Goal: Task Accomplishment & Management: Manage account settings

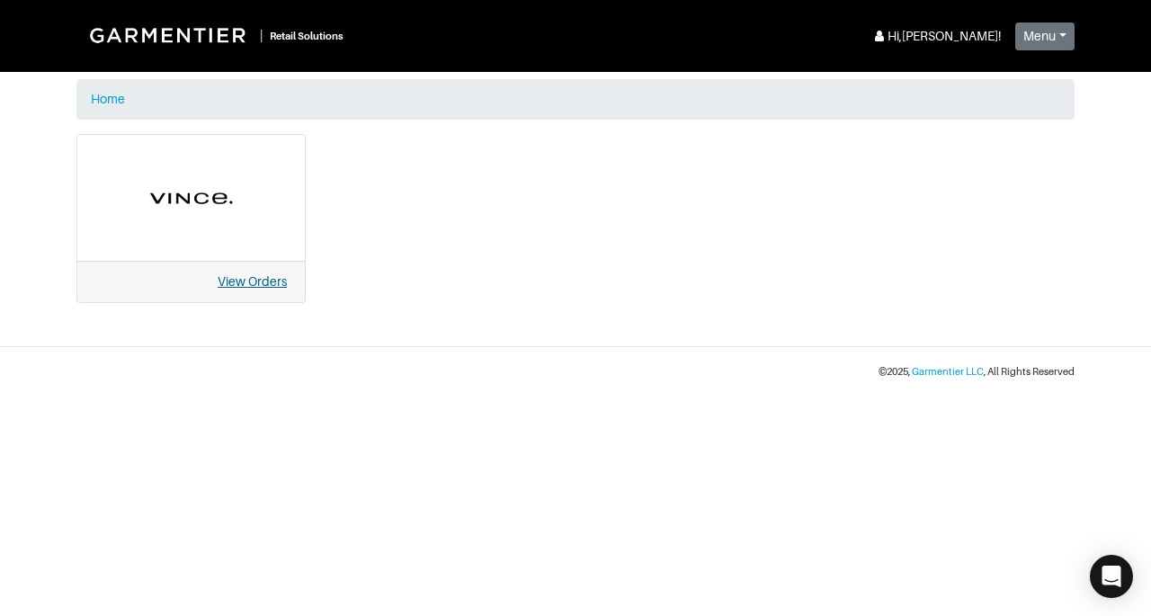
click at [239, 281] on link "View Orders" at bounding box center [252, 281] width 69 height 14
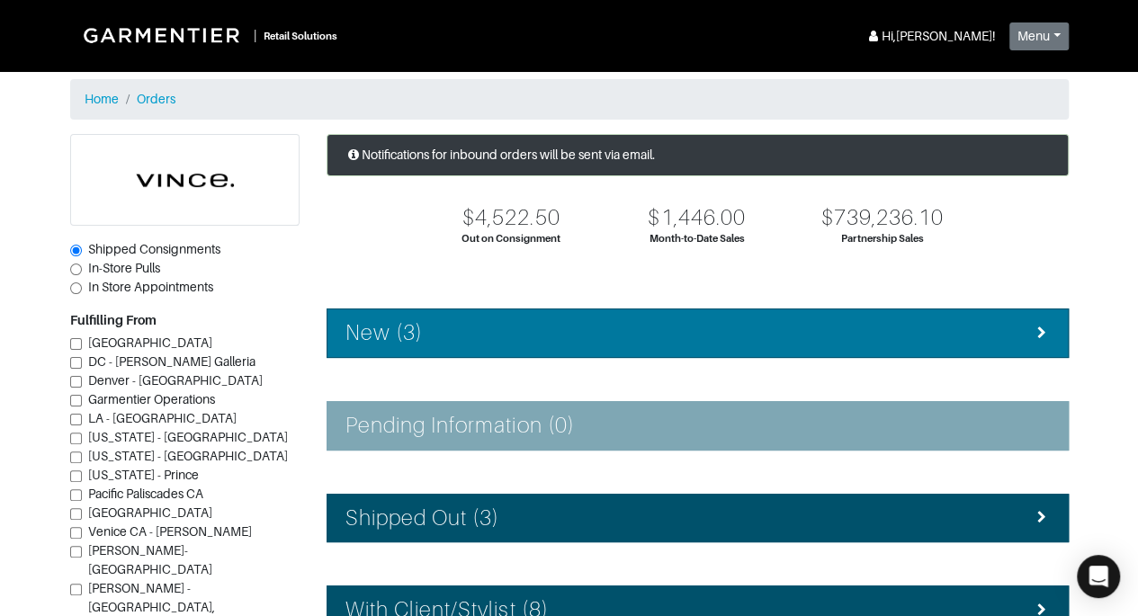
click at [605, 332] on div "New (3)" at bounding box center [697, 333] width 704 height 26
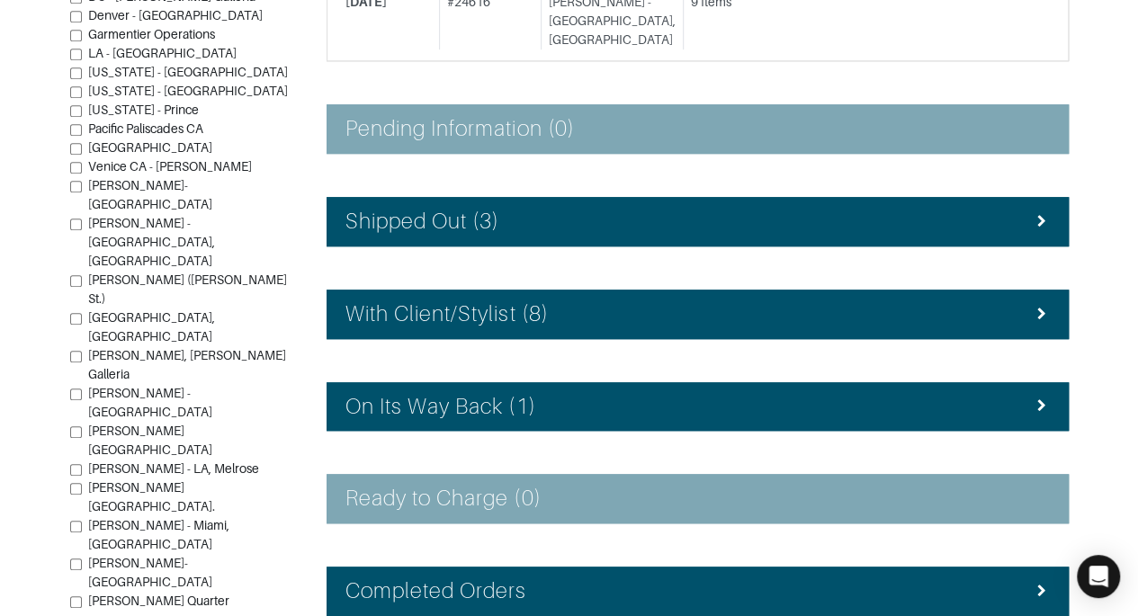
scroll to position [561, 0]
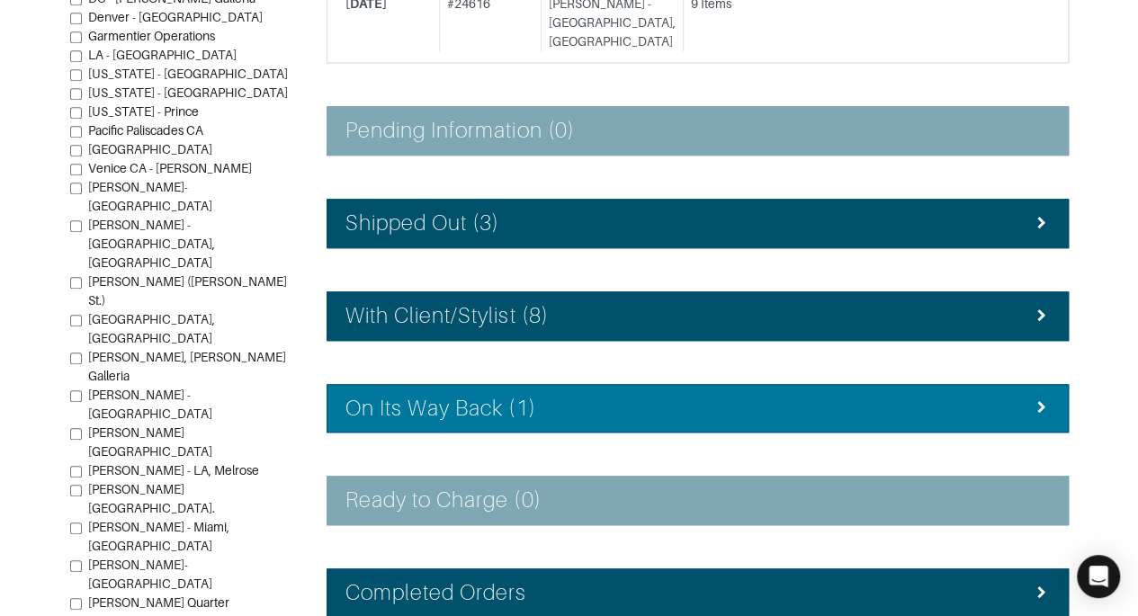
click at [676, 384] on li "On Its Way Back (1)" at bounding box center [697, 408] width 742 height 49
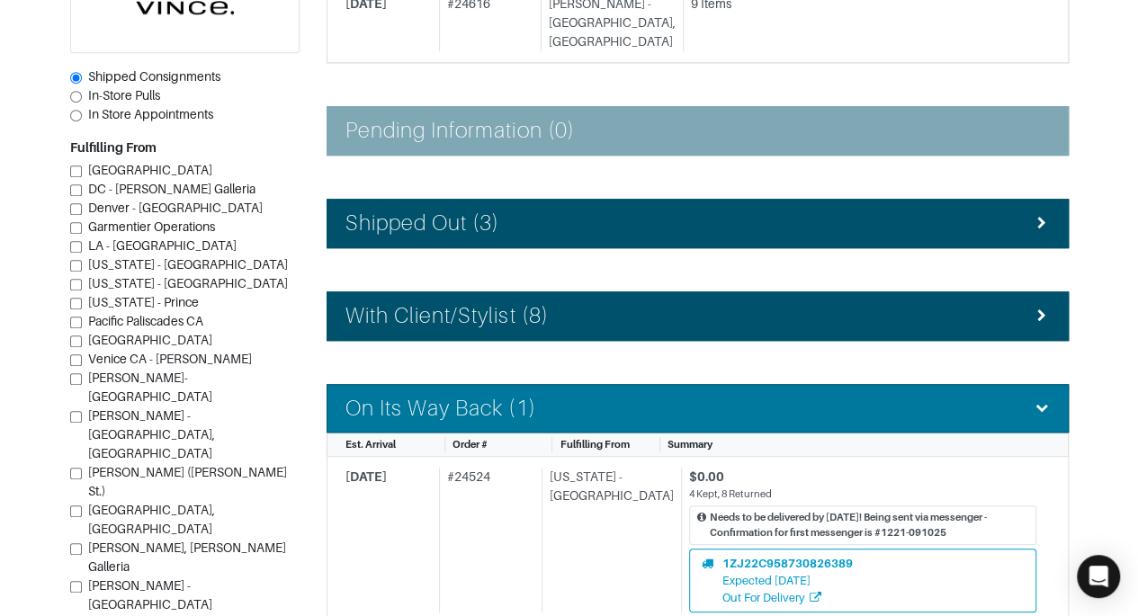
click at [676, 384] on li "On Its Way Back (1)" at bounding box center [697, 408] width 742 height 49
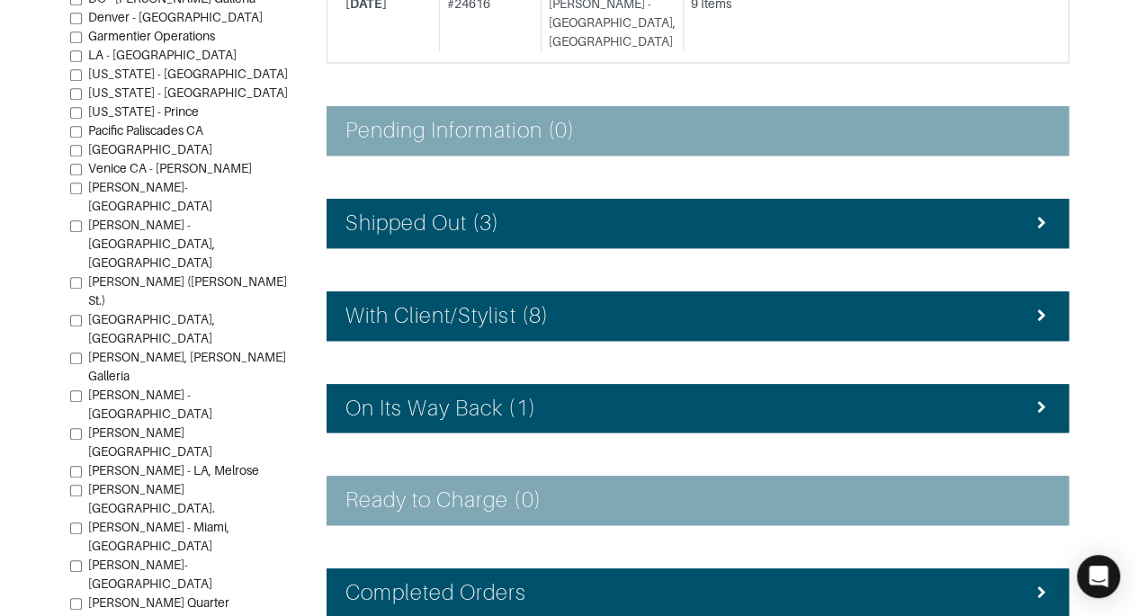
click at [809, 245] on div "Notifications for inbound orders will be sent via email. $4,522.50 Out on Consi…" at bounding box center [697, 117] width 769 height 1088
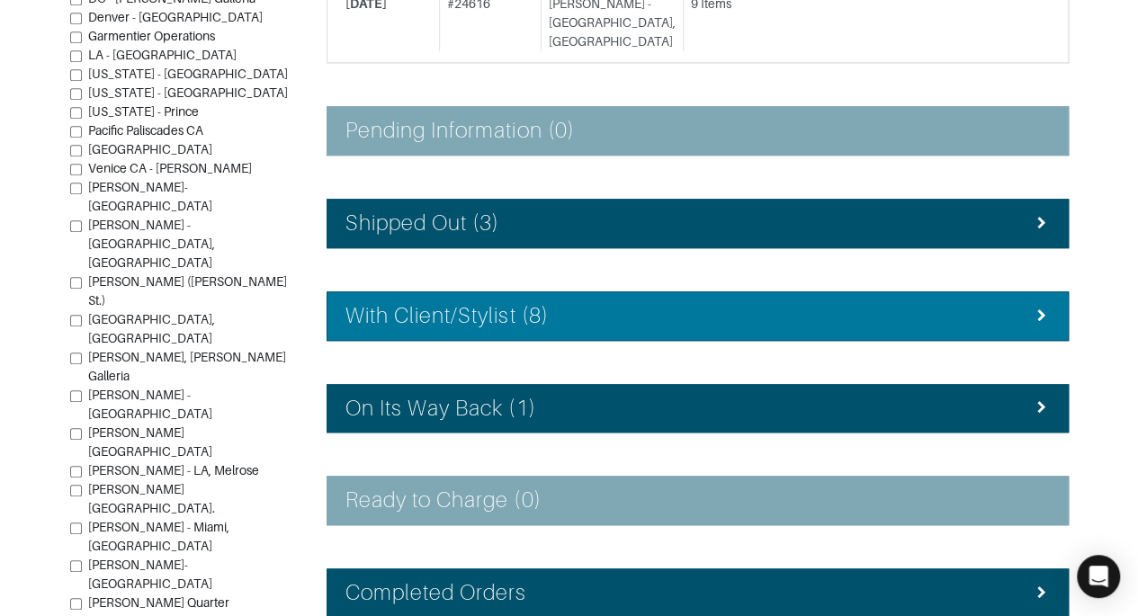
click at [809, 303] on div "With Client/Stylist (8)" at bounding box center [697, 316] width 704 height 26
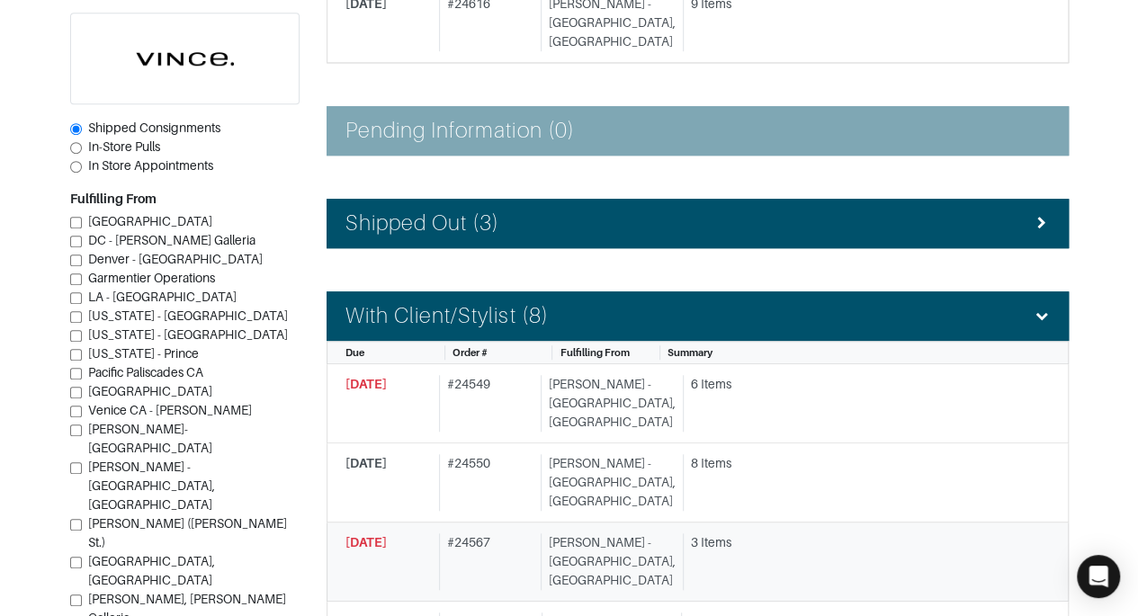
click at [591, 533] on div "Vince - Chicago, Oak Street" at bounding box center [607, 561] width 135 height 57
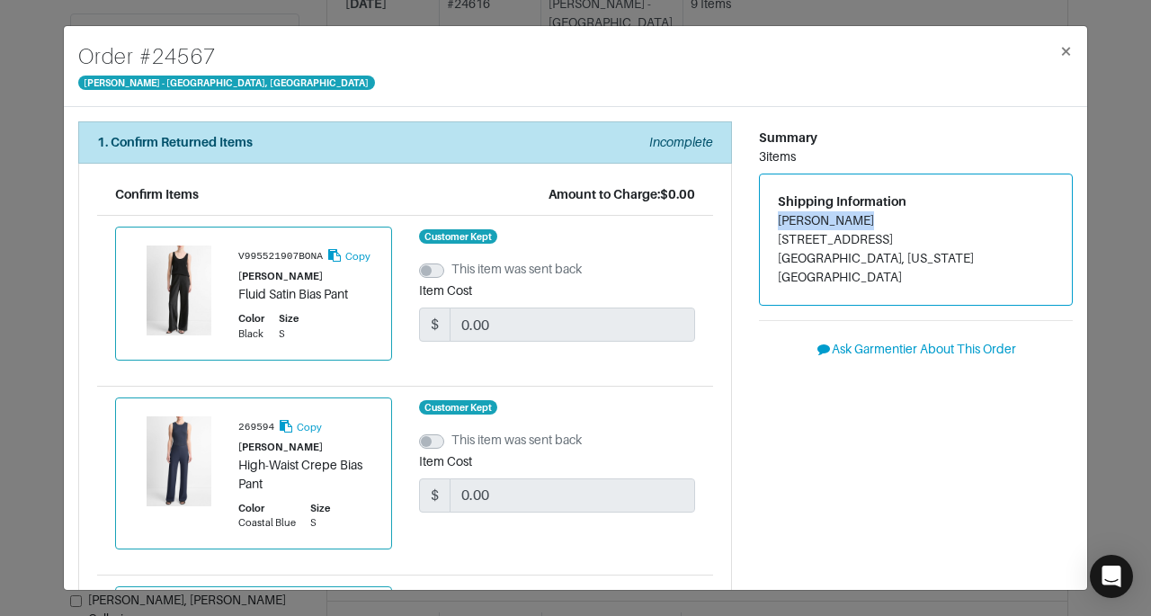
drag, startPoint x: 769, startPoint y: 219, endPoint x: 852, endPoint y: 216, distance: 83.7
click at [852, 216] on address "Nilam Perpich 121 LINCOLN PLACE BROOKLYN, New York 11217" at bounding box center [916, 249] width 276 height 76
copy address "Nilam Perpich"
drag, startPoint x: 770, startPoint y: 238, endPoint x: 894, endPoint y: 233, distance: 124.2
click at [894, 233] on address "Nilam Perpich 121 LINCOLN PLACE BROOKLYN, New York 11217" at bounding box center [916, 249] width 276 height 76
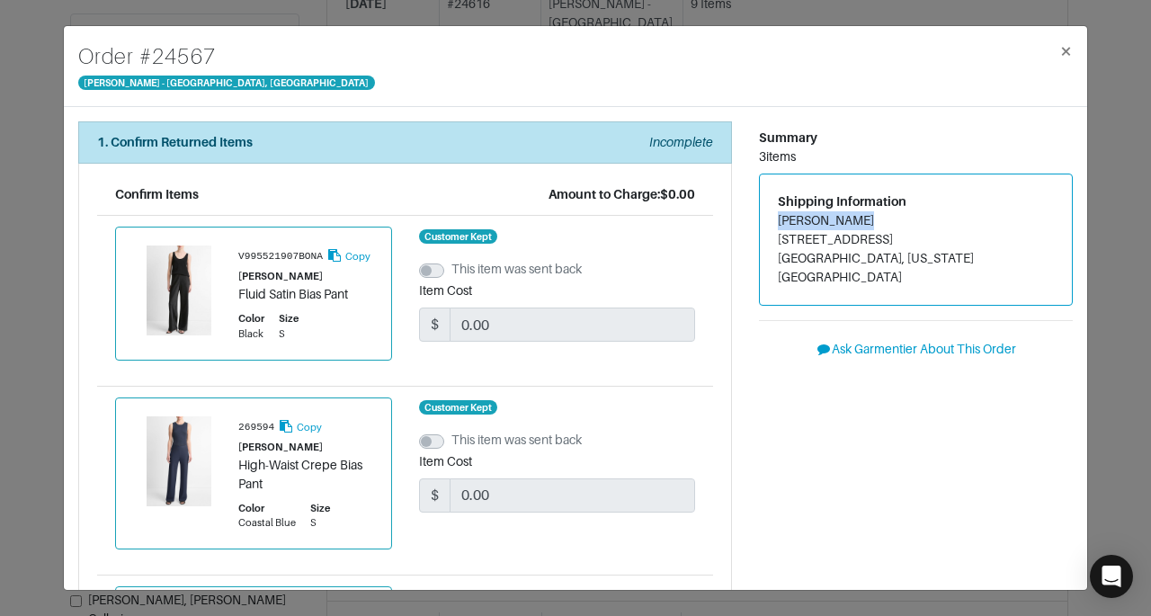
copy address "121 LINCOLN PLACE"
click at [1067, 53] on span "×" at bounding box center [1065, 51] width 13 height 24
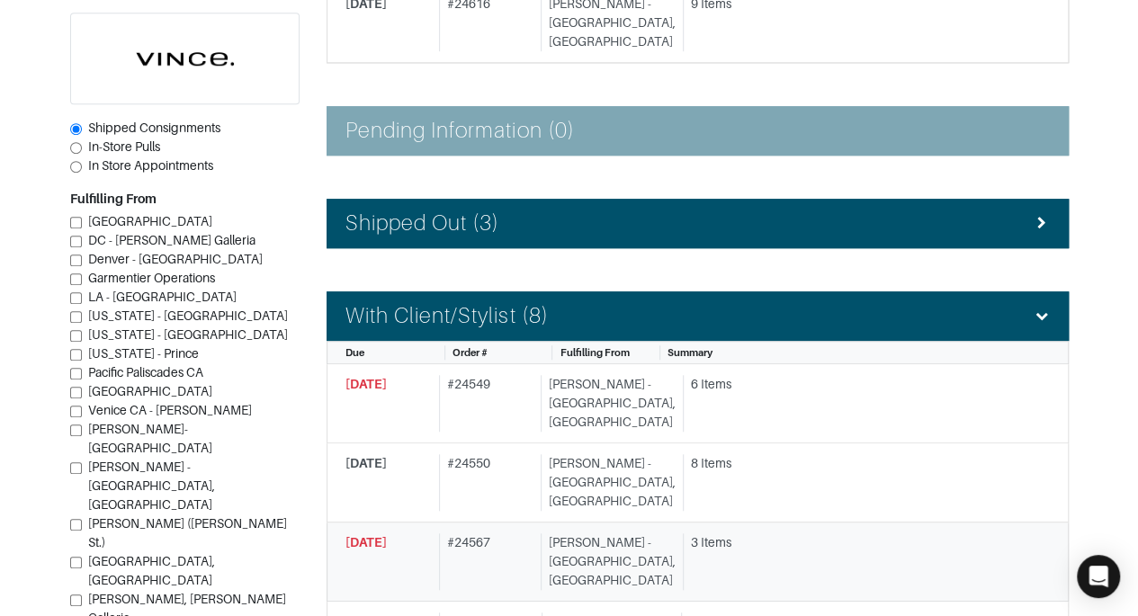
click at [545, 533] on div "09/23/2025 # 24567 Vince - Chicago, Oak Street 3 Items" at bounding box center [690, 561] width 691 height 57
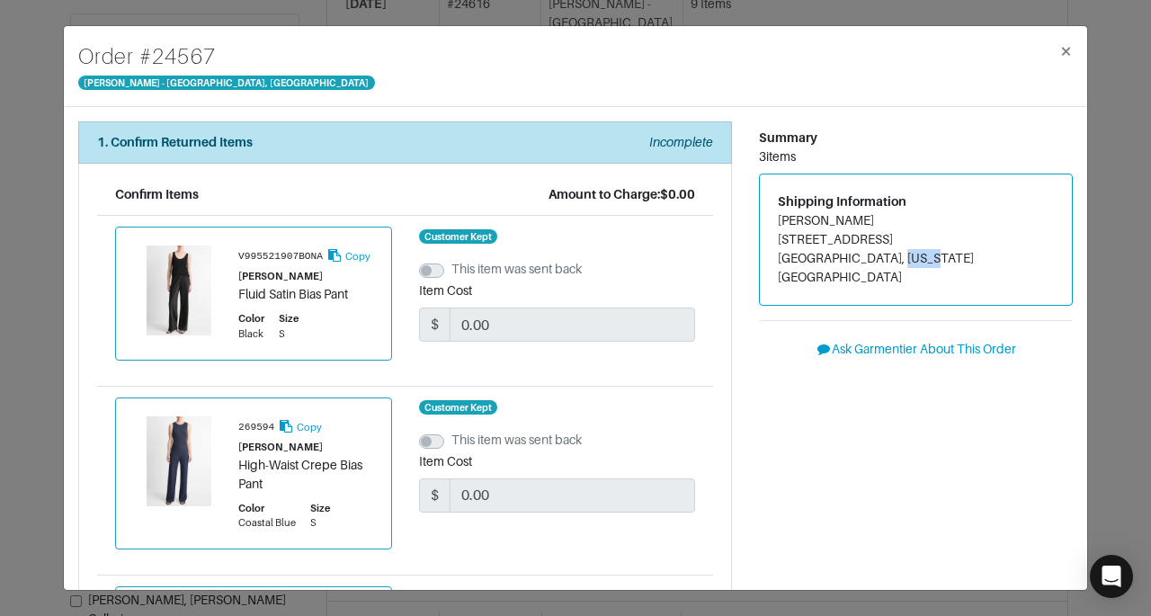
drag, startPoint x: 897, startPoint y: 254, endPoint x: 937, endPoint y: 249, distance: 40.7
click at [937, 249] on address "Nilam Perpich 121 LINCOLN PLACE BROOKLYN, New York 11217" at bounding box center [916, 249] width 276 height 76
copy address "11217"
click at [1065, 49] on span "×" at bounding box center [1065, 51] width 13 height 24
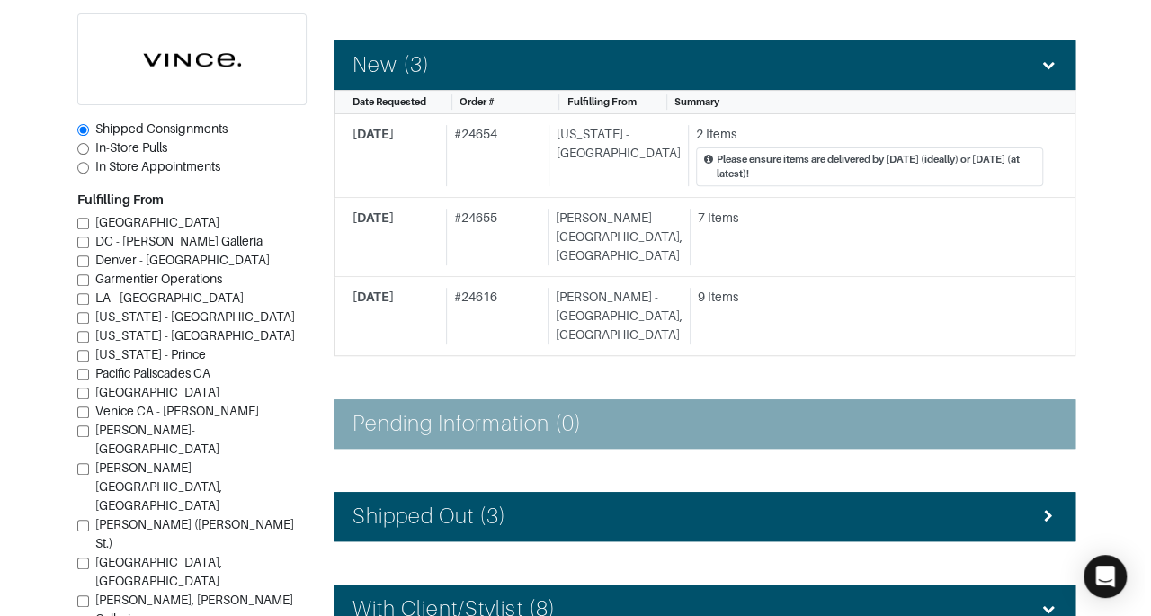
scroll to position [270, 0]
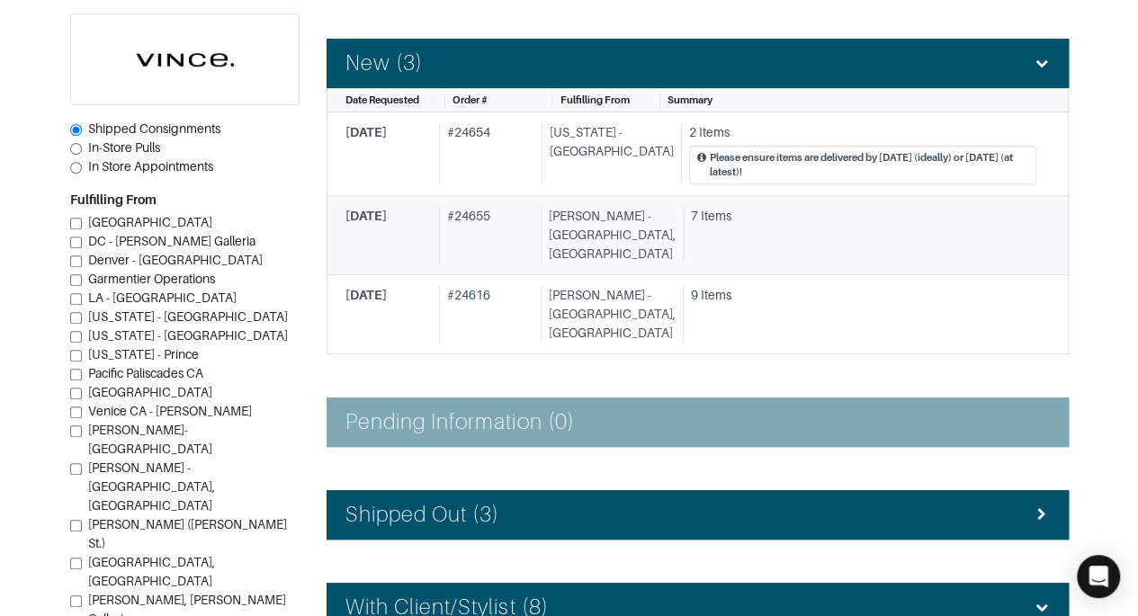
click at [788, 228] on div "7 Items" at bounding box center [859, 235] width 353 height 57
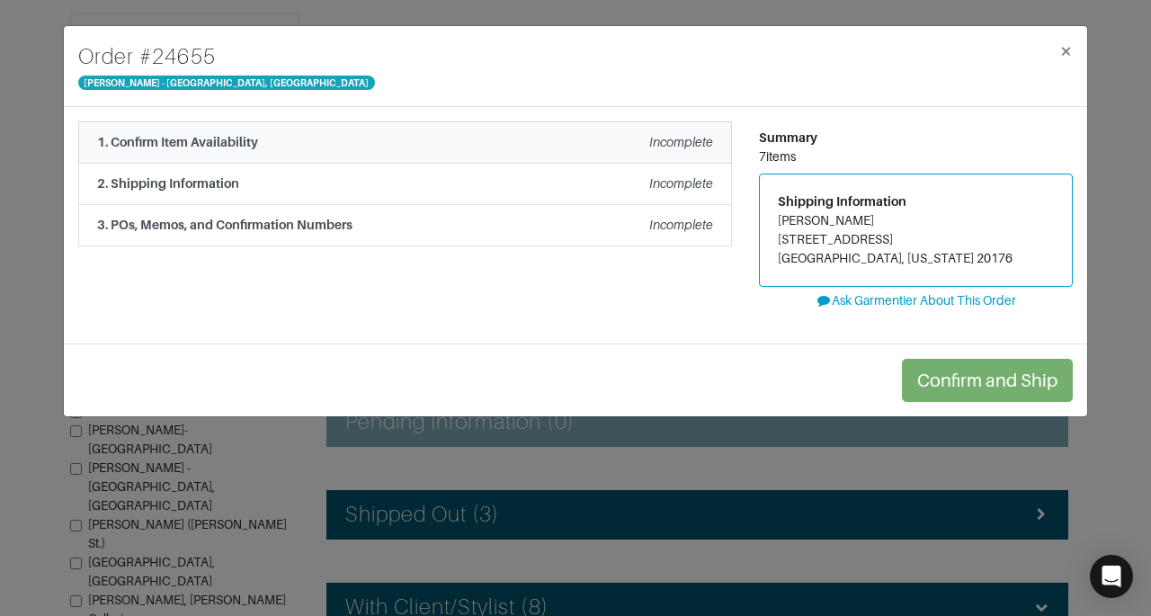
click at [683, 145] on em "Incomplete" at bounding box center [681, 142] width 64 height 14
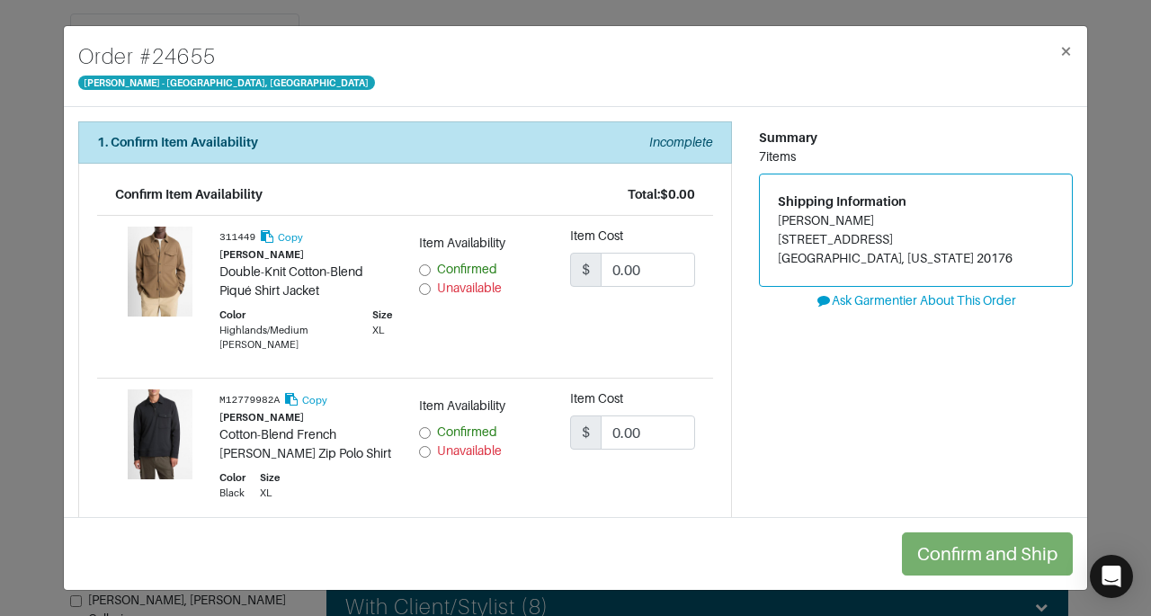
scroll to position [271, 0]
click at [1065, 49] on span "×" at bounding box center [1065, 51] width 13 height 24
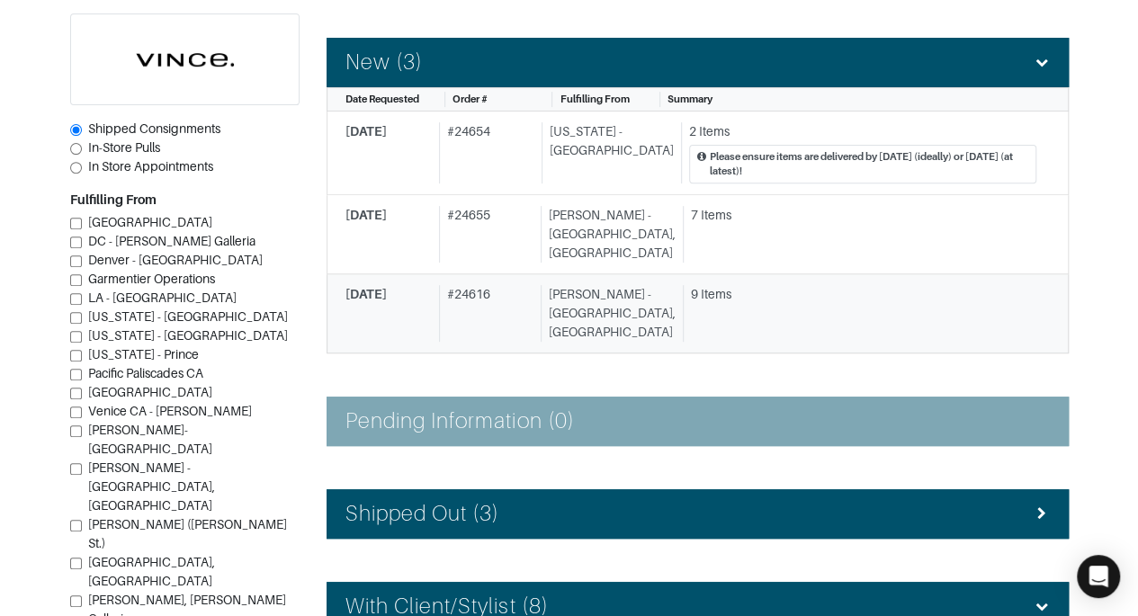
click at [808, 285] on div "9 Items" at bounding box center [863, 294] width 345 height 19
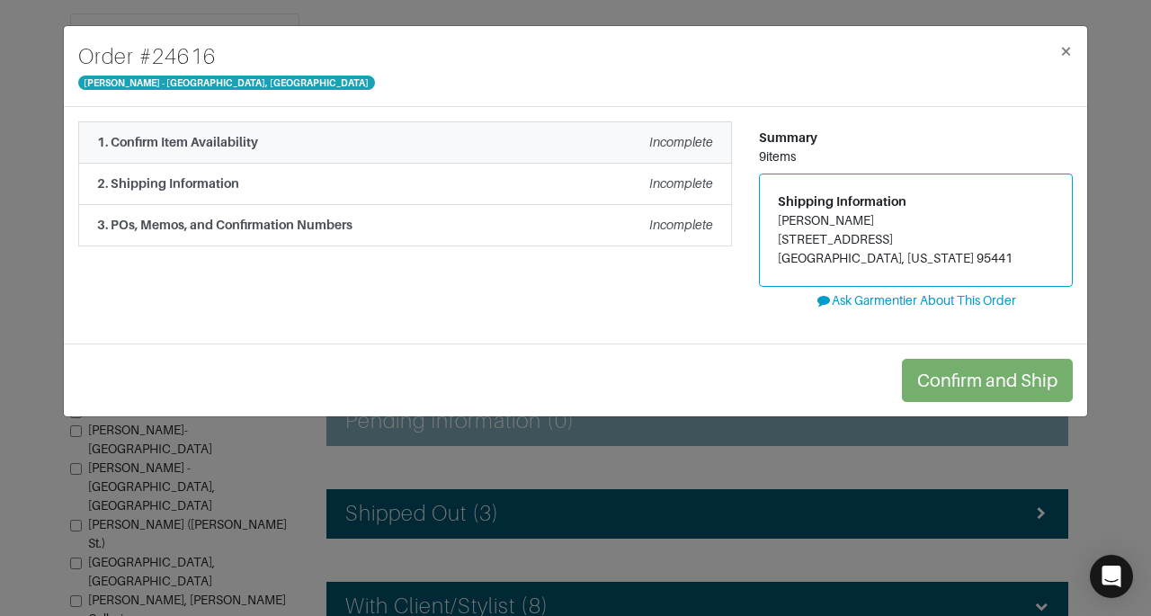
click at [651, 147] on em "Incomplete" at bounding box center [681, 142] width 64 height 14
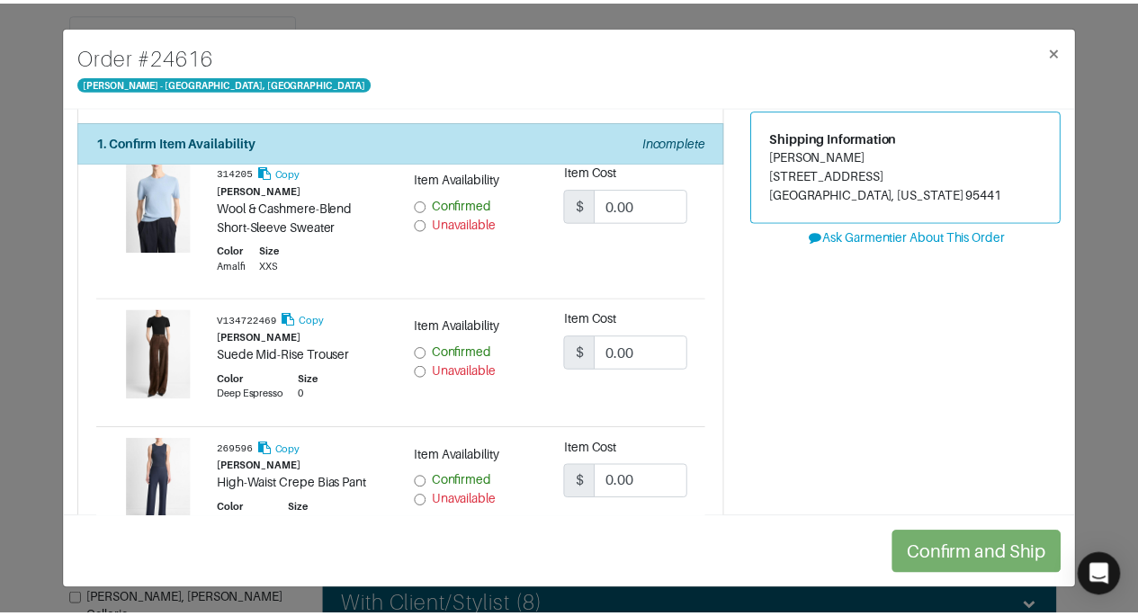
scroll to position [67, 0]
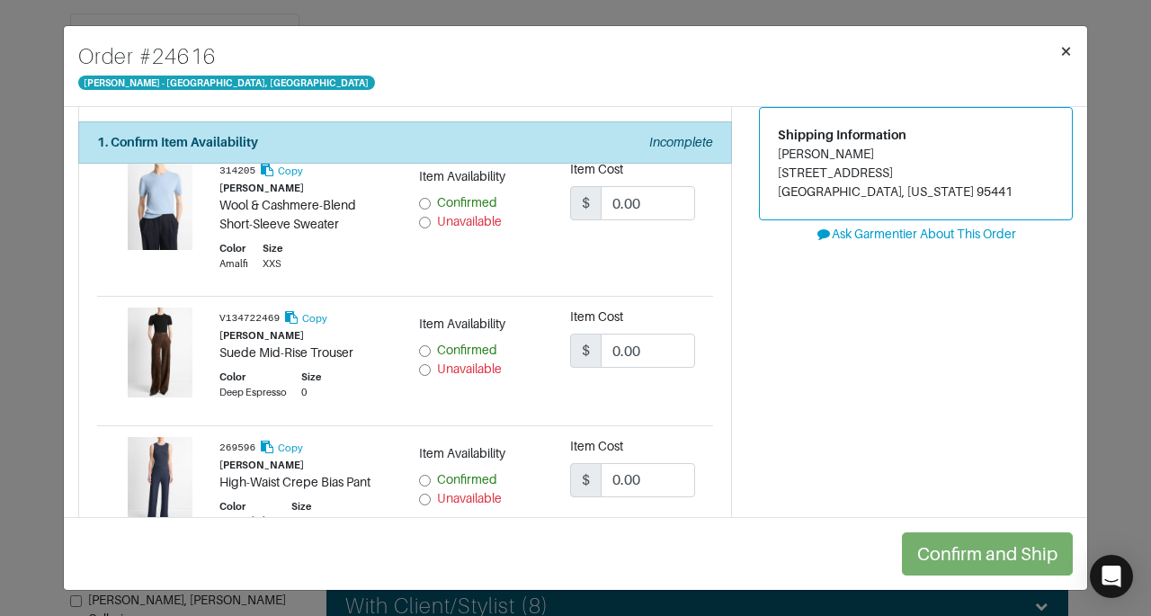
click at [1070, 54] on span "×" at bounding box center [1065, 51] width 13 height 24
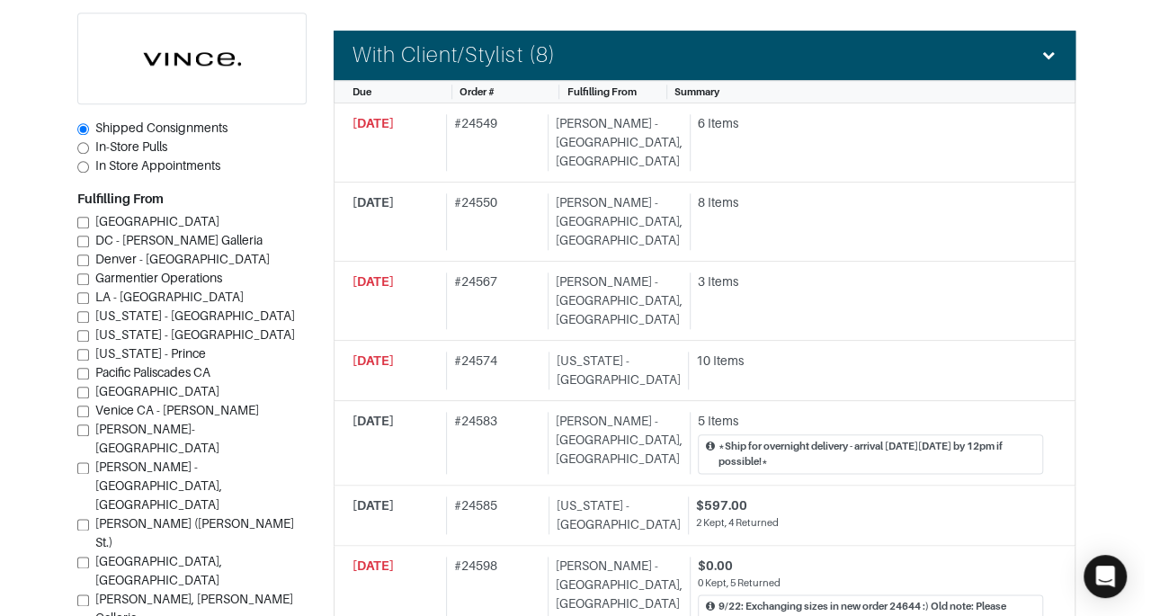
scroll to position [819, 0]
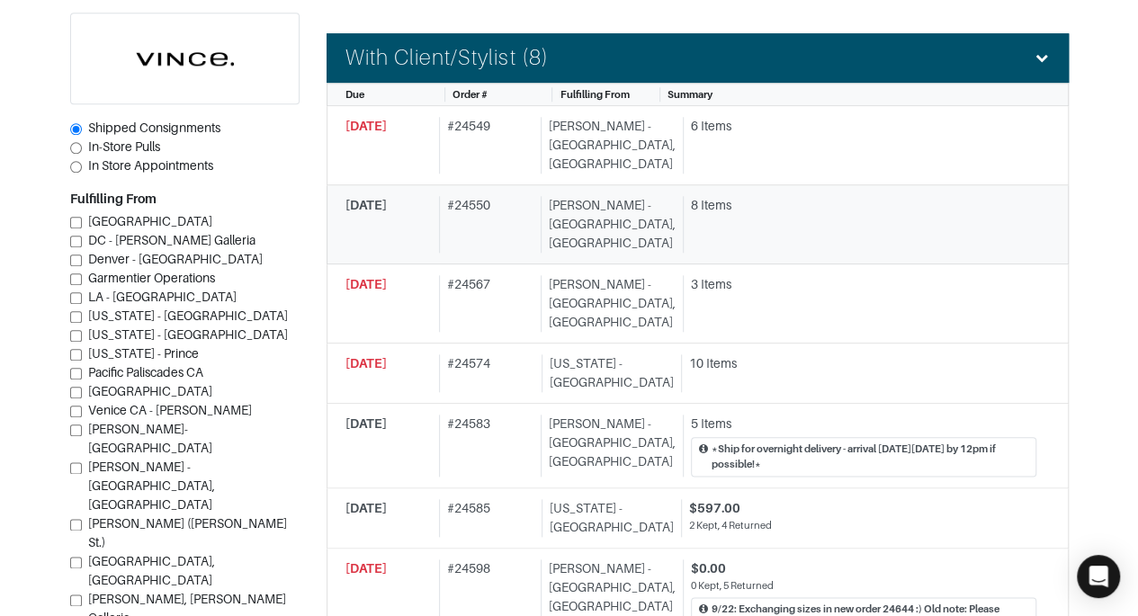
click at [824, 196] on div "8 Items" at bounding box center [863, 205] width 345 height 19
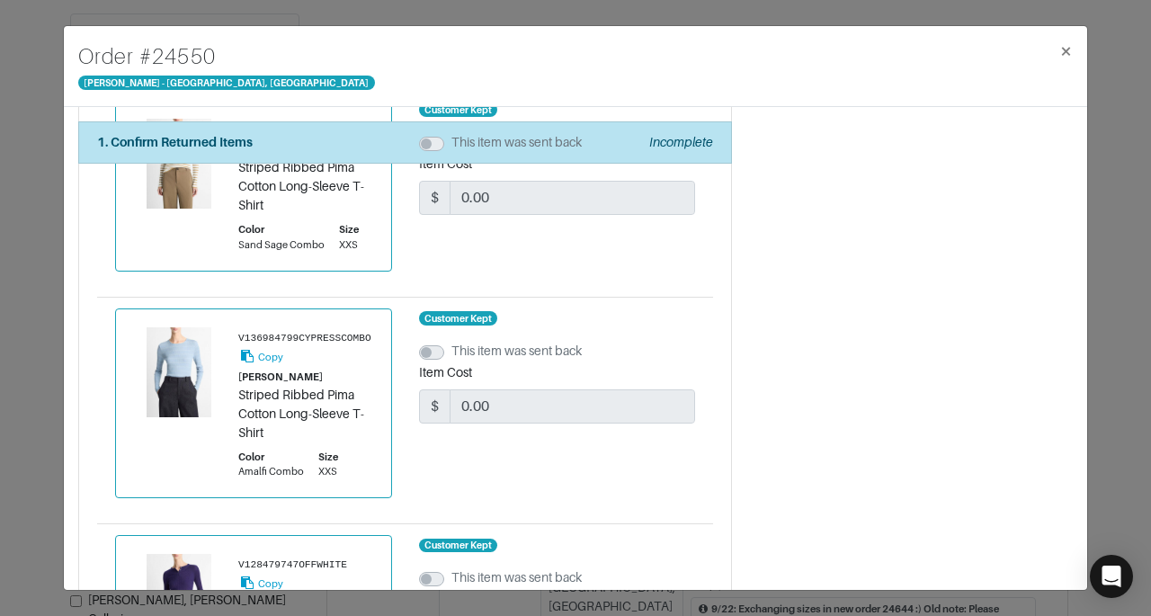
scroll to position [1477, 0]
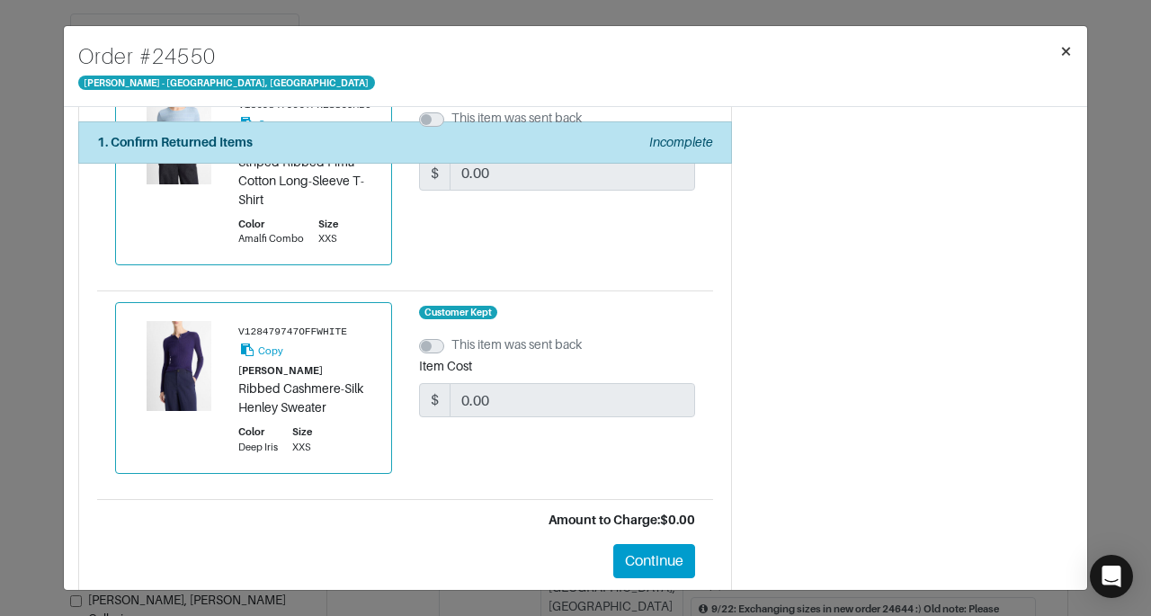
click at [1068, 61] on span "×" at bounding box center [1065, 51] width 13 height 24
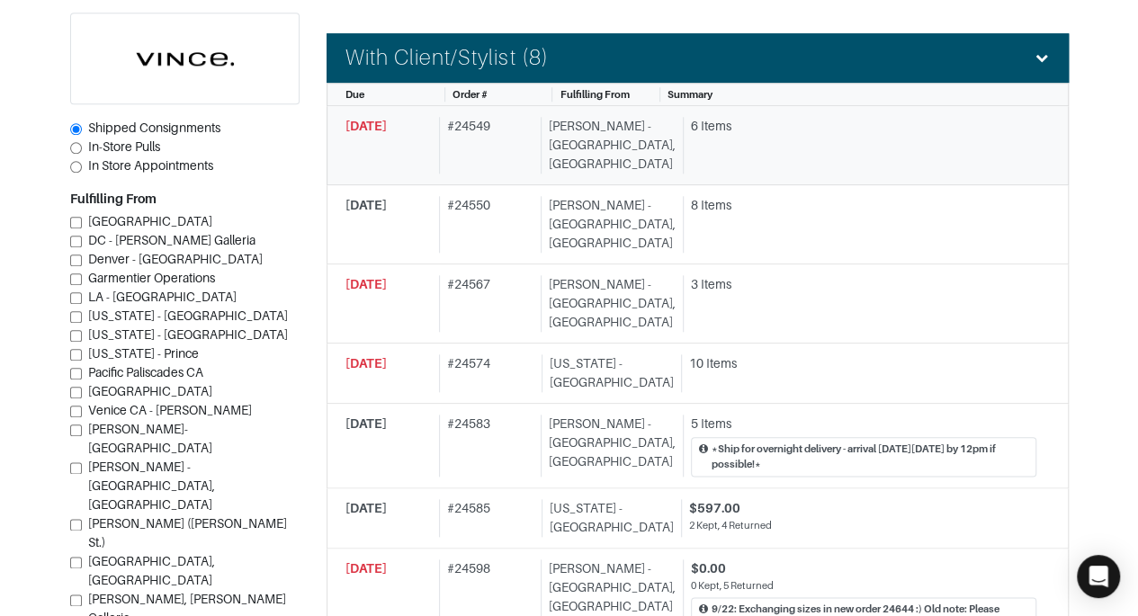
click at [870, 117] on div "6 Items" at bounding box center [863, 126] width 345 height 19
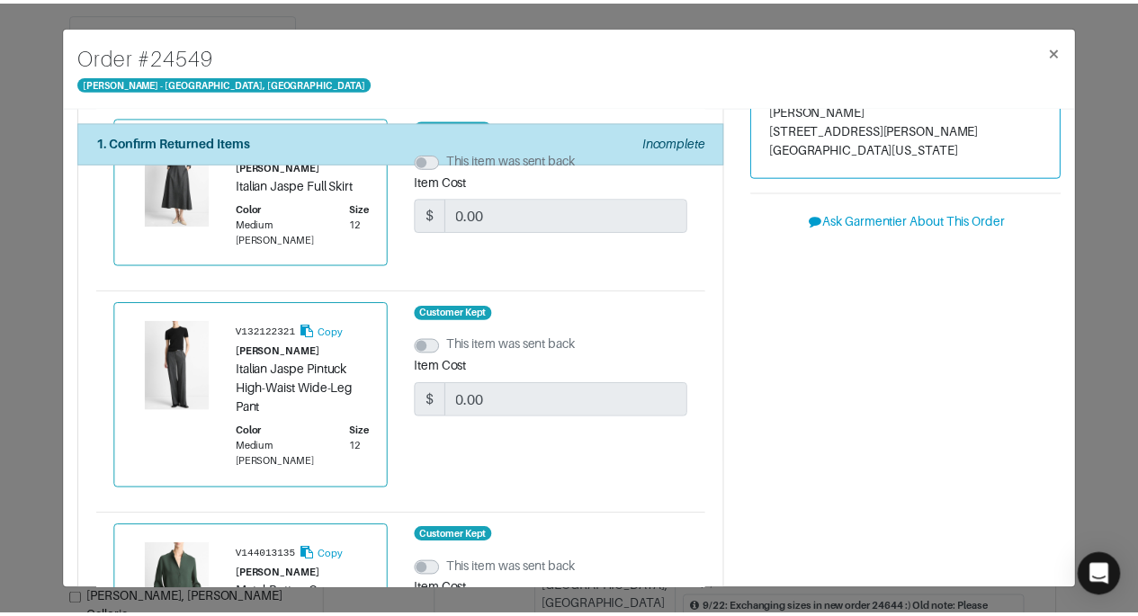
scroll to position [107, 0]
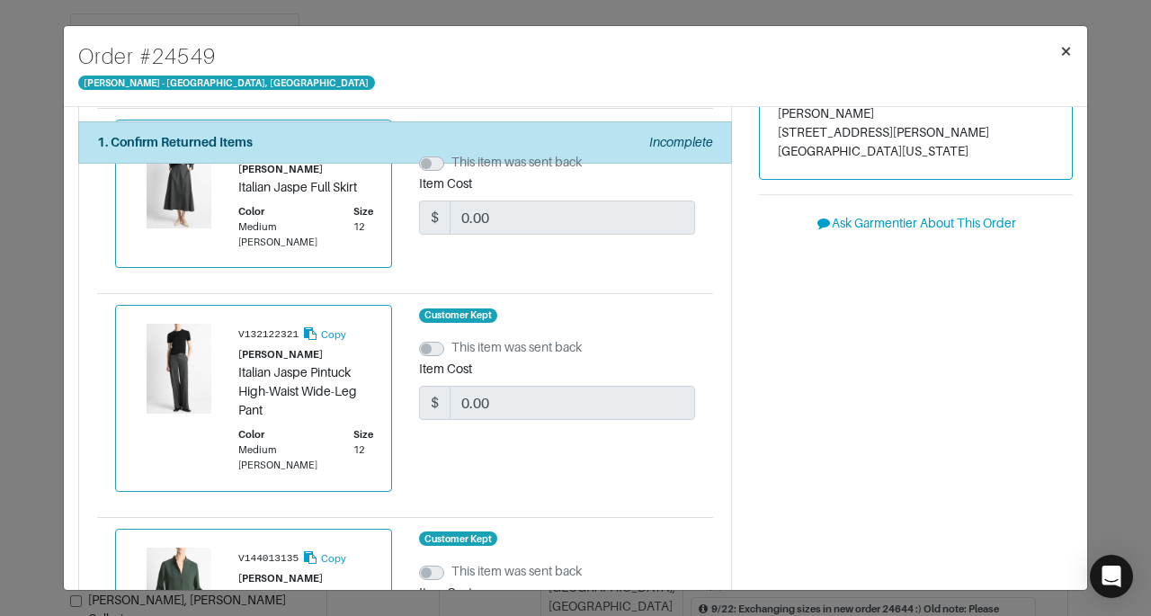
click at [1054, 58] on button "×" at bounding box center [1066, 51] width 42 height 50
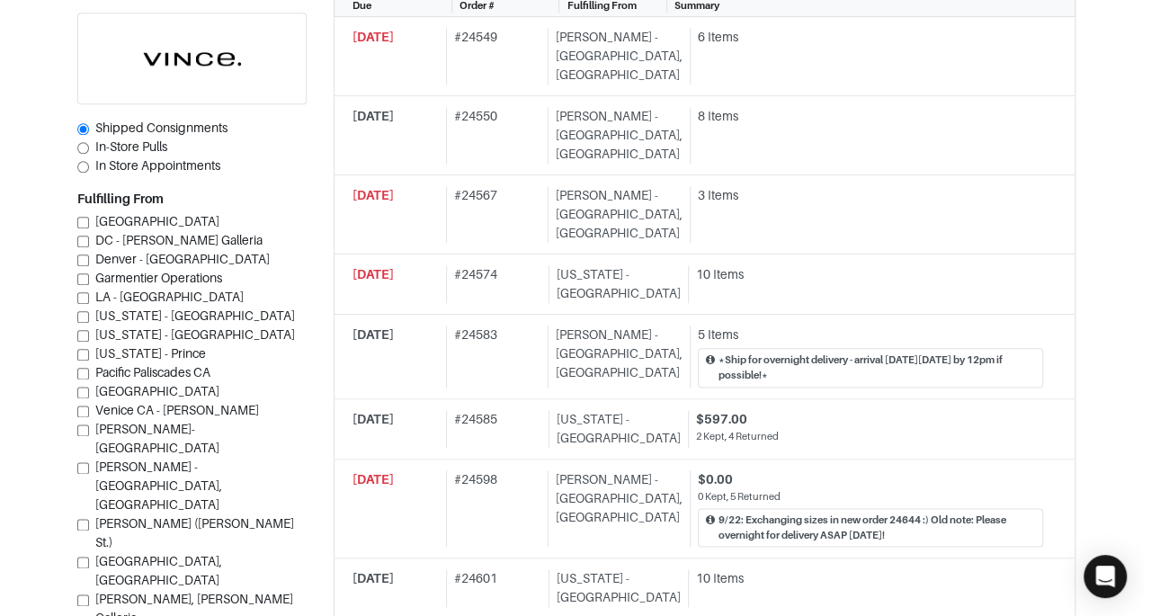
scroll to position [915, 0]
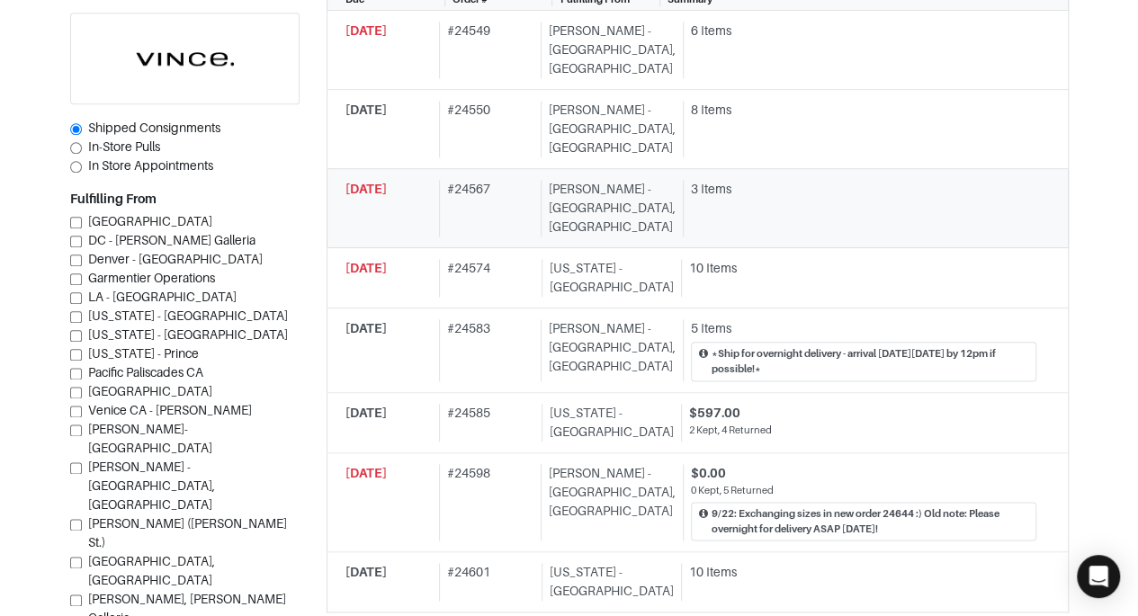
click at [828, 180] on div "3 Items" at bounding box center [859, 208] width 353 height 57
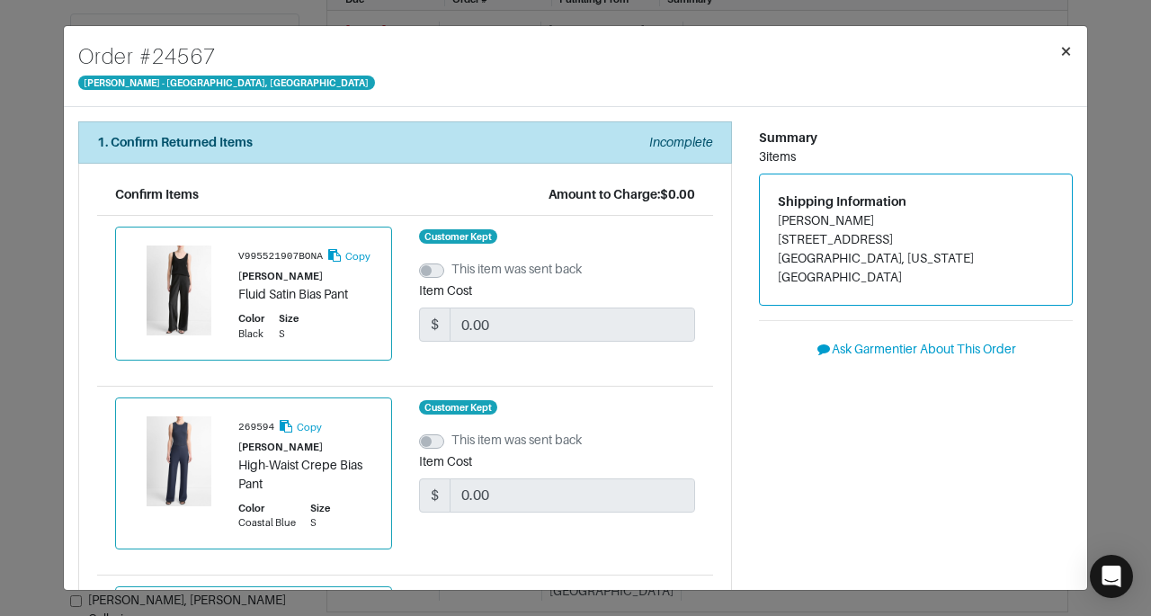
click at [1051, 49] on button "×" at bounding box center [1066, 51] width 42 height 50
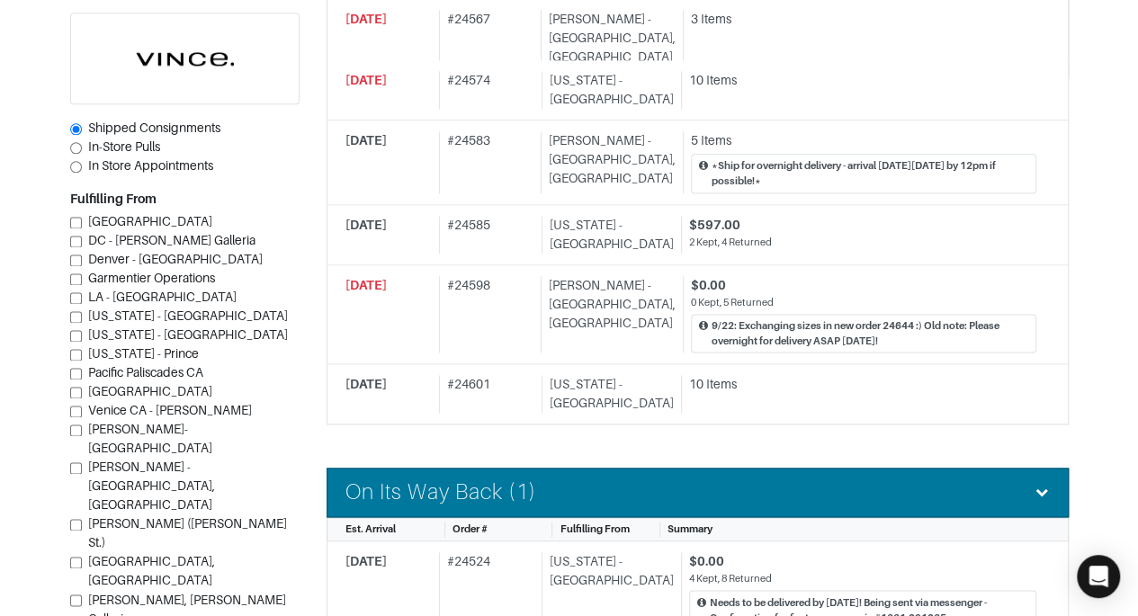
scroll to position [1119, 0]
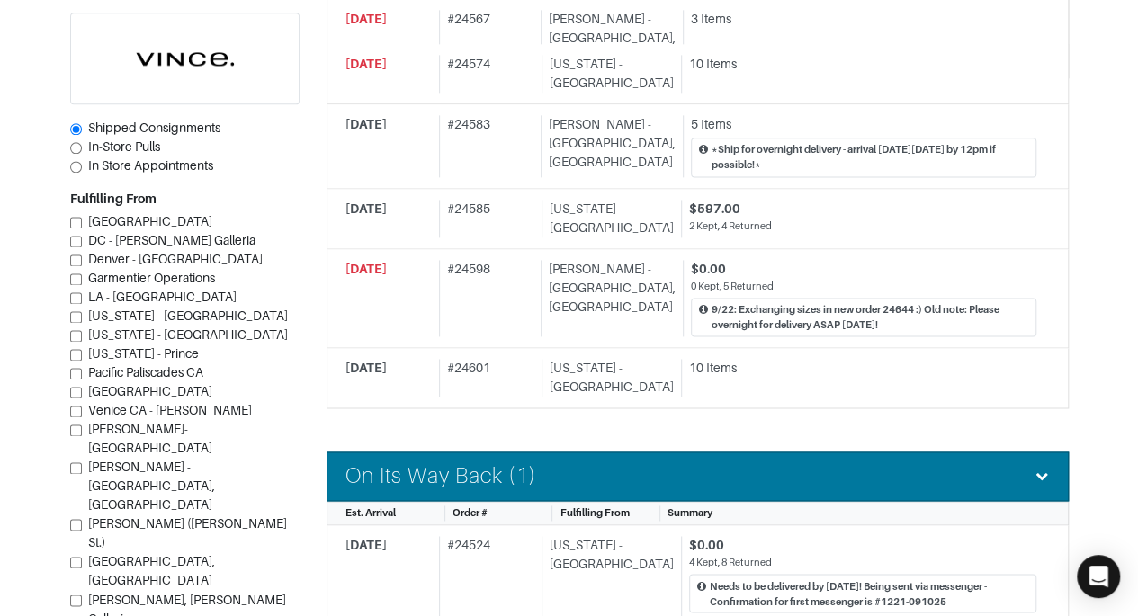
click at [953, 451] on li "On Its Way Back (1)" at bounding box center [697, 475] width 742 height 49
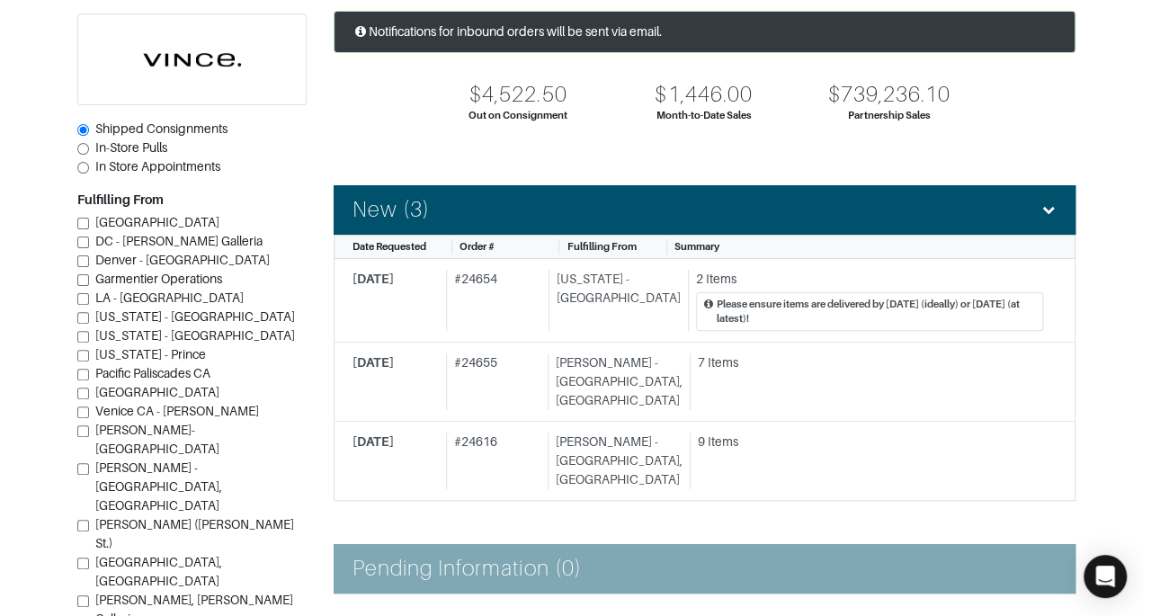
scroll to position [129, 0]
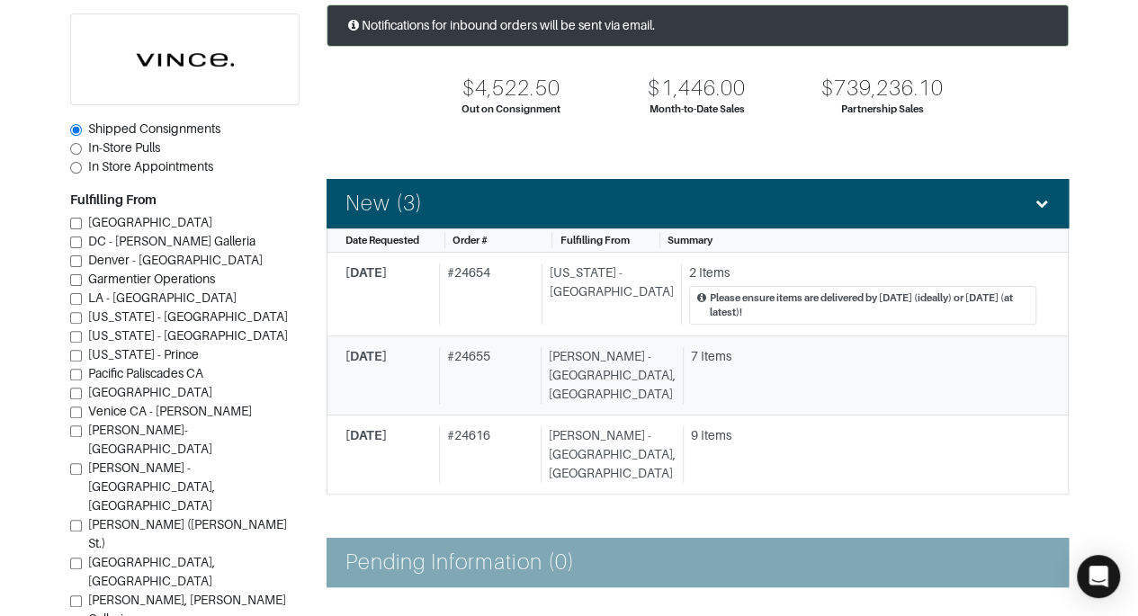
click at [992, 356] on div "7 Items" at bounding box center [863, 356] width 345 height 19
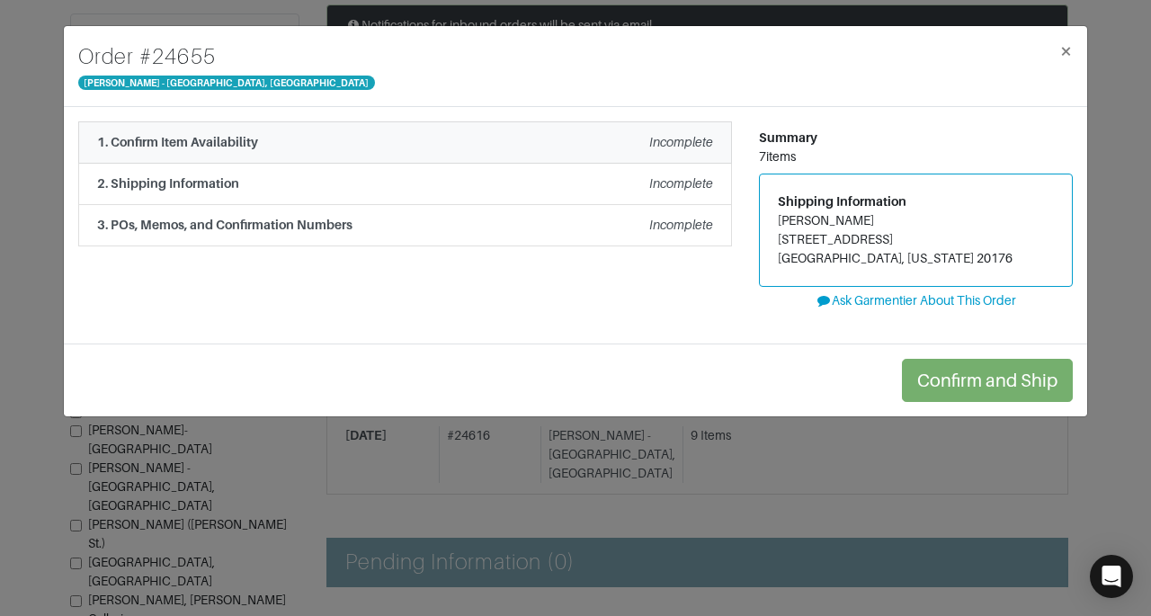
click at [683, 131] on li "1. Confirm Item Availability Incomplete" at bounding box center [405, 142] width 654 height 42
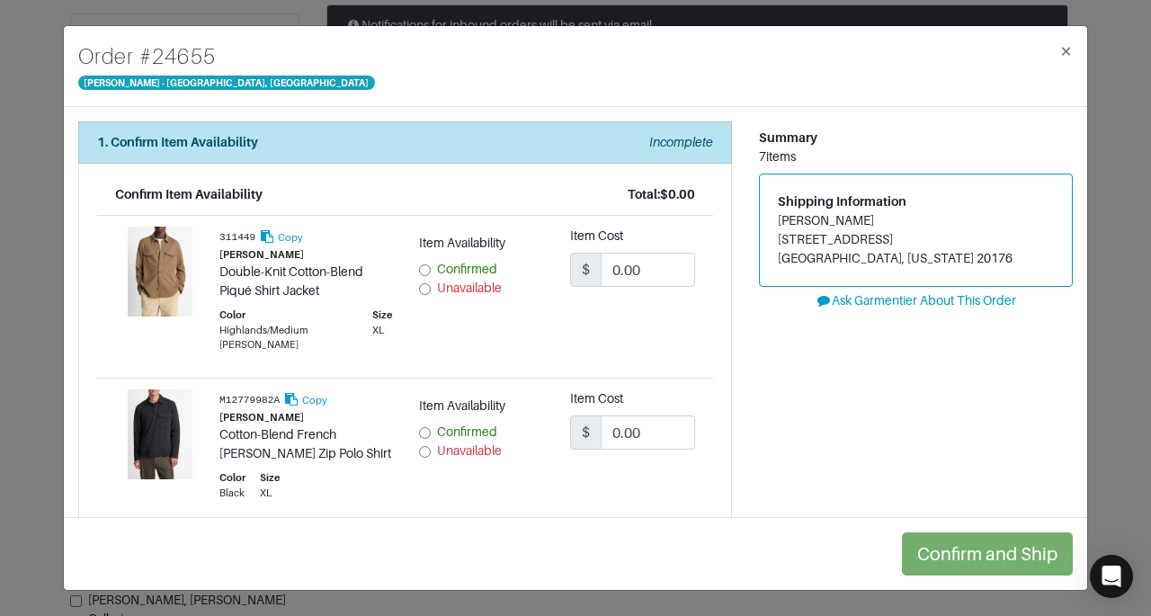
click at [419, 285] on input "Unavailable" at bounding box center [425, 289] width 12 height 12
radio input "true"
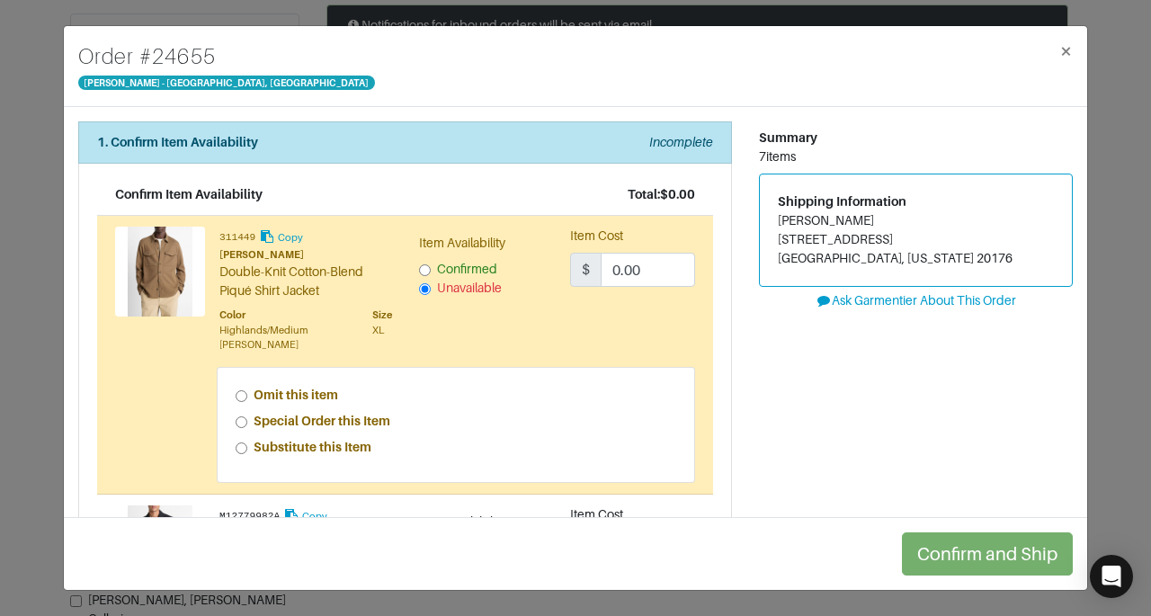
click at [307, 424] on strong "Special Order this Item" at bounding box center [322, 421] width 137 height 14
click at [247, 424] on input "Special Order this Item" at bounding box center [242, 422] width 12 height 12
radio input "true"
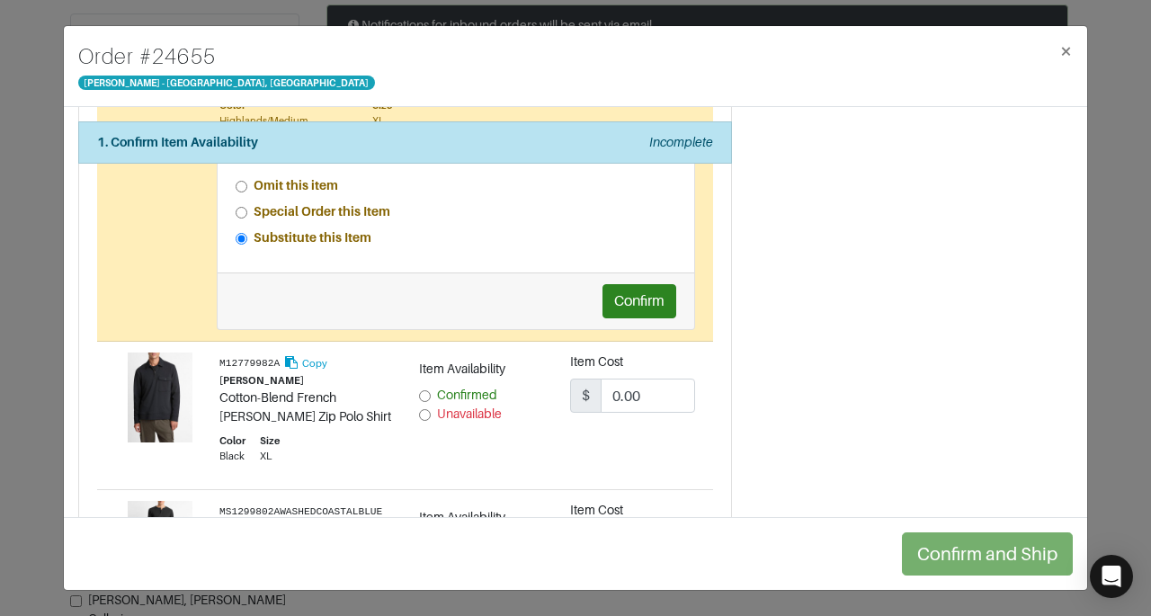
scroll to position [246, 0]
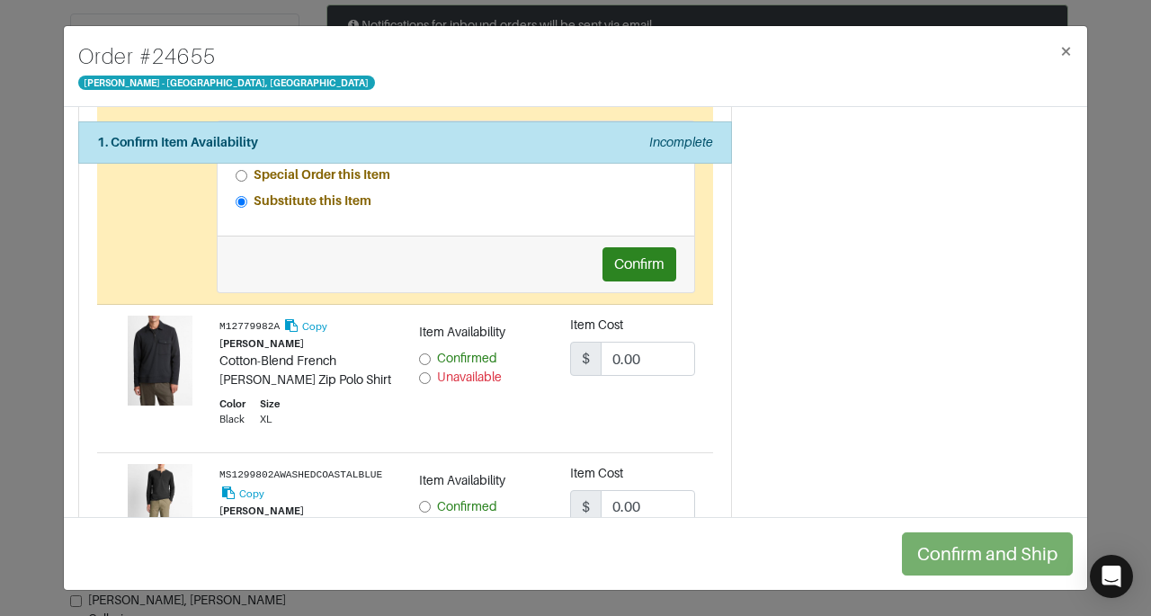
click at [466, 356] on span "Confirmed" at bounding box center [467, 358] width 60 height 14
click at [431, 356] on input "Confirmed" at bounding box center [425, 359] width 12 height 12
radio input "true"
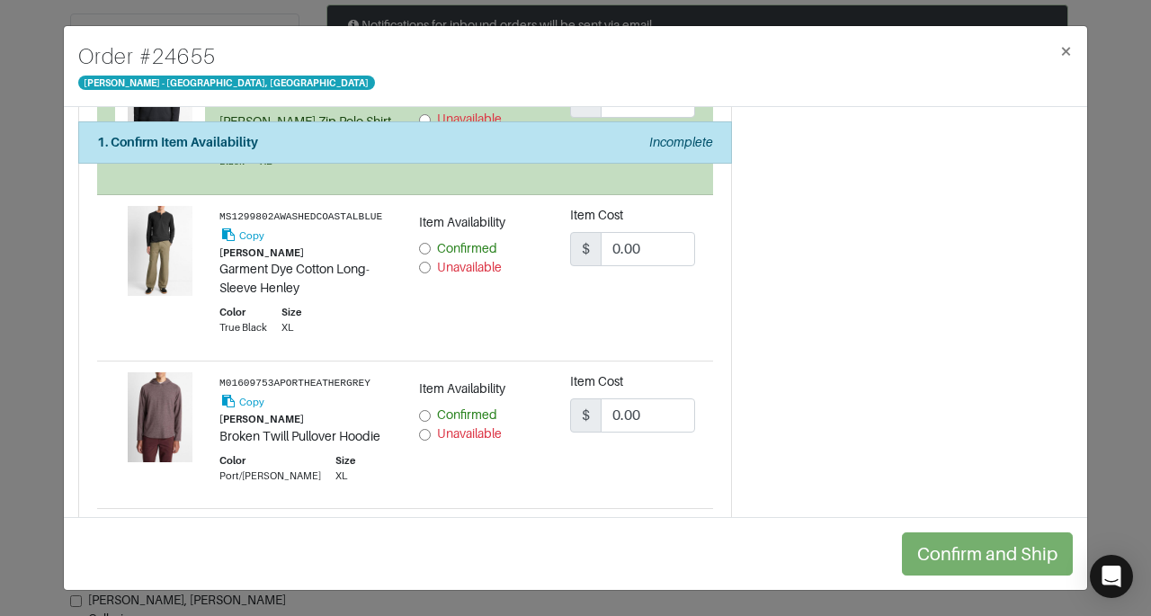
scroll to position [505, 0]
click at [446, 266] on span "Unavailable" at bounding box center [469, 266] width 65 height 14
click at [431, 266] on input "Unavailable" at bounding box center [425, 267] width 12 height 12
radio input "true"
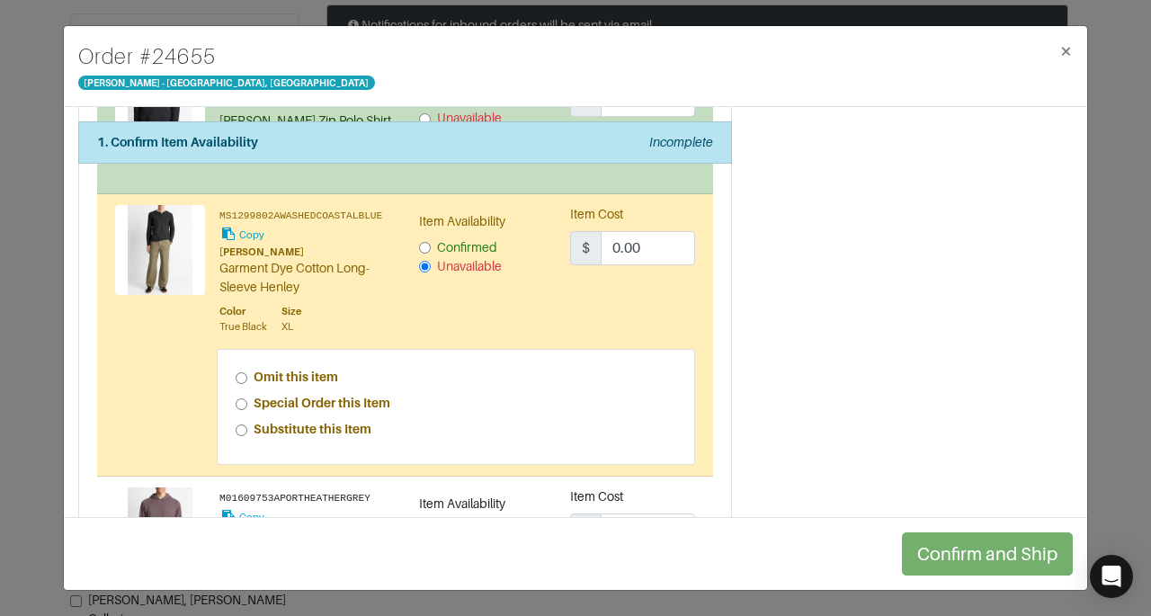
click at [338, 403] on strong "Special Order this Item" at bounding box center [322, 403] width 137 height 14
click at [247, 403] on input "Special Order this Item" at bounding box center [242, 404] width 12 height 12
radio input "true"
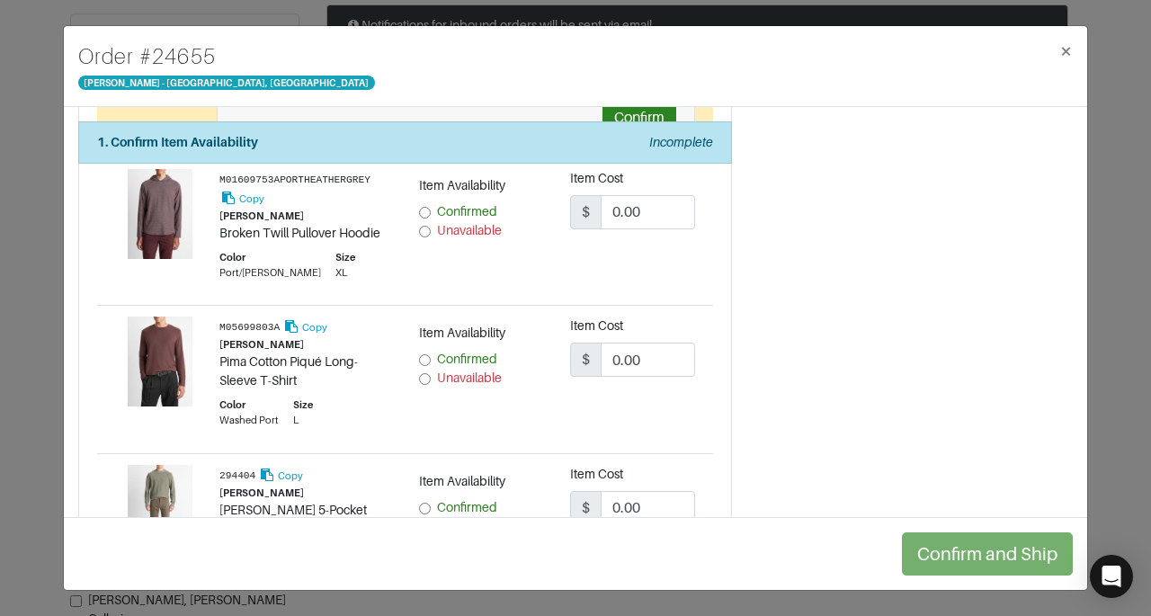
scroll to position [879, 0]
click at [451, 207] on span "Confirmed" at bounding box center [467, 213] width 60 height 14
click at [431, 209] on input "Confirmed" at bounding box center [425, 215] width 12 height 12
radio input "true"
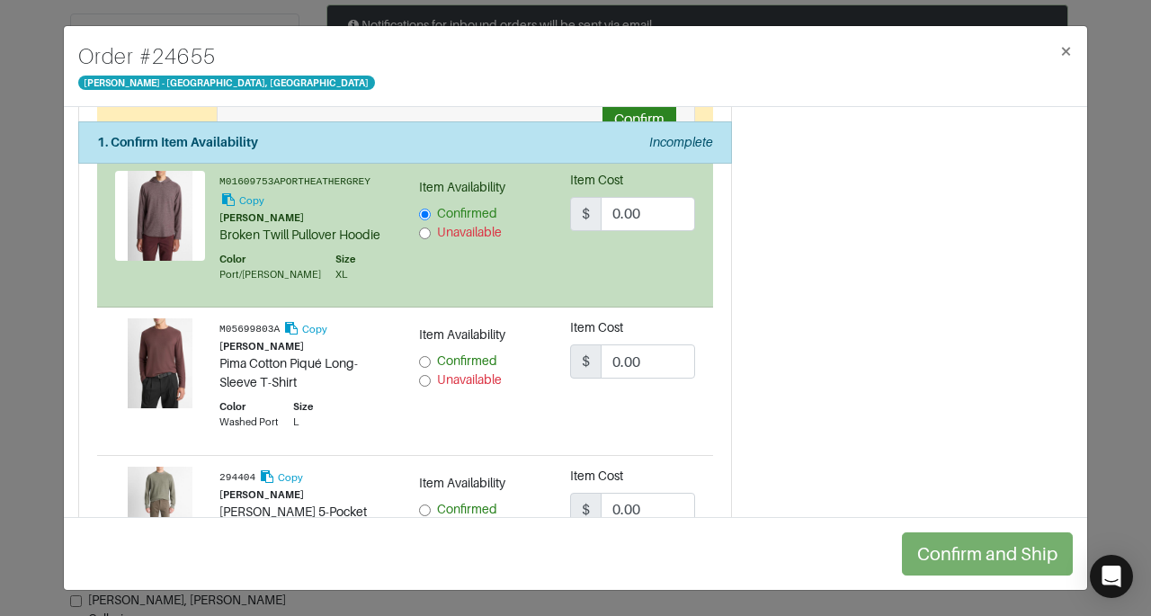
click at [459, 381] on label "Unavailable" at bounding box center [469, 379] width 65 height 19
click at [431, 381] on input "Unavailable" at bounding box center [425, 381] width 12 height 12
radio input "true"
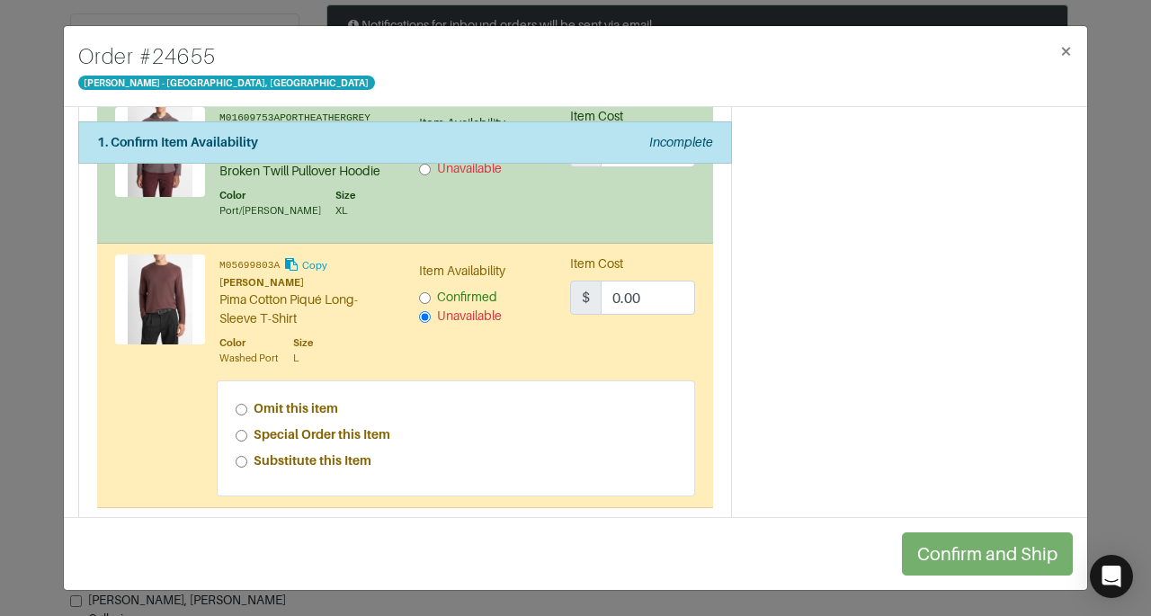
scroll to position [1025, 0]
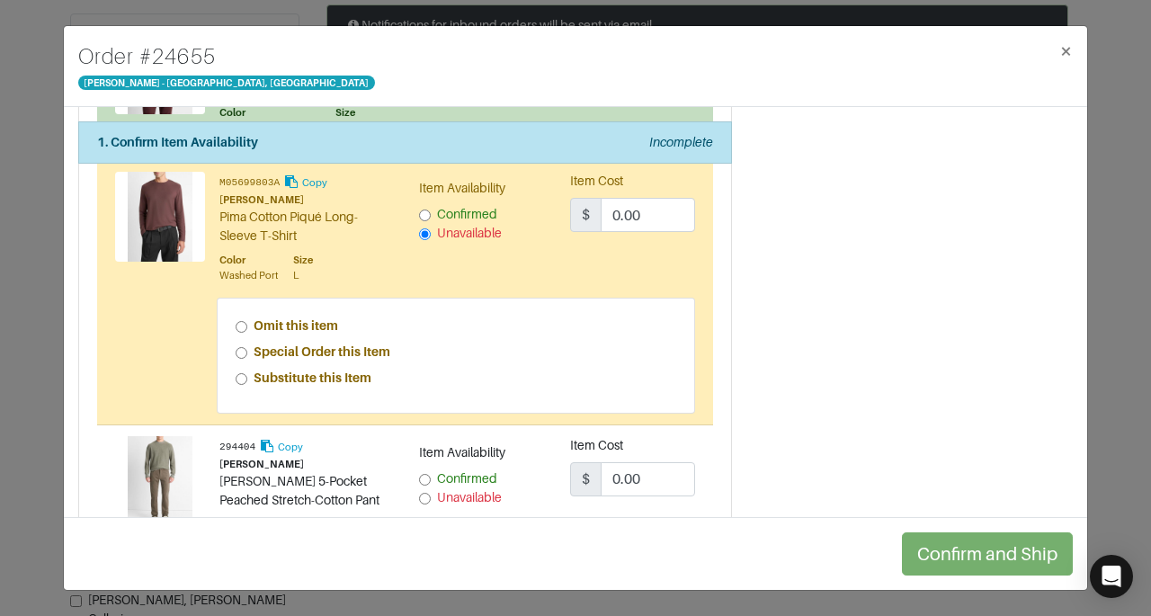
click at [361, 343] on label "Special Order this Item" at bounding box center [322, 352] width 137 height 19
click at [247, 347] on input "Special Order this Item" at bounding box center [242, 353] width 12 height 12
radio input "true"
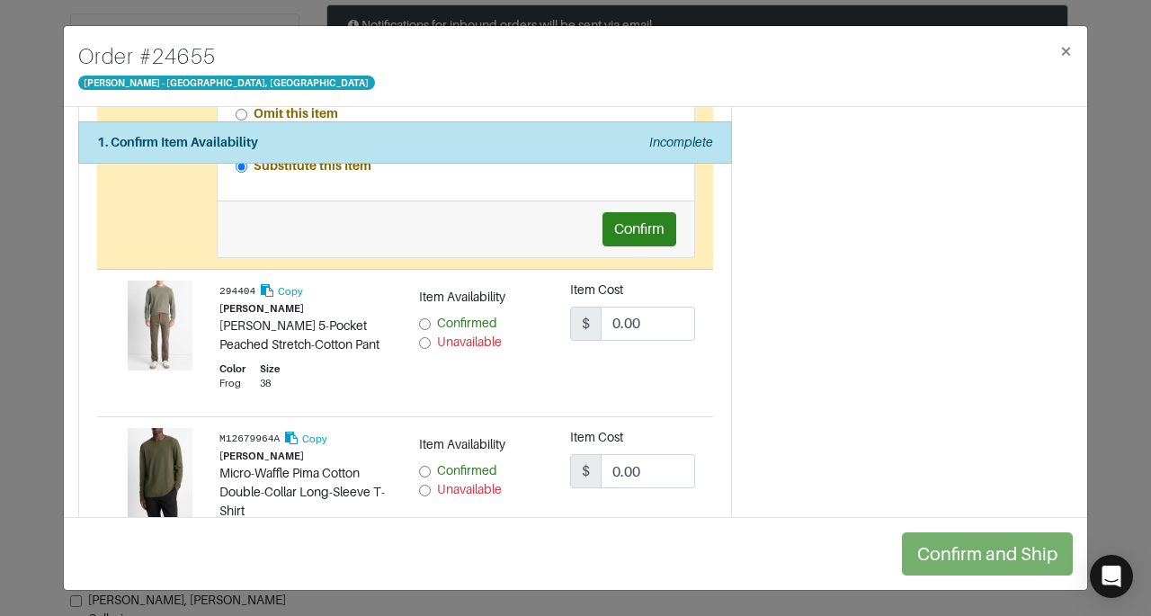
scroll to position [1316, 0]
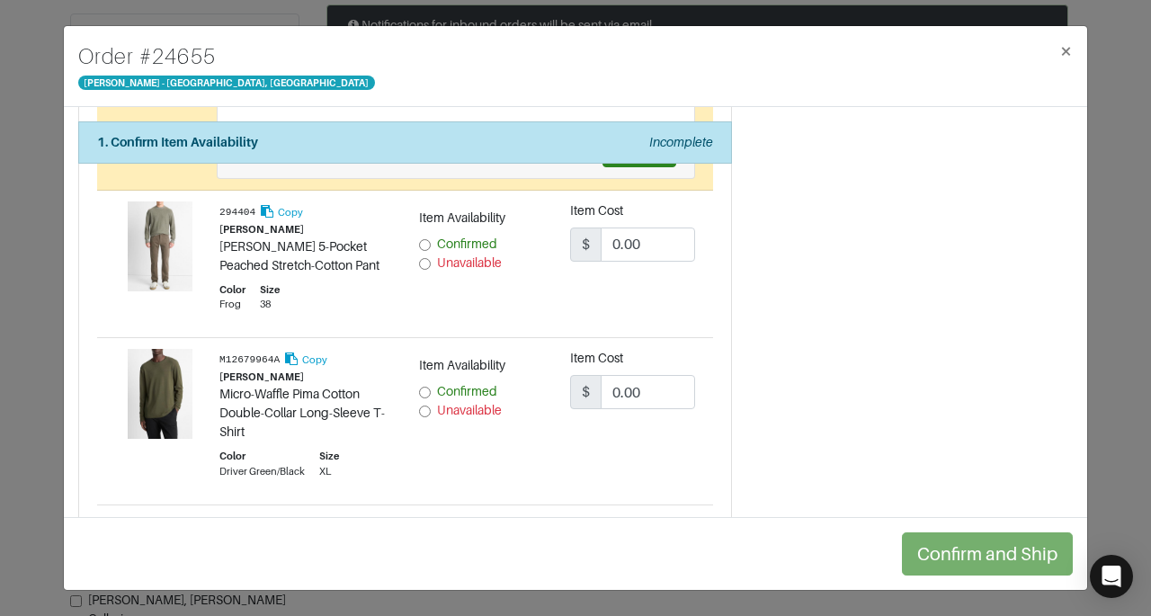
click at [453, 239] on span "Confirmed" at bounding box center [467, 243] width 60 height 14
click at [431, 239] on input "Confirmed" at bounding box center [425, 245] width 12 height 12
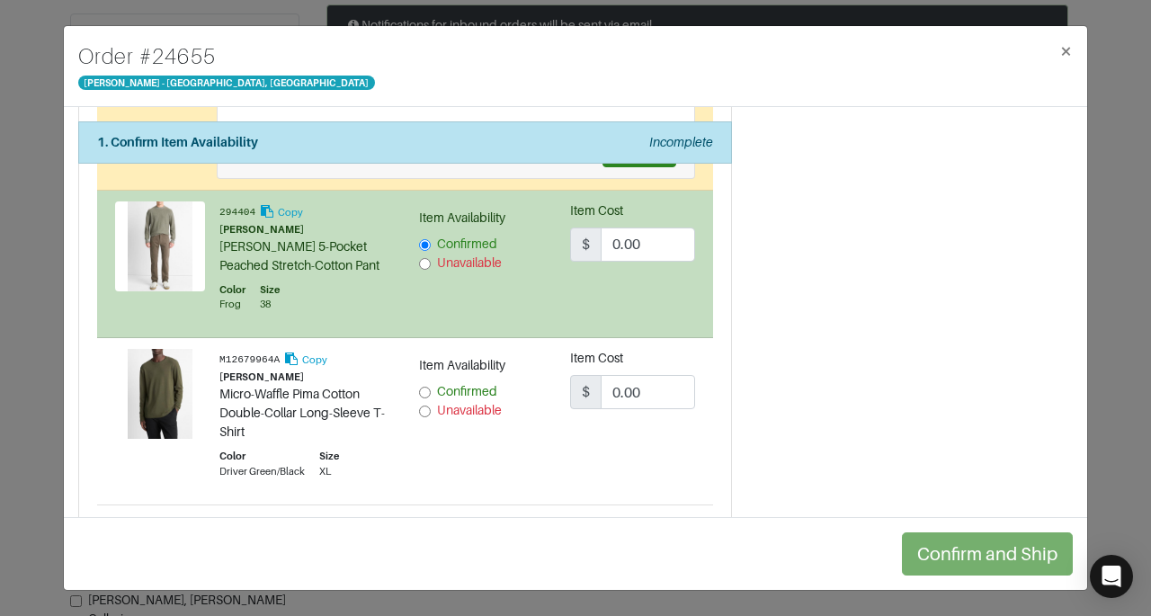
radio input "true"
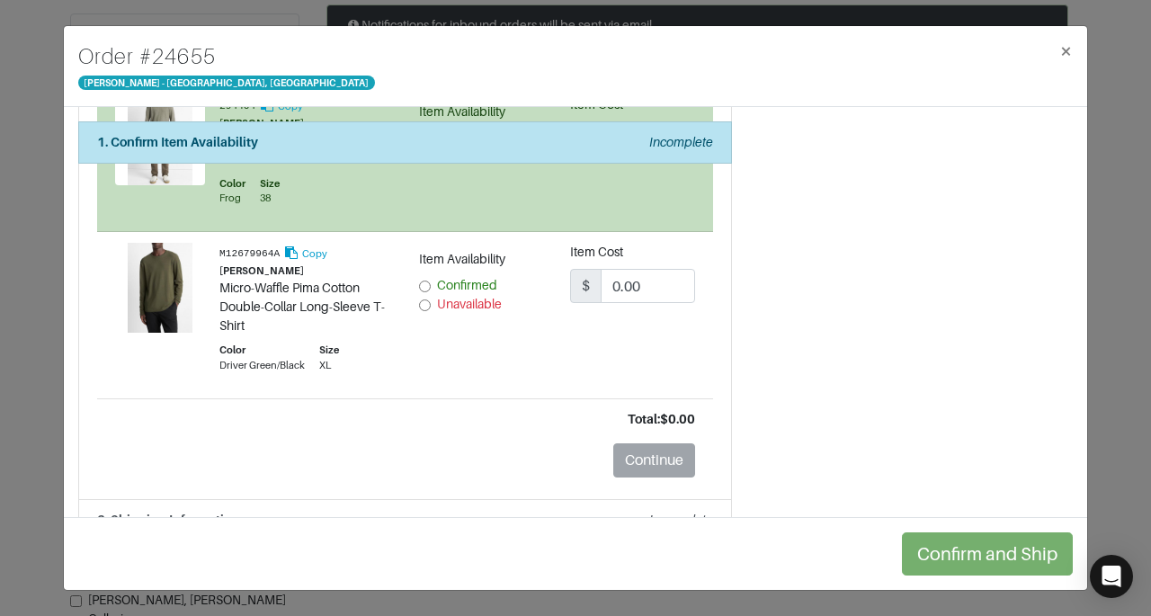
scroll to position [1423, 0]
click at [490, 278] on span "Confirmed" at bounding box center [467, 285] width 60 height 14
click at [431, 281] on input "Confirmed" at bounding box center [425, 287] width 12 height 12
radio input "true"
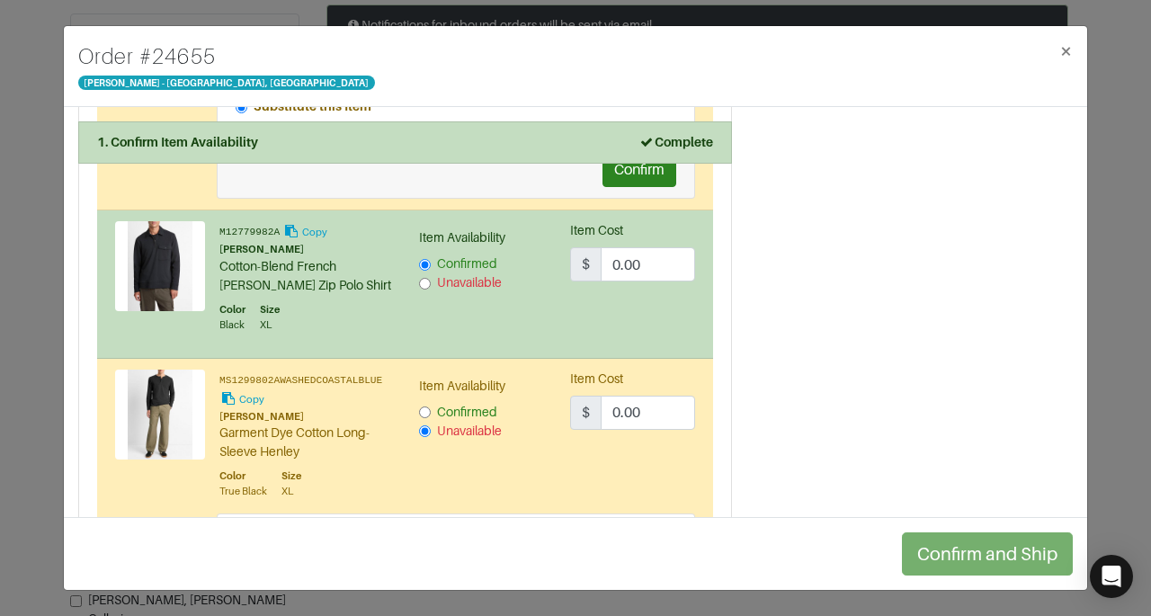
scroll to position [0, 0]
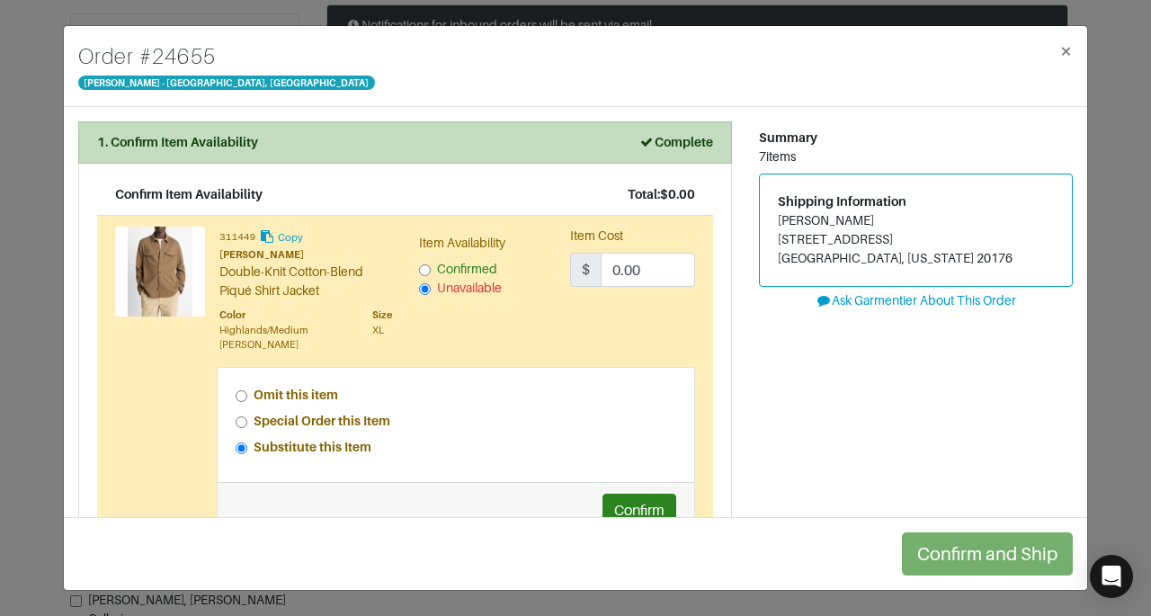
drag, startPoint x: 768, startPoint y: 220, endPoint x: 856, endPoint y: 221, distance: 88.1
click at [856, 221] on div "Shipping Information Peggy Pisciotta 41975 briarberry Pl Leesburg, Virginia 201…" at bounding box center [916, 230] width 312 height 112
copy address "Peggy Pisciotta"
drag, startPoint x: 768, startPoint y: 236, endPoint x: 879, endPoint y: 247, distance: 112.1
click at [879, 247] on address "Peggy Pisciotta 41975 briarberry Pl Leesburg, Virginia 20176" at bounding box center [916, 239] width 276 height 57
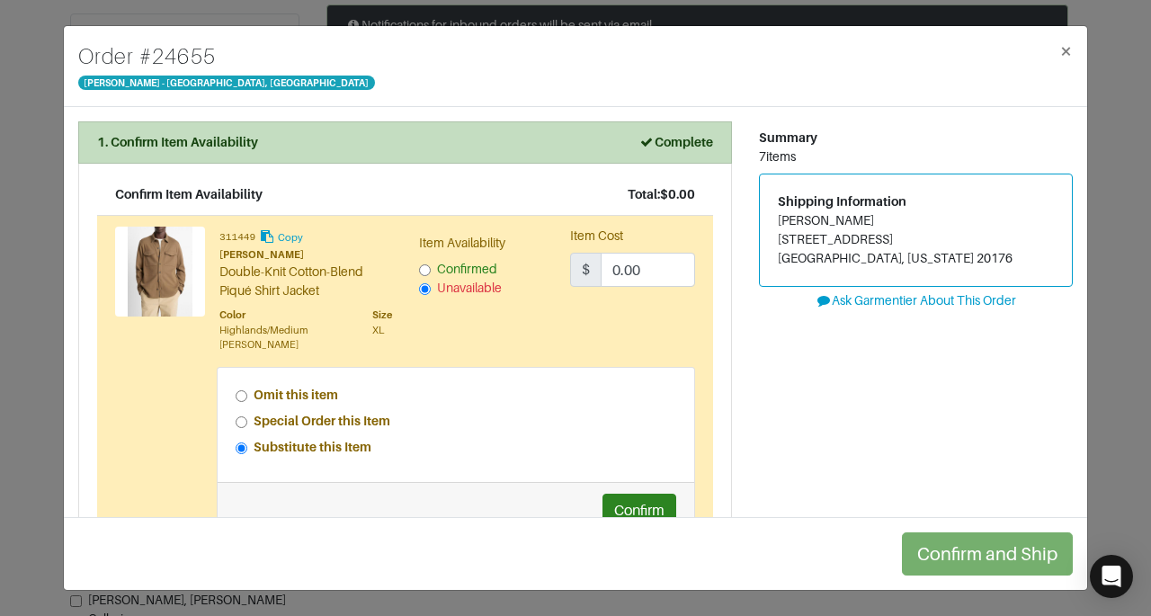
copy address "41975 briarberry Pl"
drag, startPoint x: 768, startPoint y: 254, endPoint x: 820, endPoint y: 254, distance: 52.2
click at [820, 254] on address "Peggy Pisciotta 41975 briarberry Pl Leesburg, Virginia 20176" at bounding box center [916, 239] width 276 height 57
copy address "Leesburg"
drag, startPoint x: 876, startPoint y: 254, endPoint x: 914, endPoint y: 249, distance: 38.0
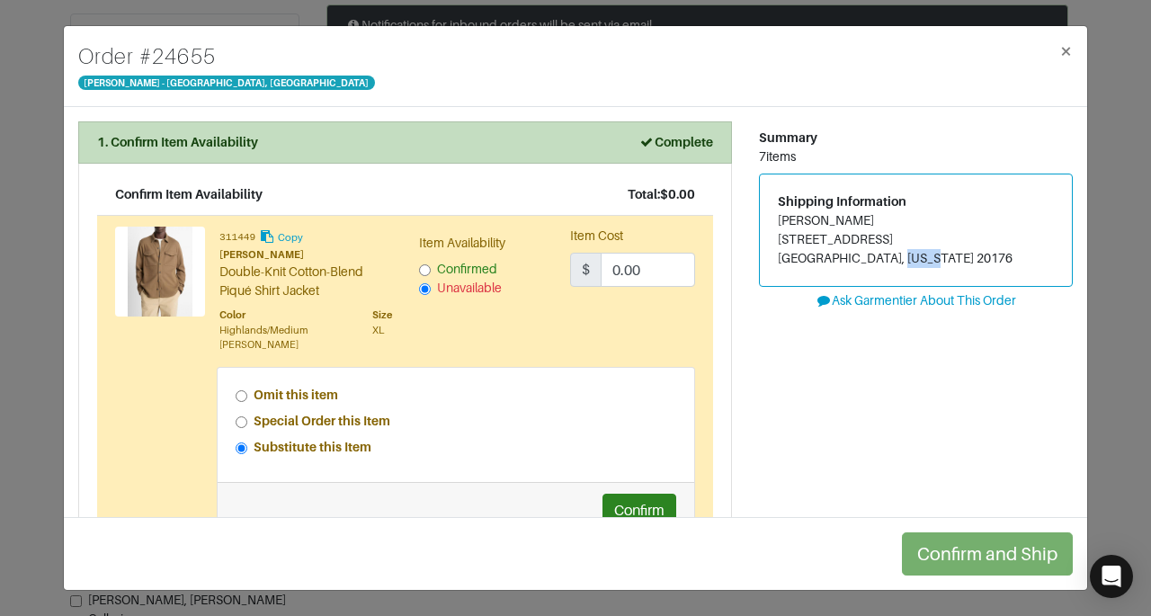
click at [914, 249] on address "Peggy Pisciotta 41975 briarberry Pl Leesburg, Virginia 20176" at bounding box center [916, 239] width 276 height 57
copy address "20176"
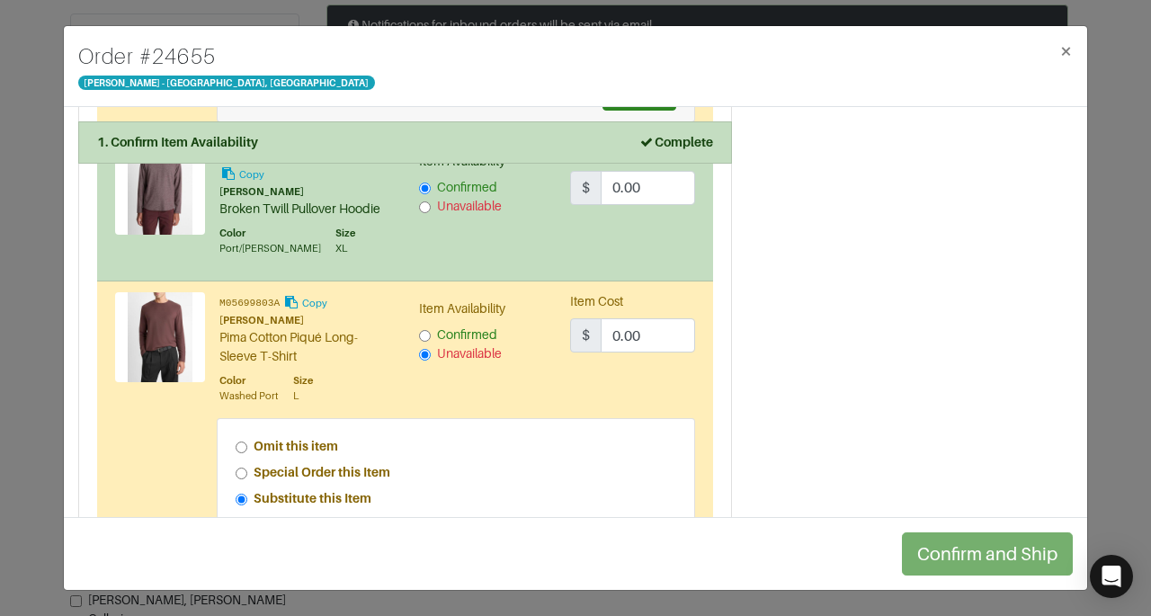
scroll to position [905, 0]
click at [820, 362] on div "Summary 7 items Shipping Information Peggy Pisciotta 41975 briarberry Pl Leesbu…" at bounding box center [915, 159] width 341 height 1884
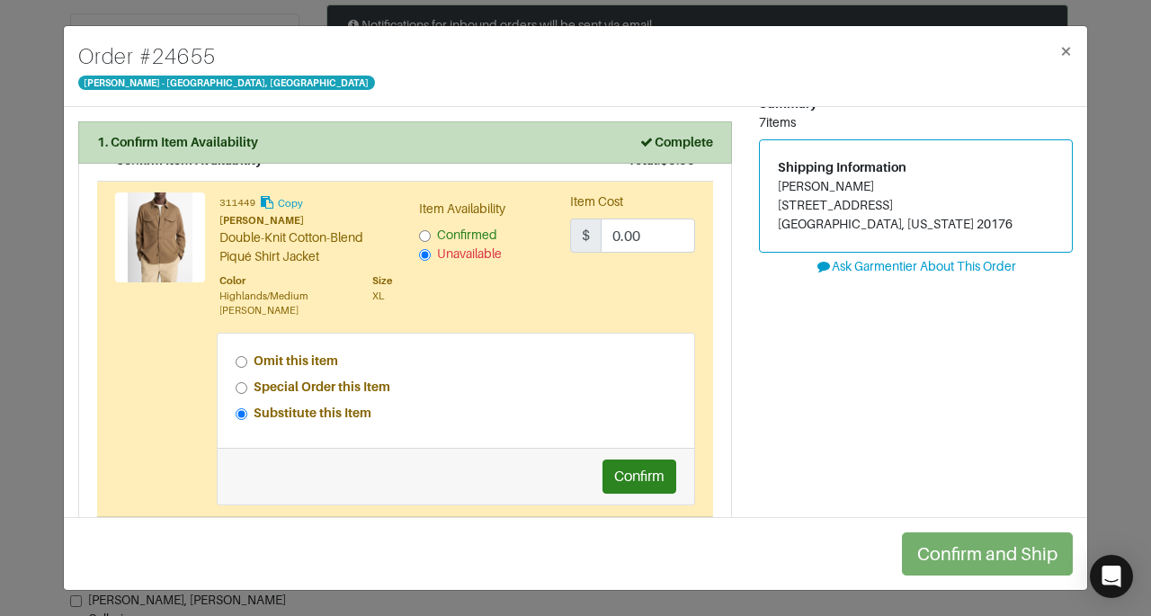
scroll to position [91, 0]
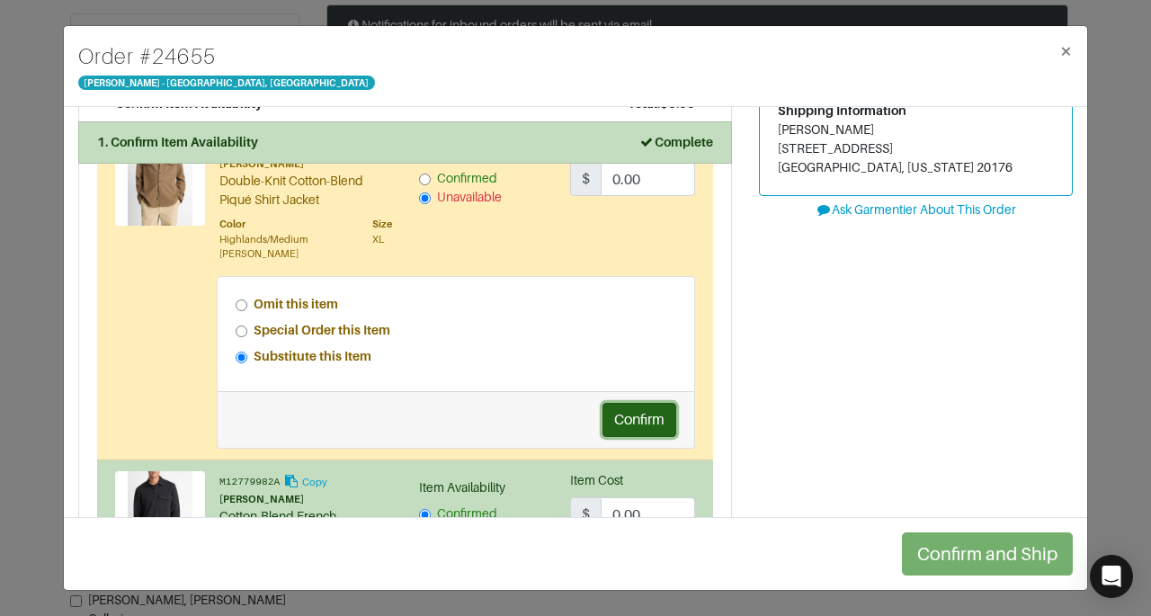
click at [635, 408] on button "Confirm" at bounding box center [639, 420] width 74 height 34
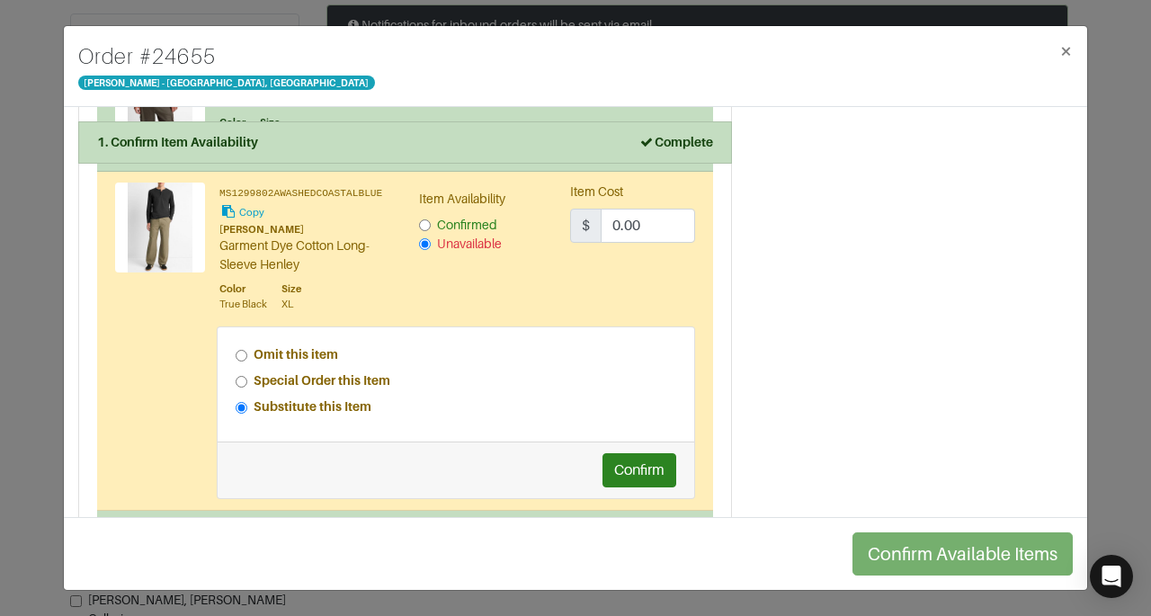
scroll to position [674, 0]
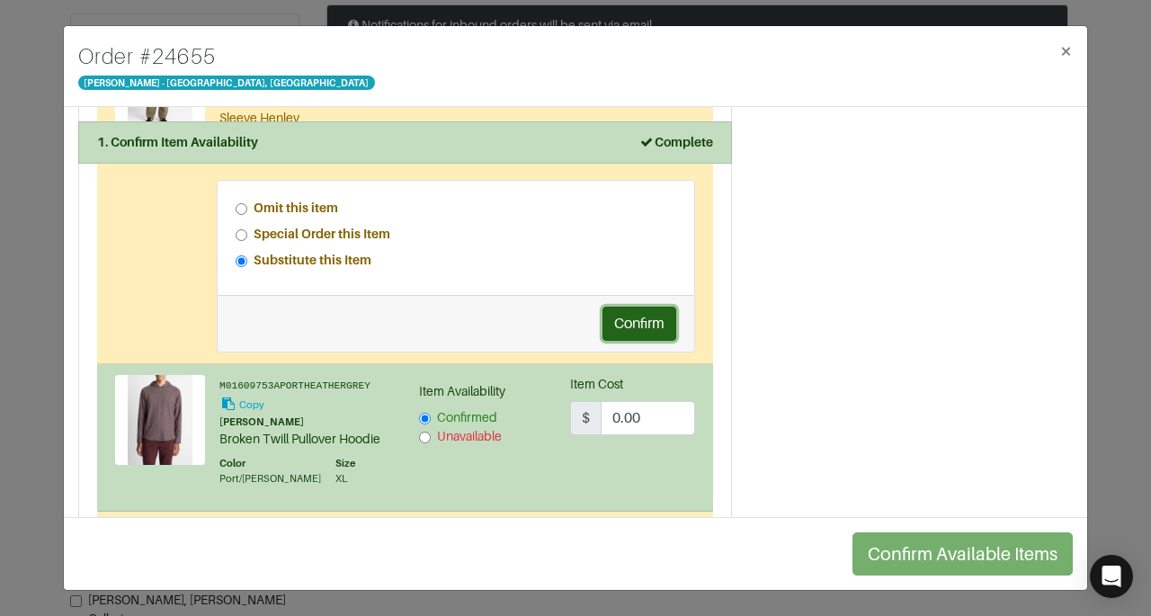
click at [629, 326] on button "Confirm" at bounding box center [639, 324] width 74 height 34
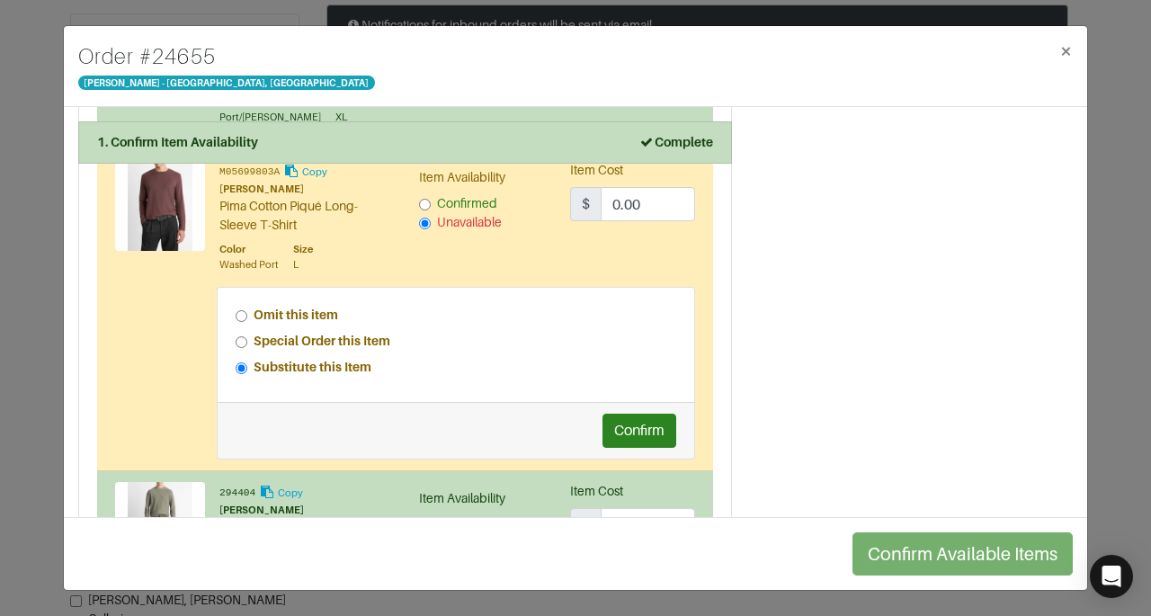
scroll to position [1074, 0]
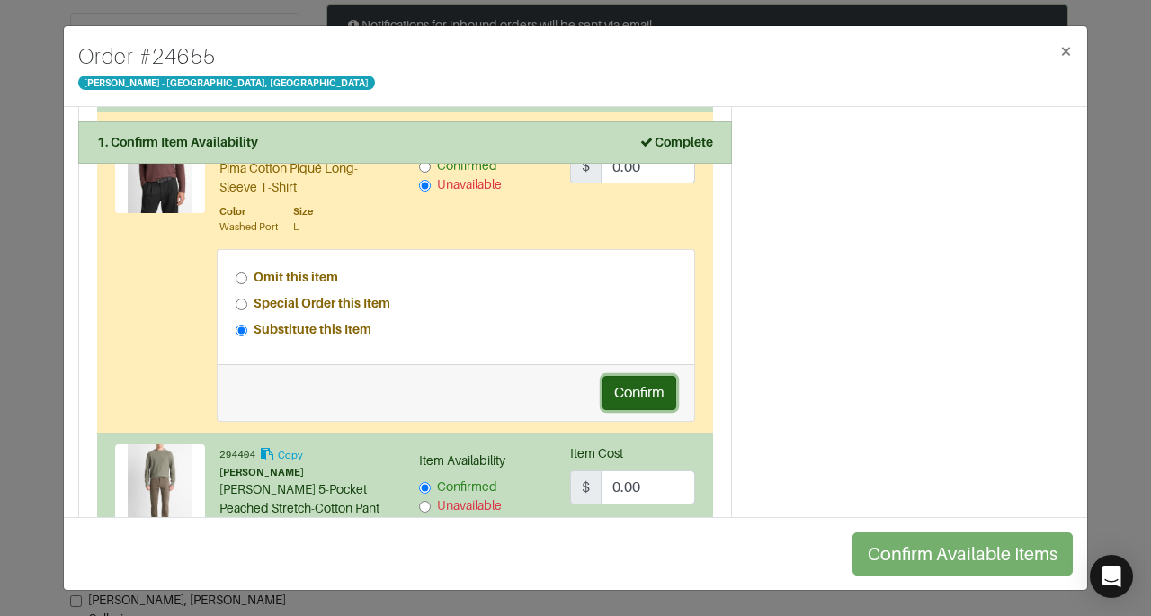
click at [632, 401] on button "Confirm" at bounding box center [639, 393] width 74 height 34
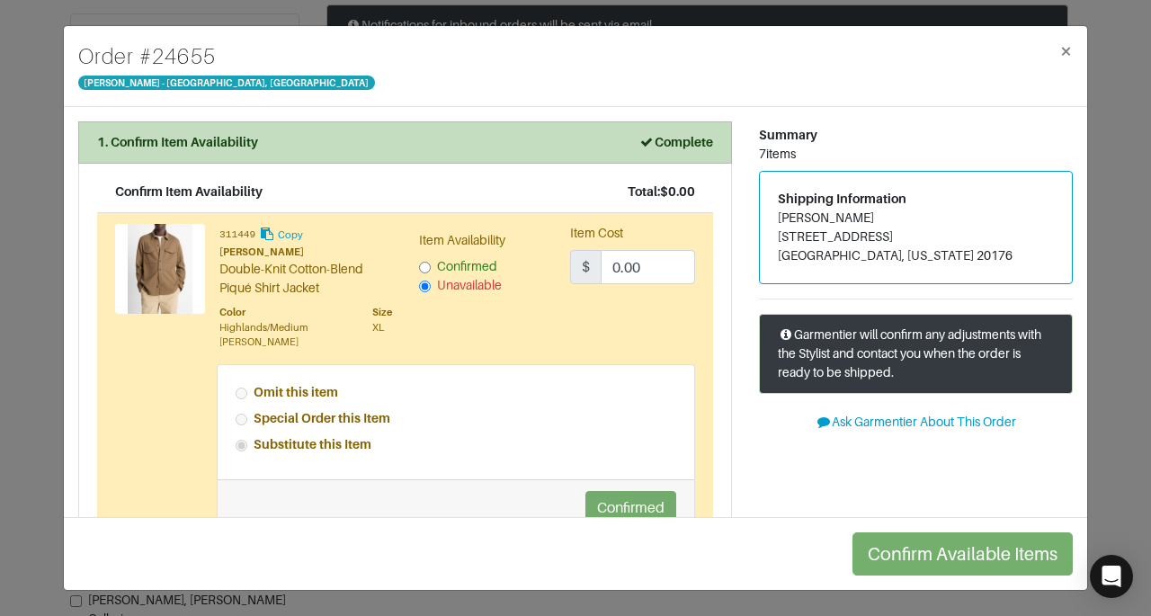
scroll to position [0, 0]
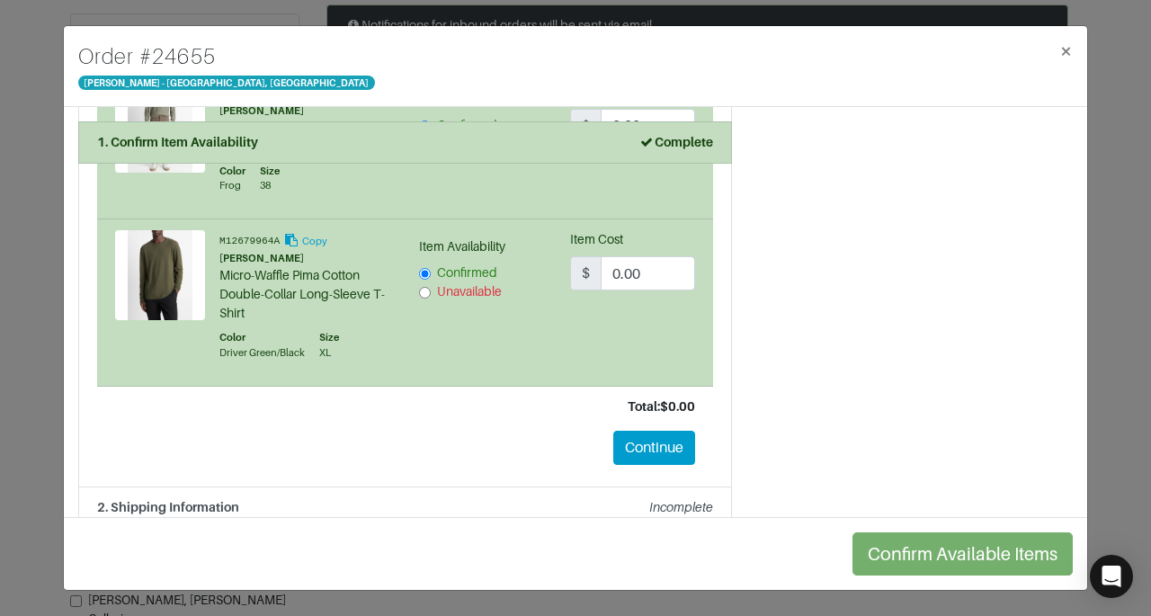
scroll to position [1489, 0]
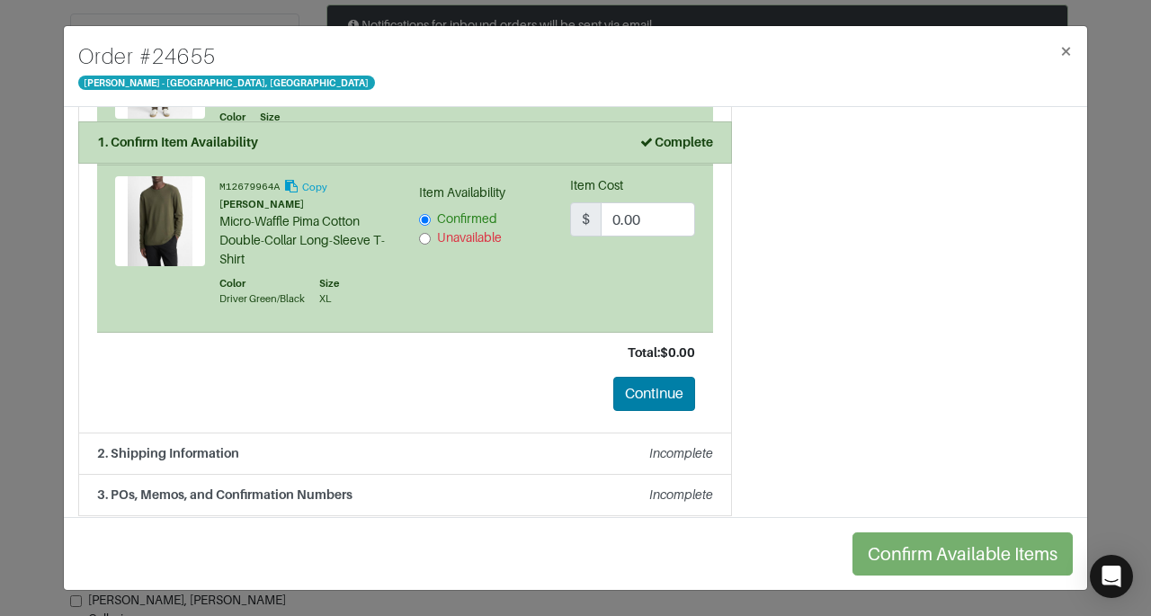
click at [644, 377] on button "Continue" at bounding box center [654, 394] width 82 height 34
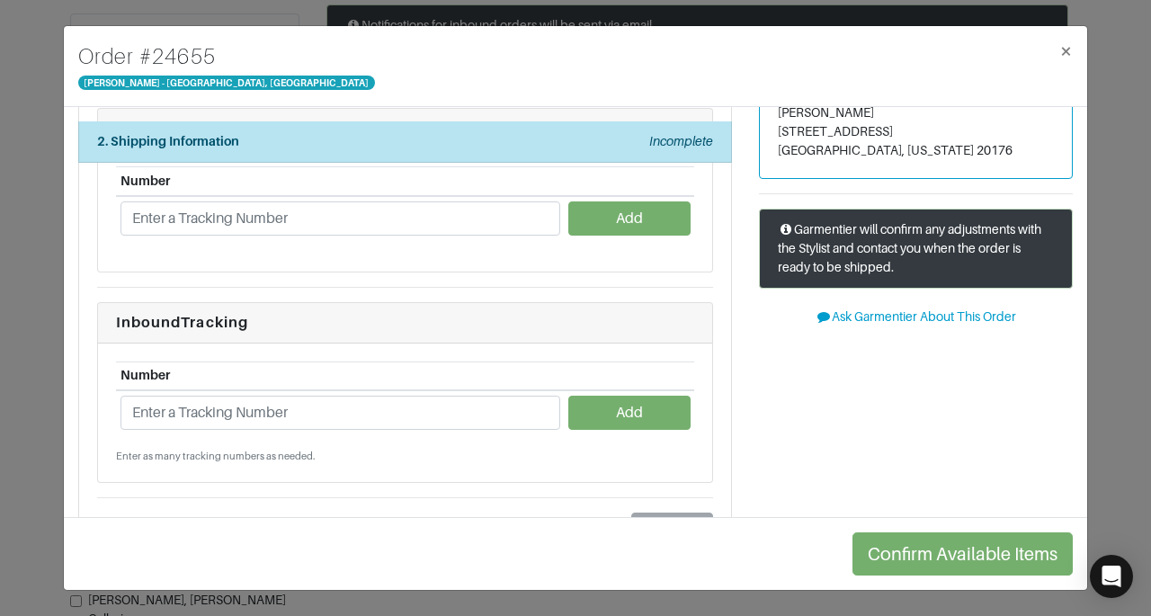
scroll to position [86, 0]
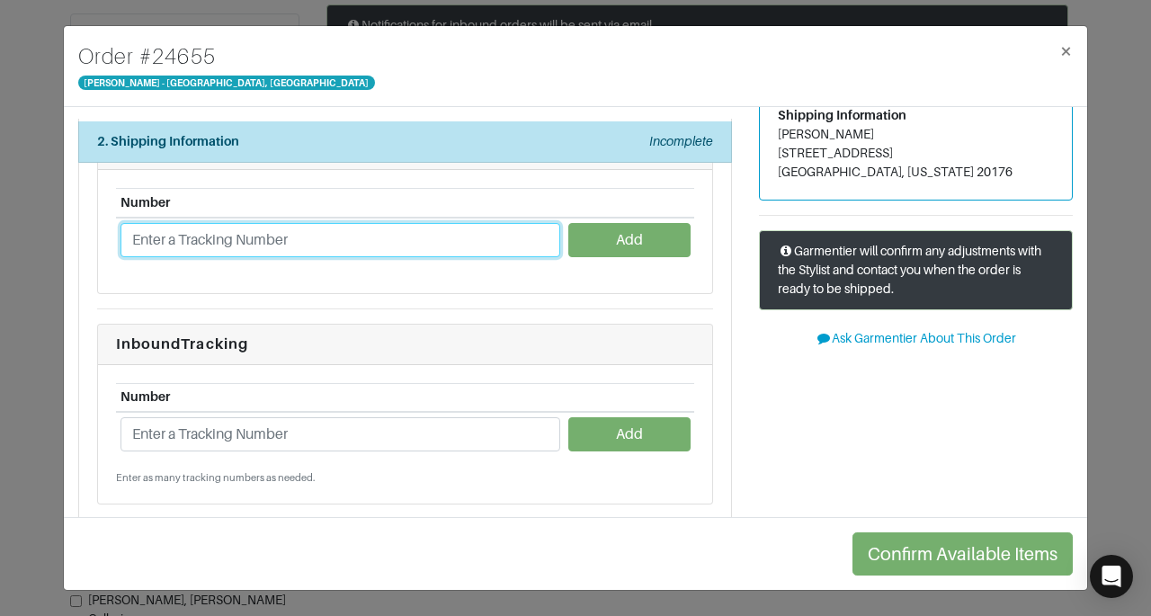
click at [275, 242] on input "text" at bounding box center [340, 240] width 440 height 34
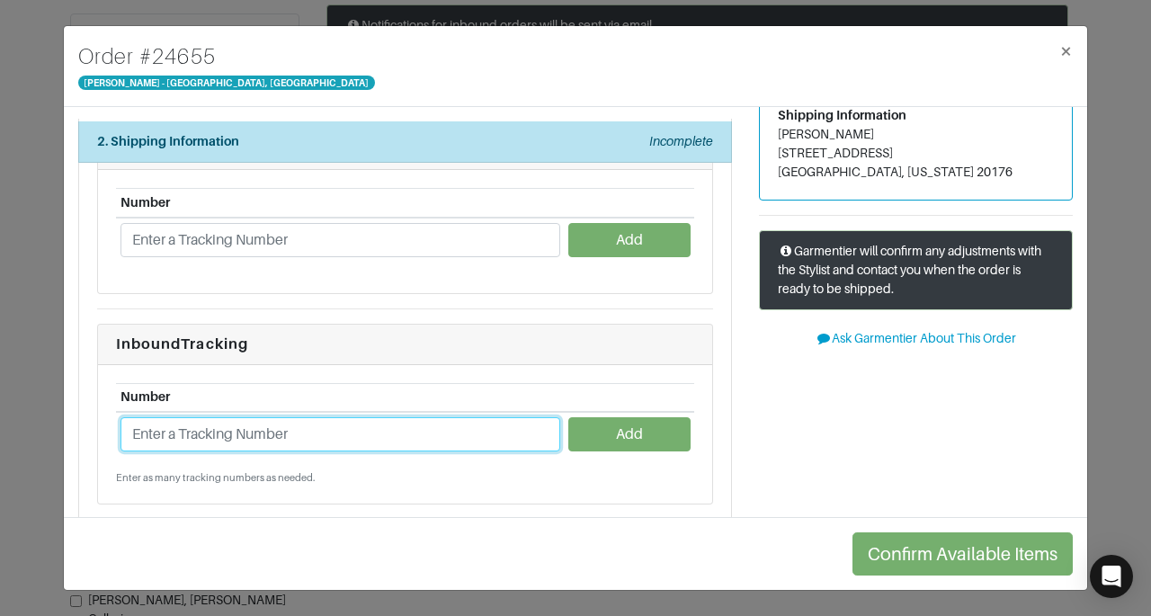
click at [133, 427] on input "text" at bounding box center [340, 434] width 440 height 34
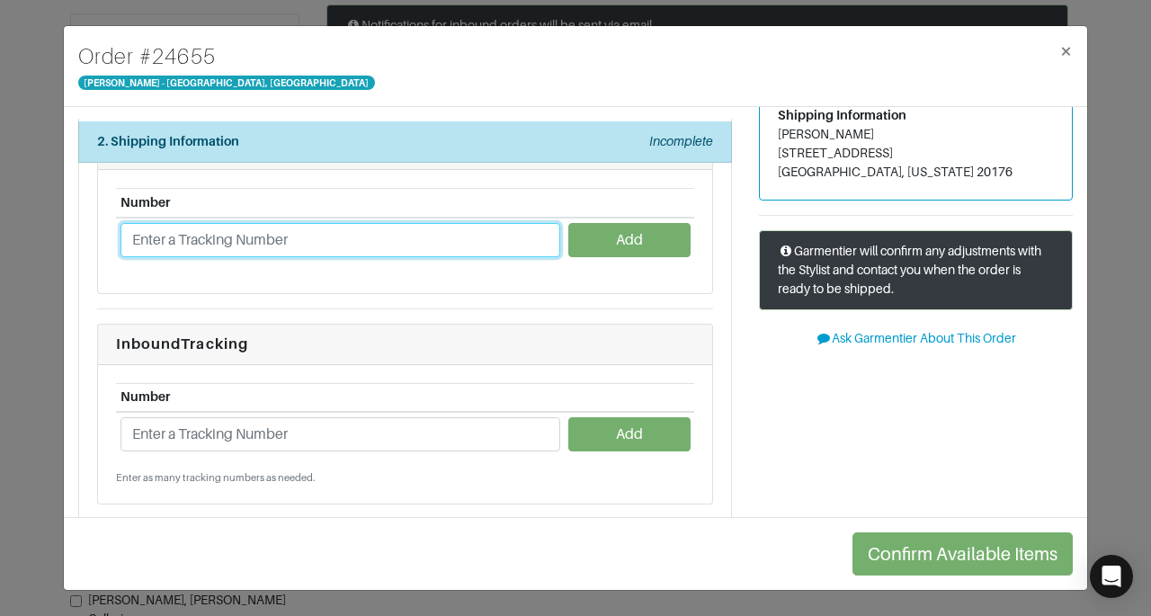
click at [237, 243] on input "text" at bounding box center [340, 240] width 440 height 34
type input "1ZJ22C660220231922"
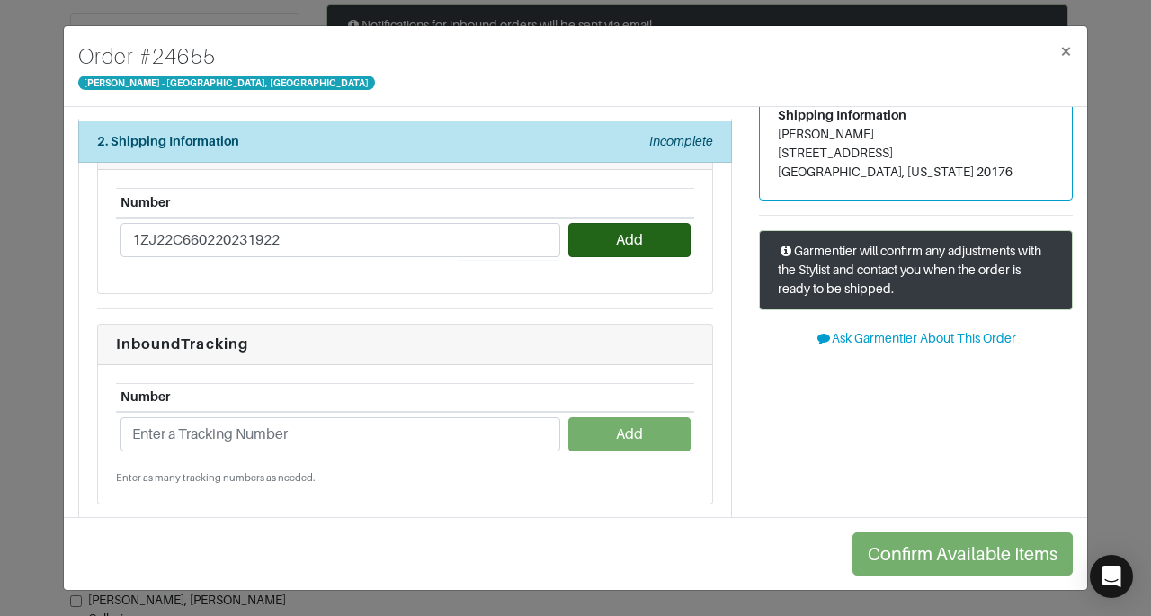
click at [638, 246] on button "Add" at bounding box center [628, 240] width 121 height 34
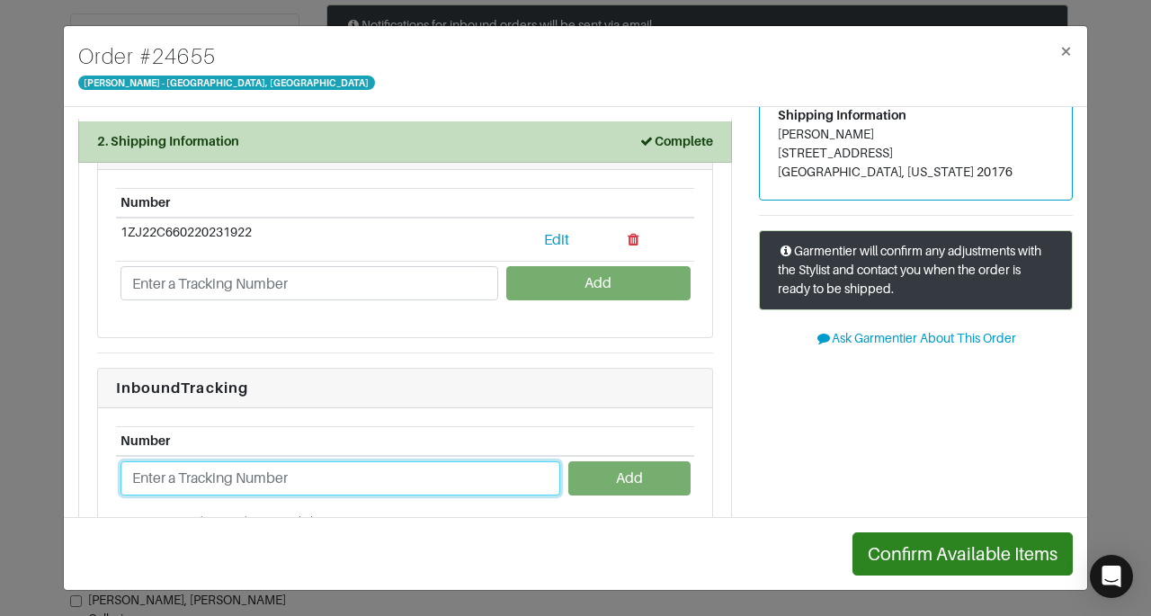
click at [182, 478] on input "text" at bounding box center [340, 478] width 440 height 34
type input "1ZJ22C668734148132"
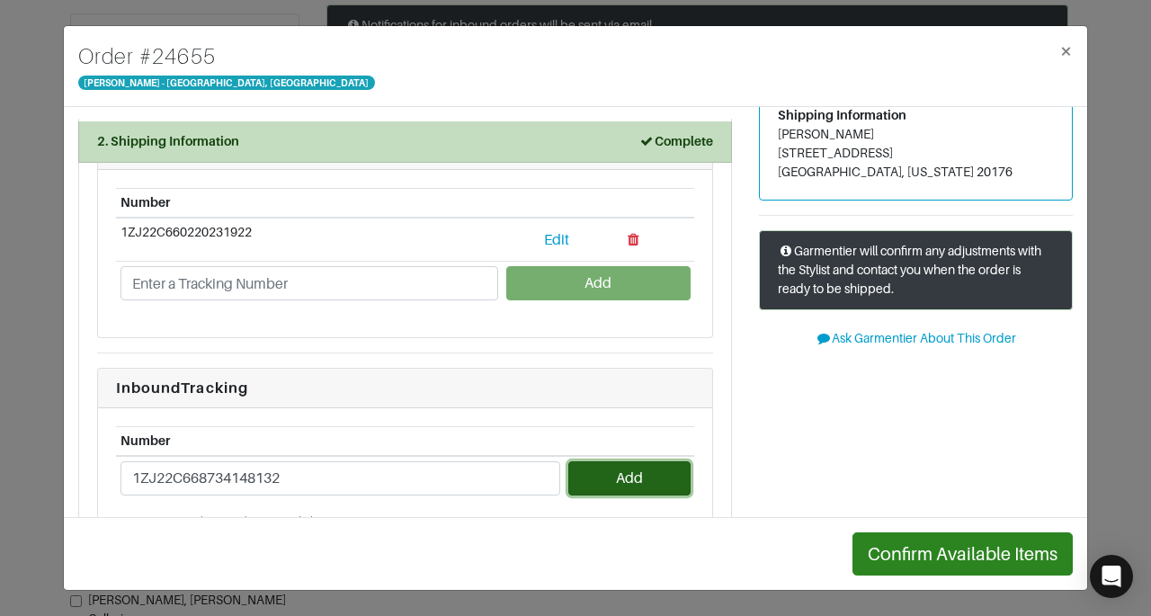
click at [585, 482] on button "Add" at bounding box center [628, 478] width 121 height 34
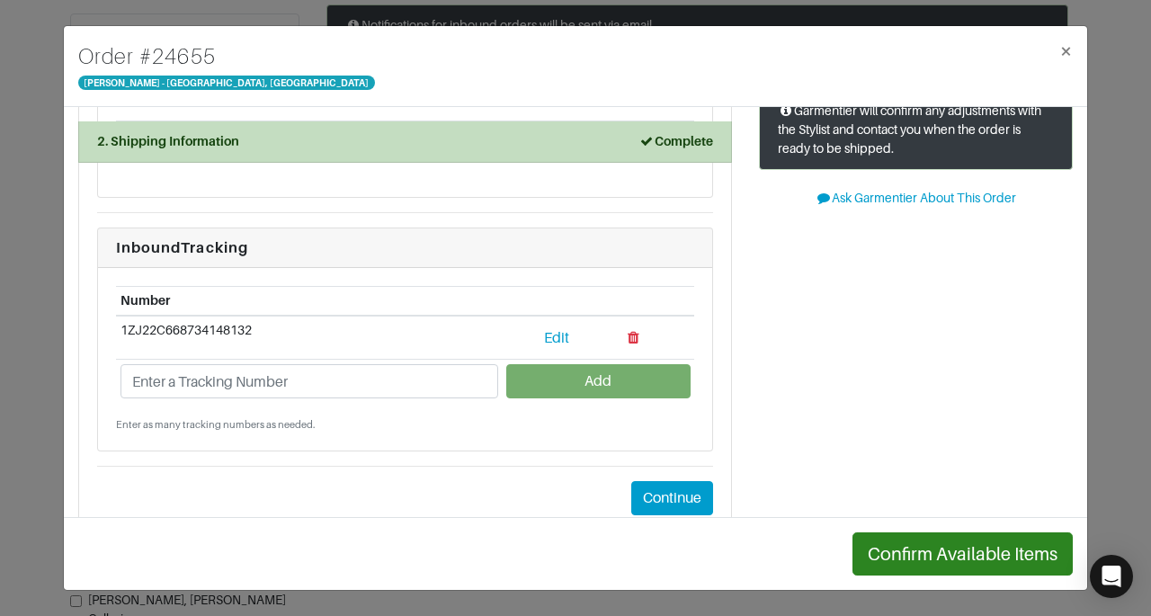
scroll to position [282, 0]
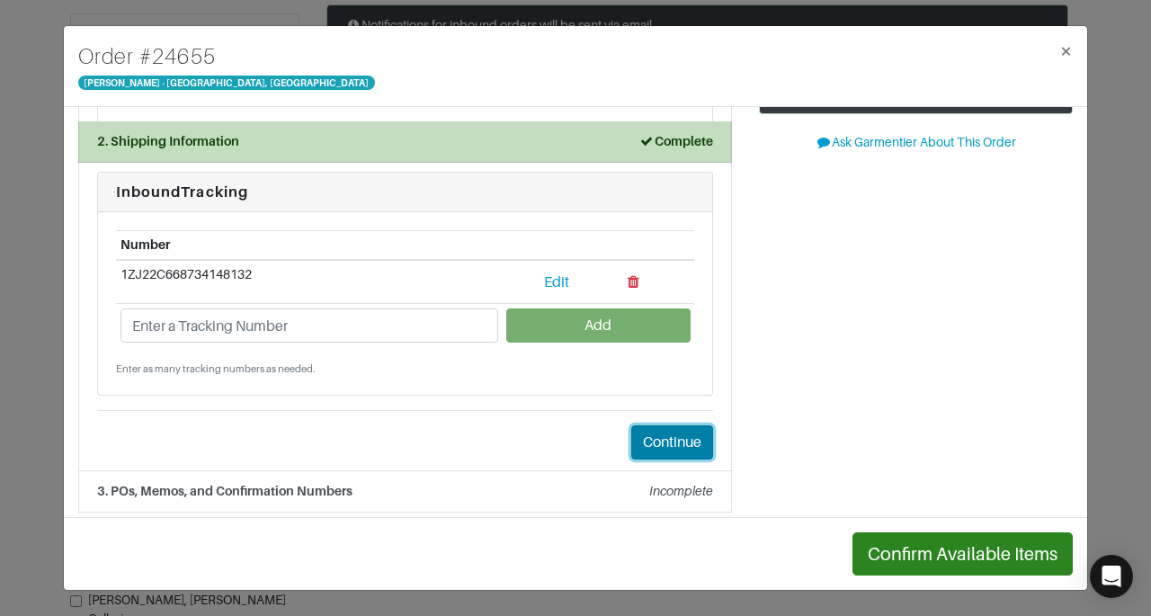
click at [649, 440] on button "Continue" at bounding box center [672, 442] width 82 height 34
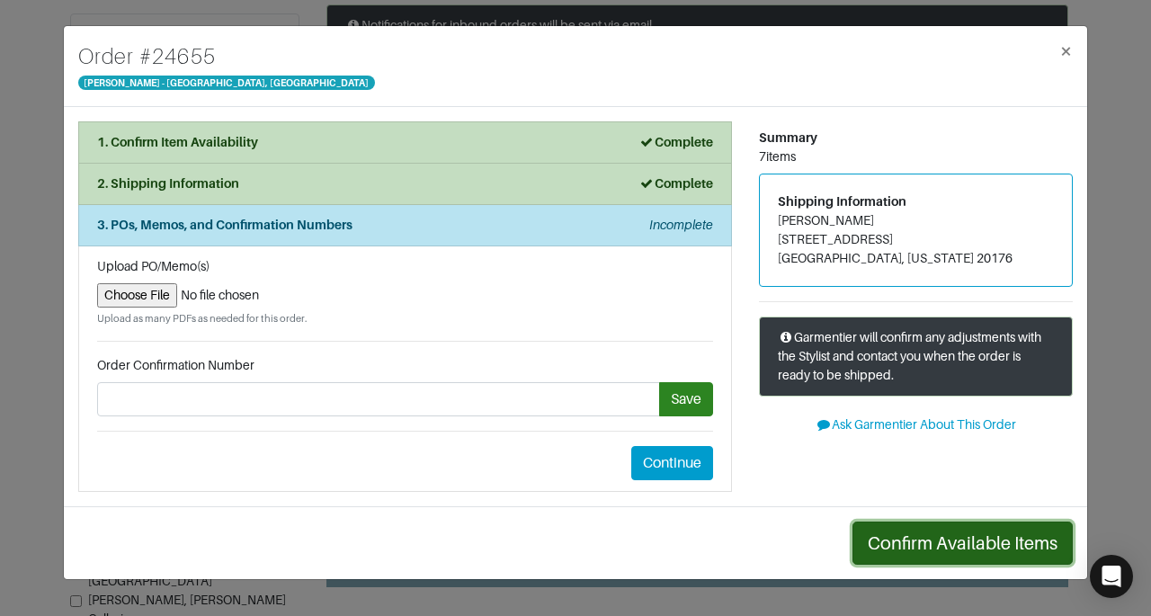
click at [978, 540] on button "Confirm Available Items" at bounding box center [962, 543] width 220 height 43
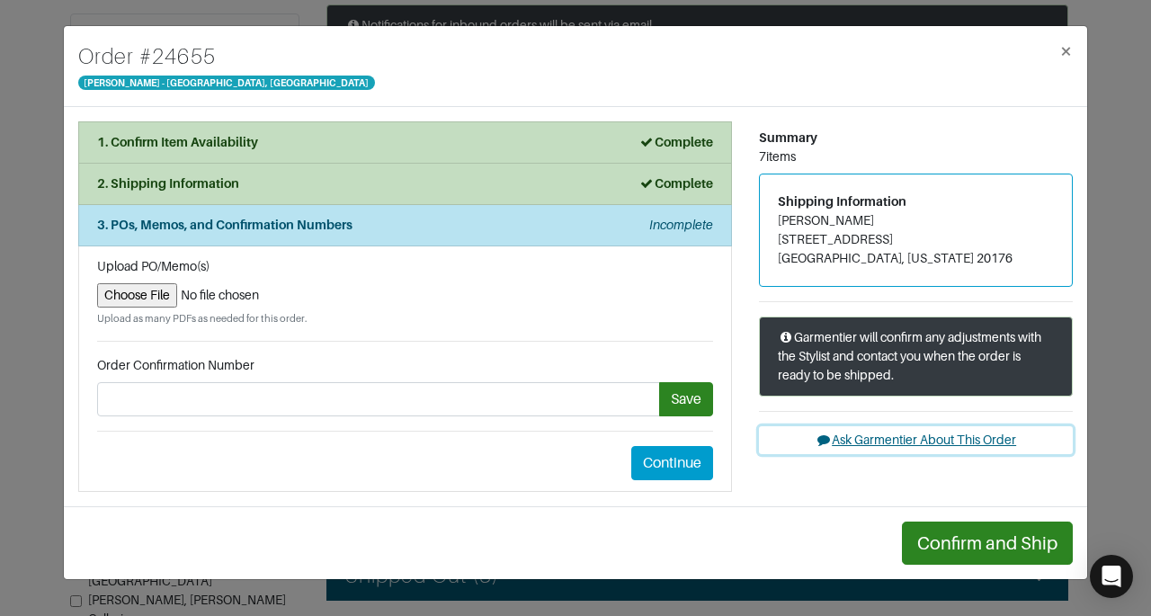
click at [951, 438] on button "Ask Garmentier About This Order" at bounding box center [916, 440] width 314 height 28
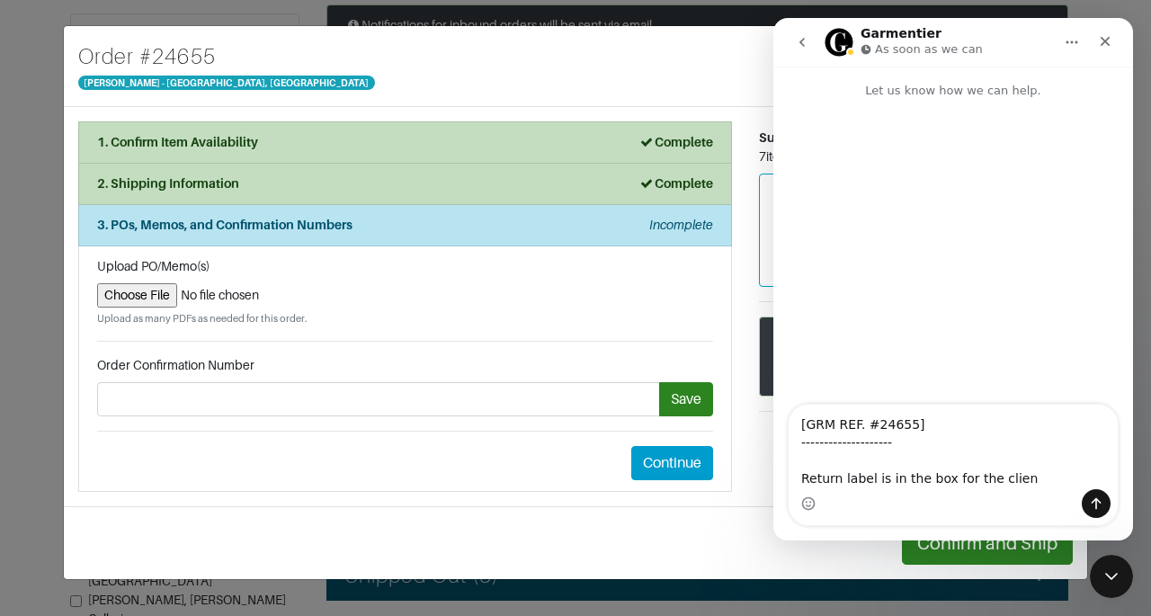
type textarea "[GRM REF. #24655] -------------------- Return label is in the box for the client"
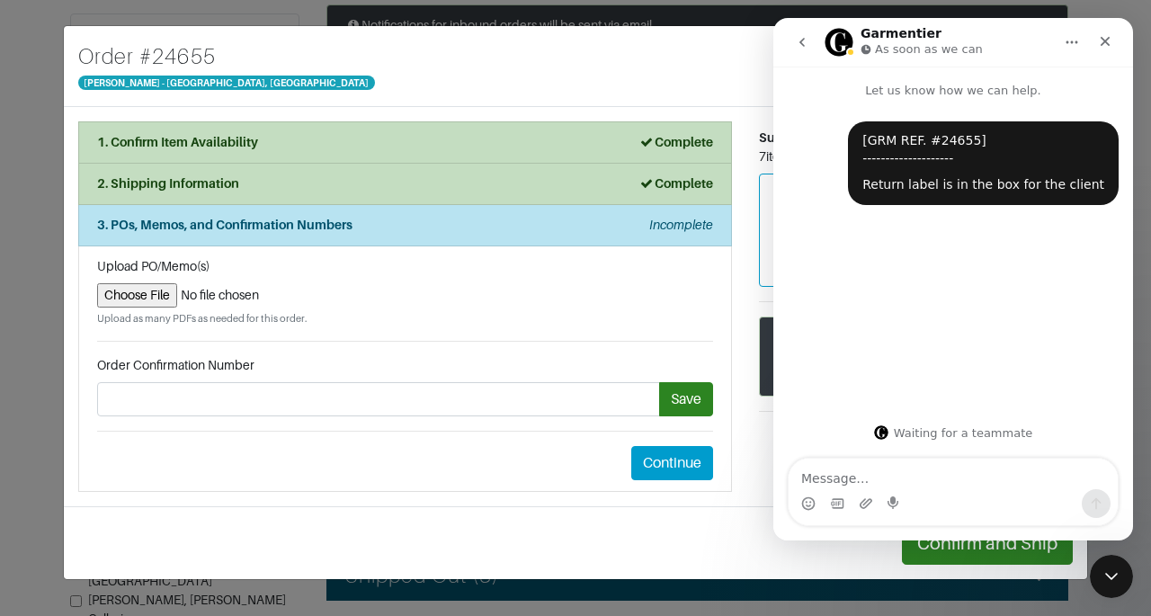
click at [647, 304] on input "file" at bounding box center [405, 295] width 616 height 24
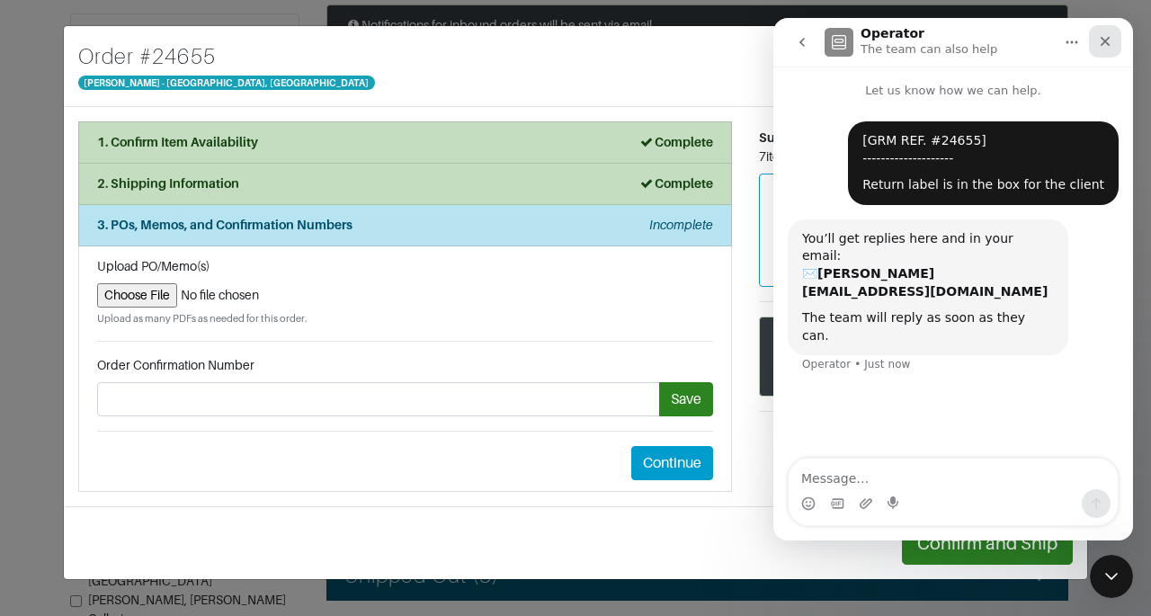
click at [1109, 39] on icon "Close" at bounding box center [1105, 41] width 14 height 14
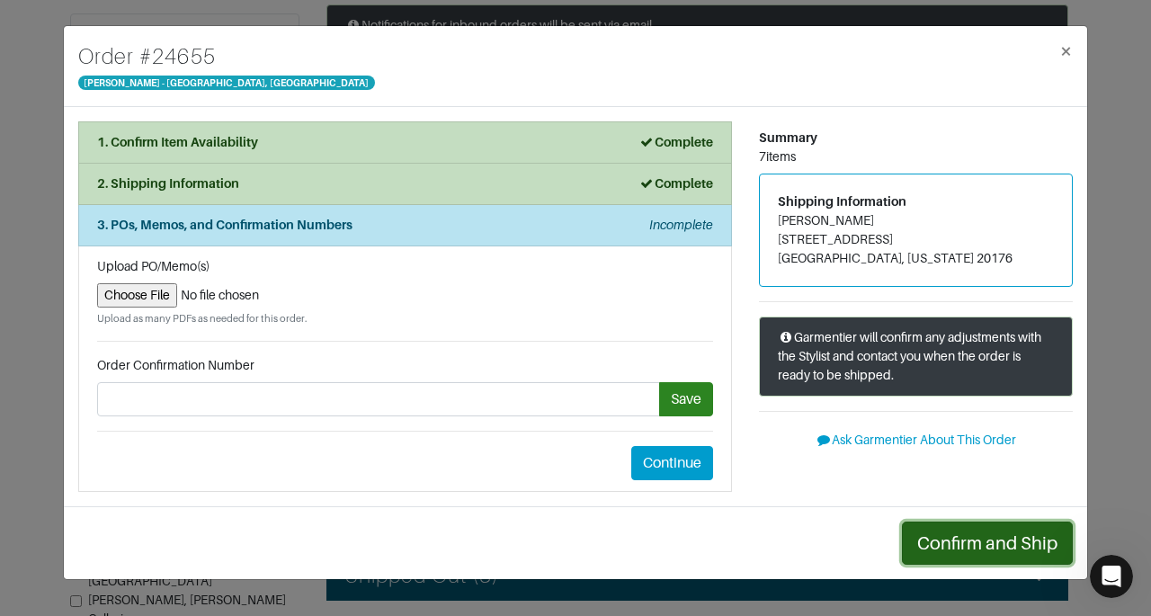
click at [963, 530] on button "Confirm and Ship" at bounding box center [987, 543] width 171 height 43
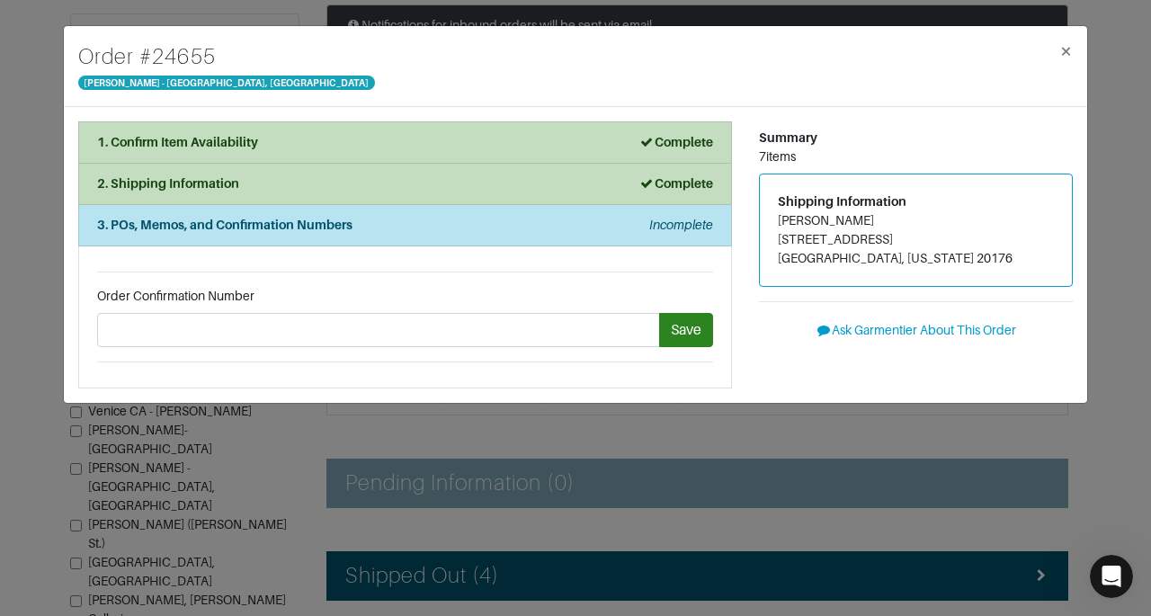
click at [763, 87] on div "Order # 24655 Vince - Chicago, Oak Street ×" at bounding box center [575, 66] width 1023 height 81
click at [1074, 57] on button "×" at bounding box center [1066, 51] width 42 height 50
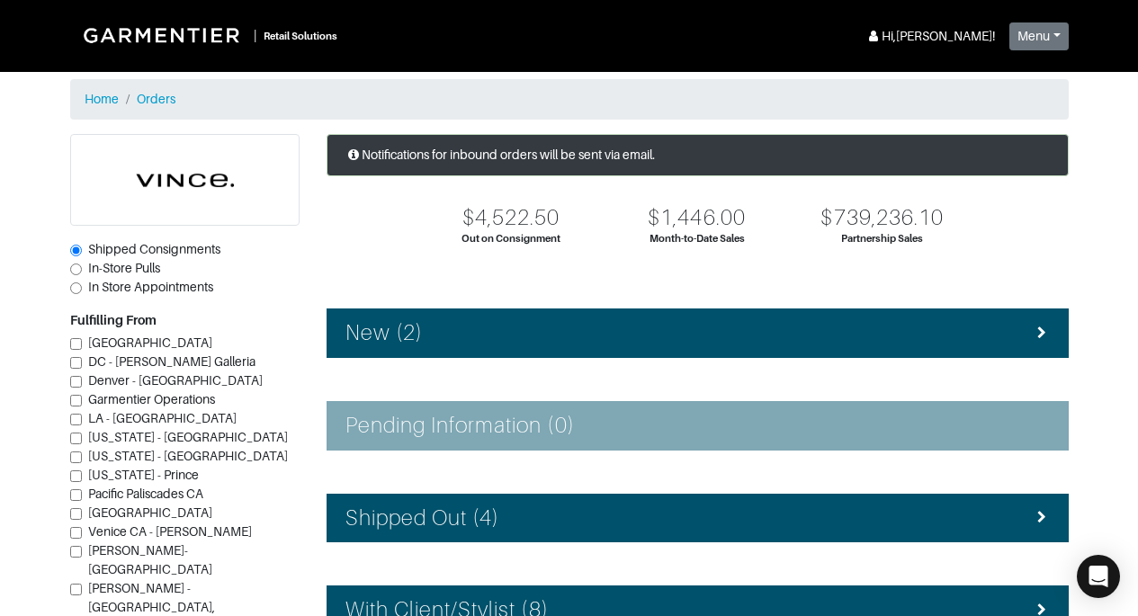
scroll to position [129, 0]
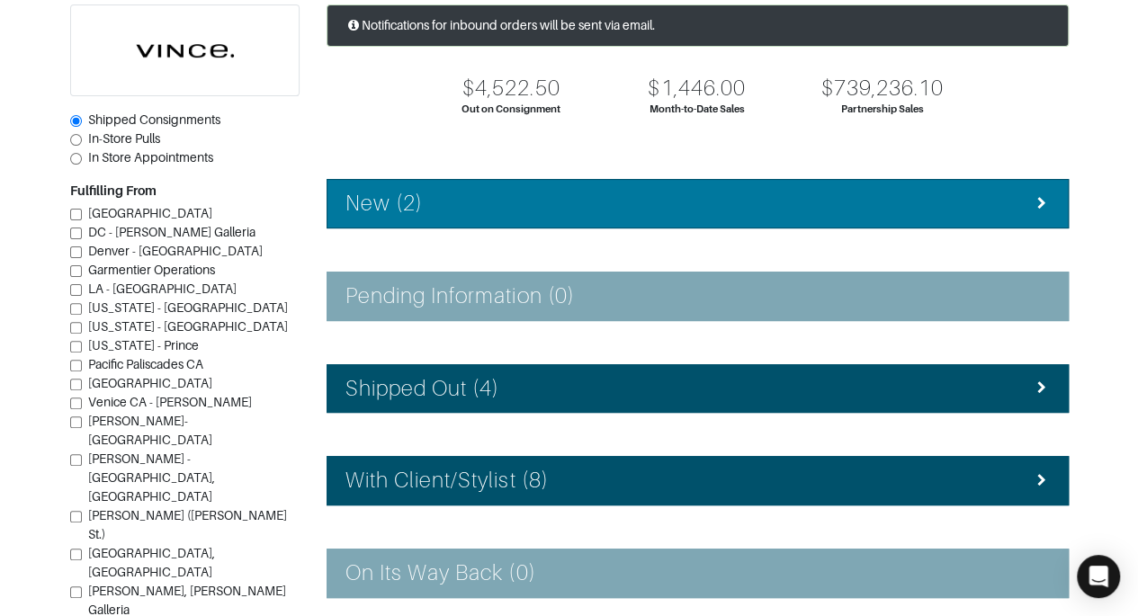
click at [593, 210] on div "New (2)" at bounding box center [697, 204] width 704 height 26
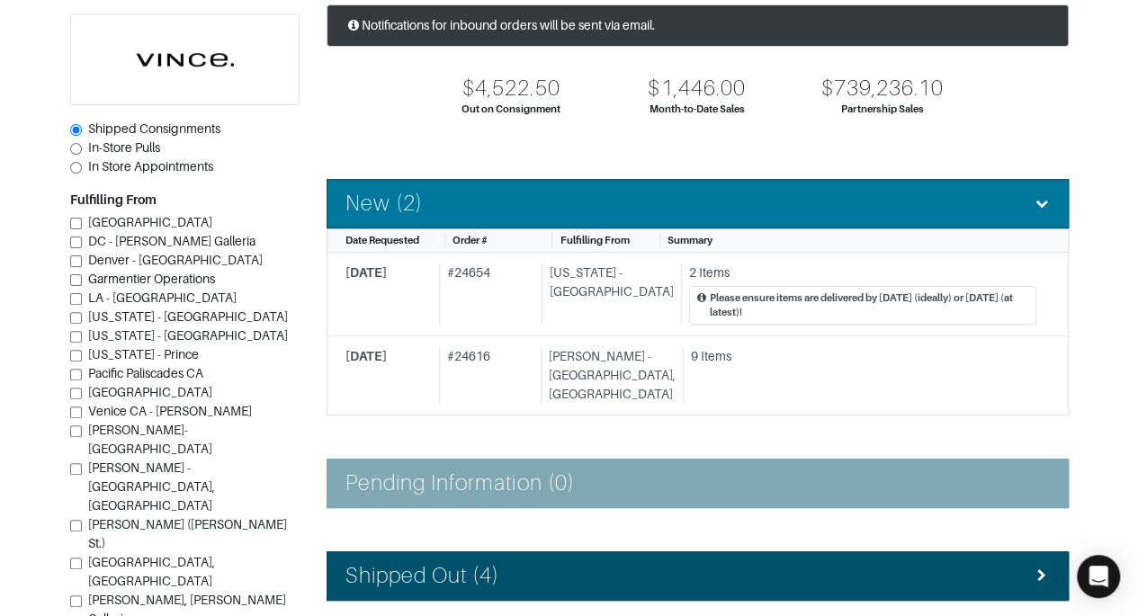
click at [593, 210] on div "New (2)" at bounding box center [697, 204] width 704 height 26
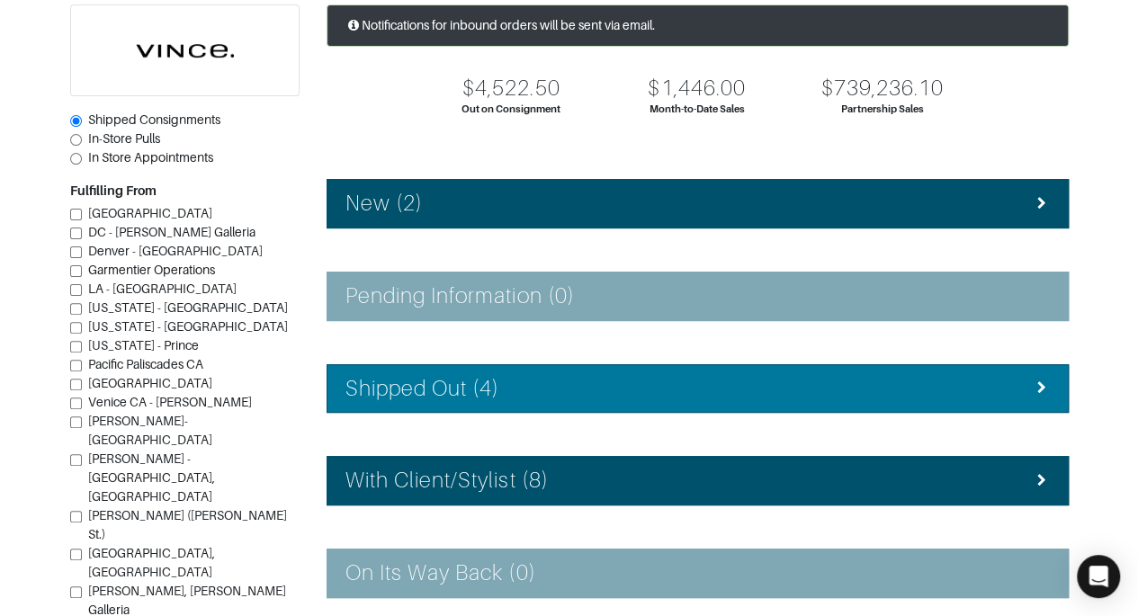
click at [1032, 376] on div "Shipped Out (4)" at bounding box center [697, 389] width 704 height 26
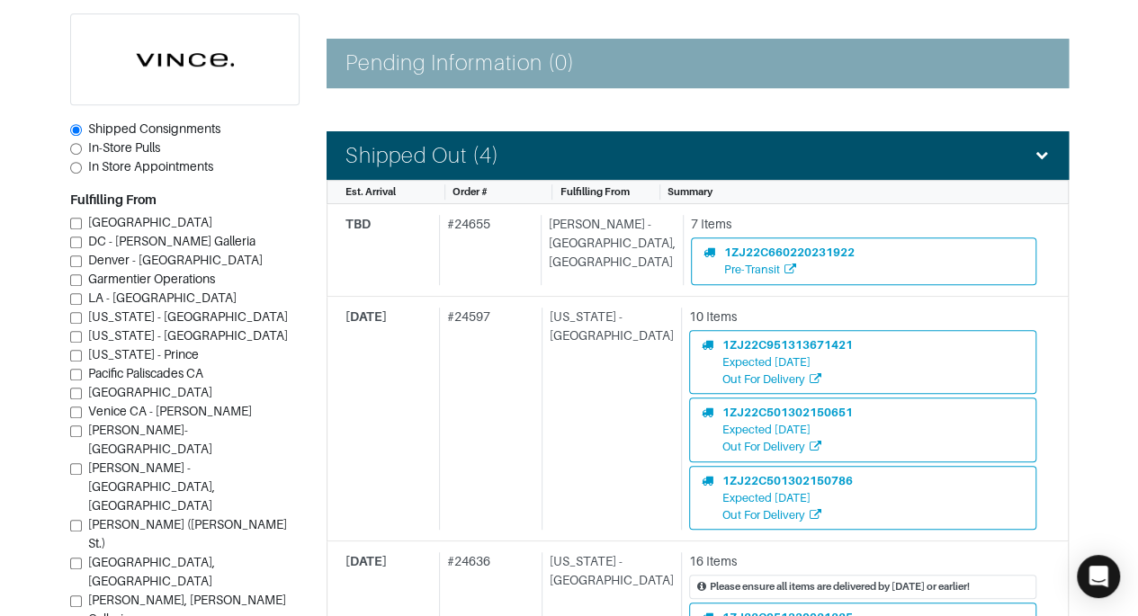
scroll to position [387, 0]
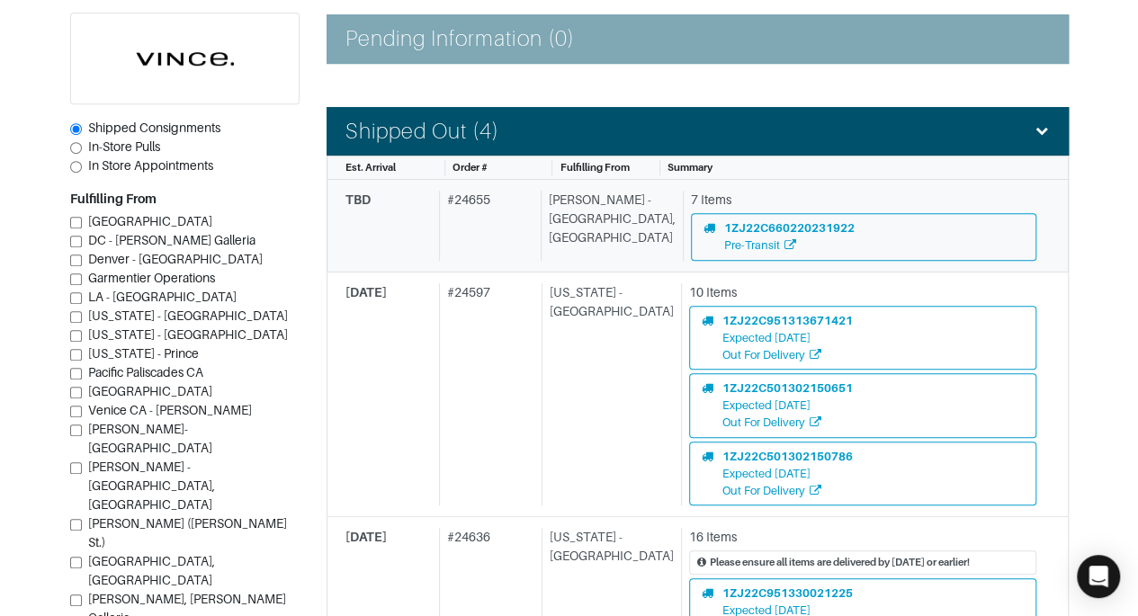
click at [547, 224] on div "TBD # 24655 Vince - Chicago, Oak Street 7 Items 1ZJ22C660220231922 Pre-Transit" at bounding box center [690, 225] width 691 height 69
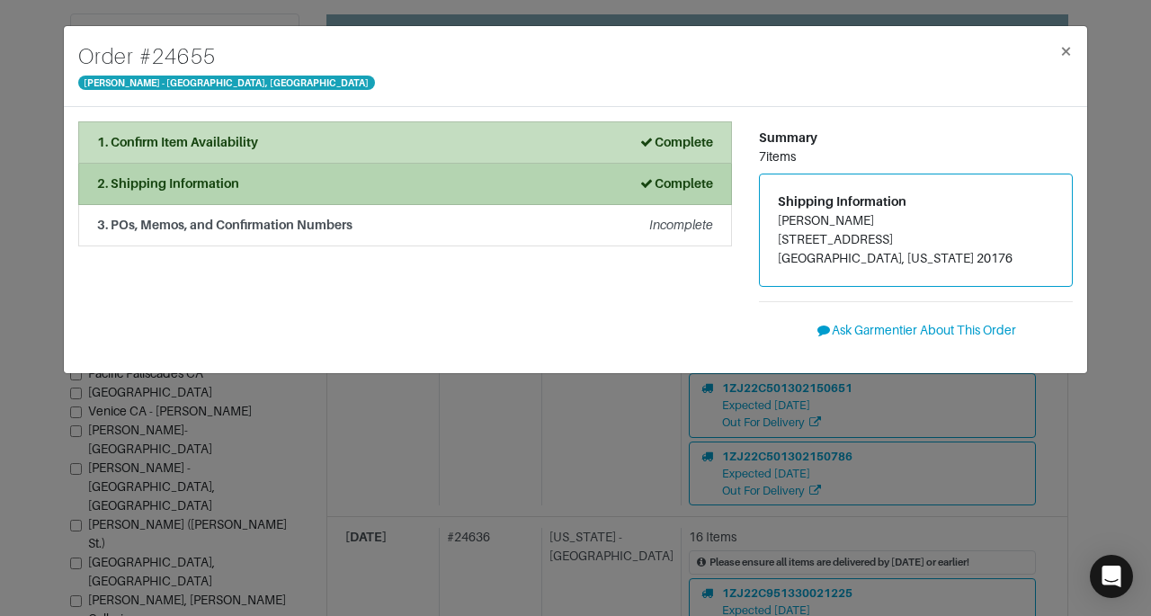
click at [172, 192] on li "2. Shipping Information Complete" at bounding box center [405, 184] width 654 height 41
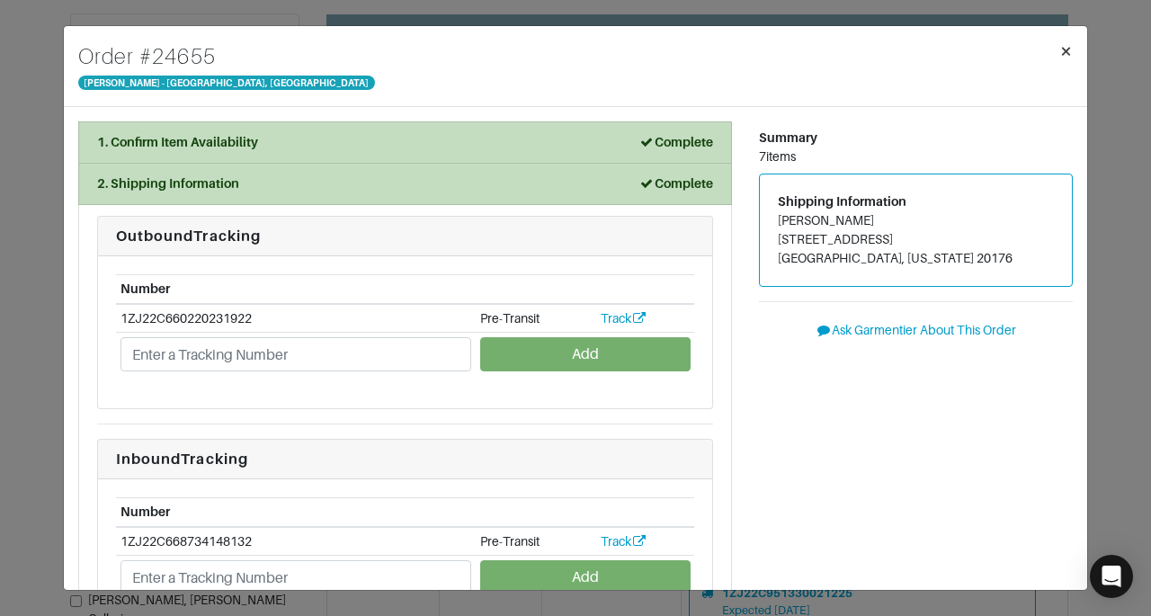
click at [1064, 46] on span "×" at bounding box center [1065, 51] width 13 height 24
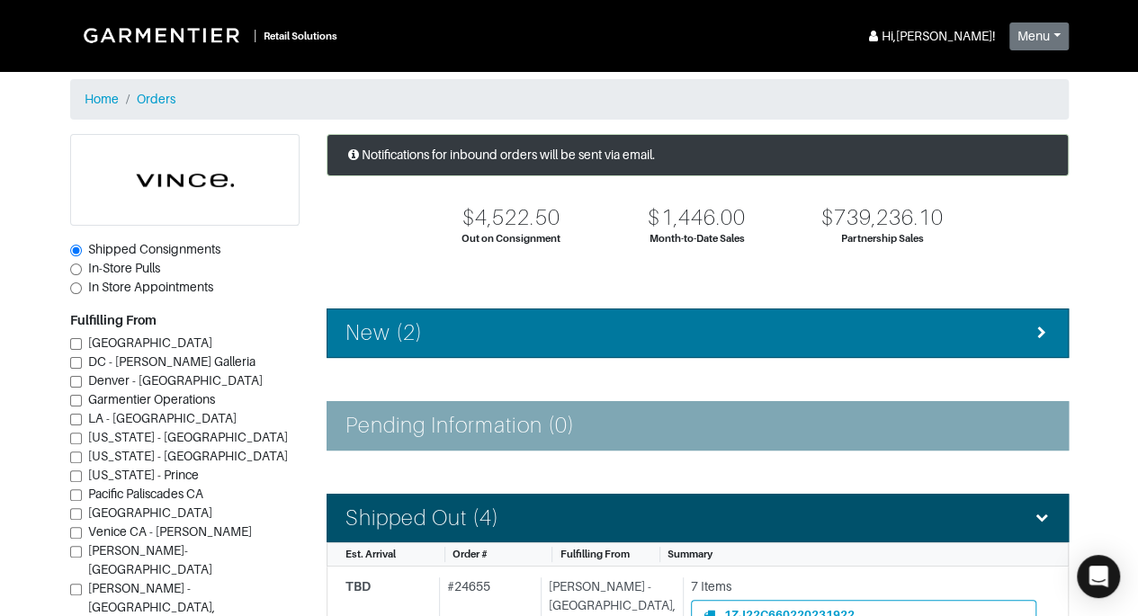
click at [856, 341] on div "New (2)" at bounding box center [697, 333] width 704 height 26
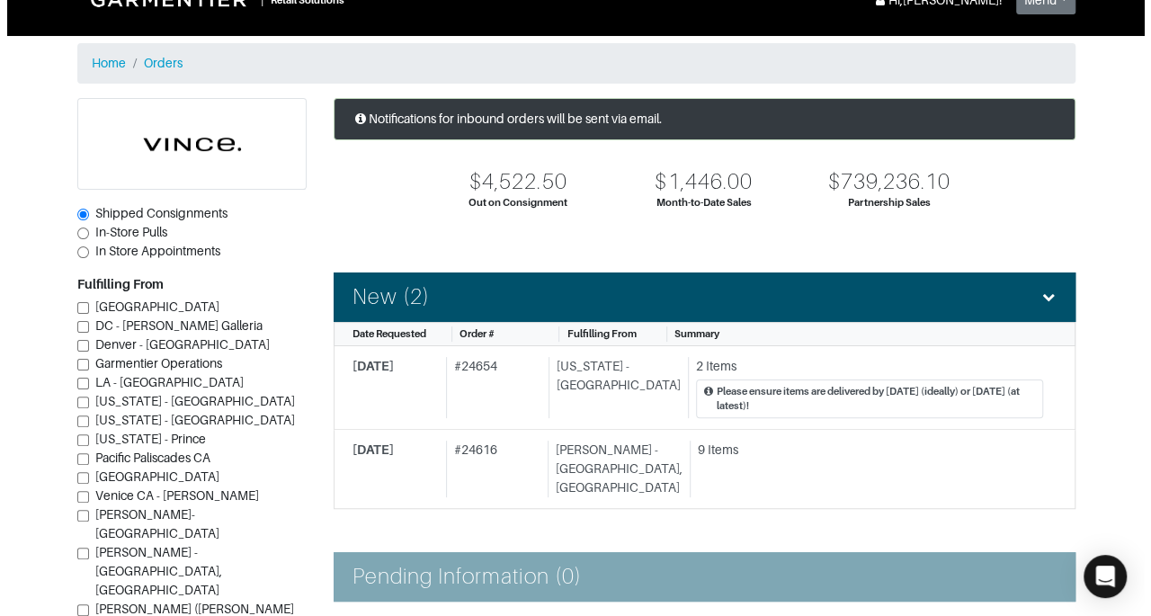
scroll to position [17, 0]
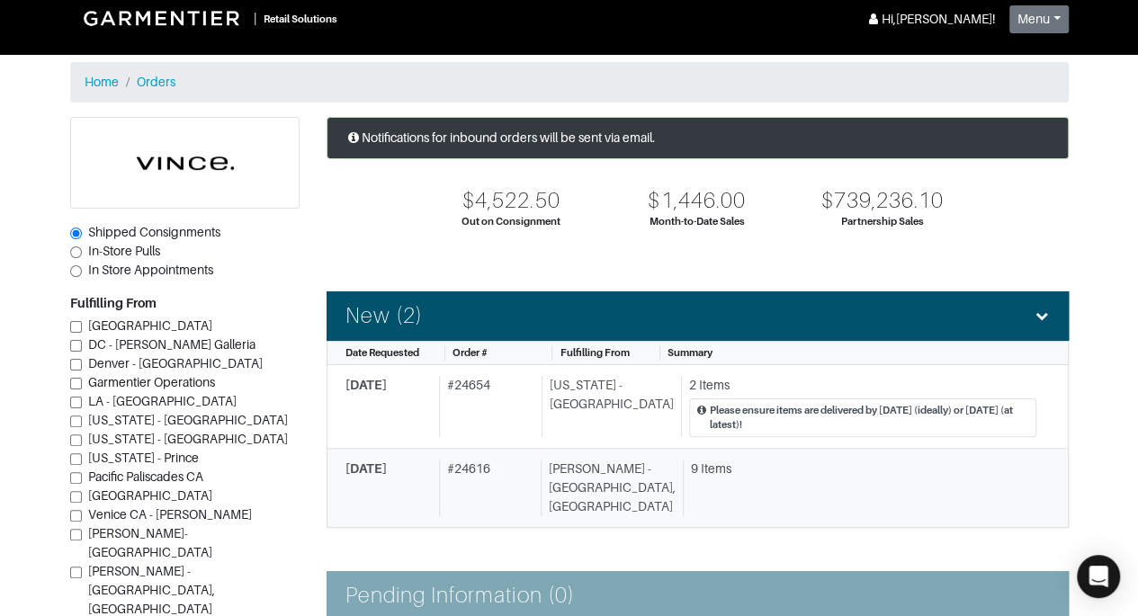
click at [689, 482] on div "9 Items" at bounding box center [859, 488] width 353 height 57
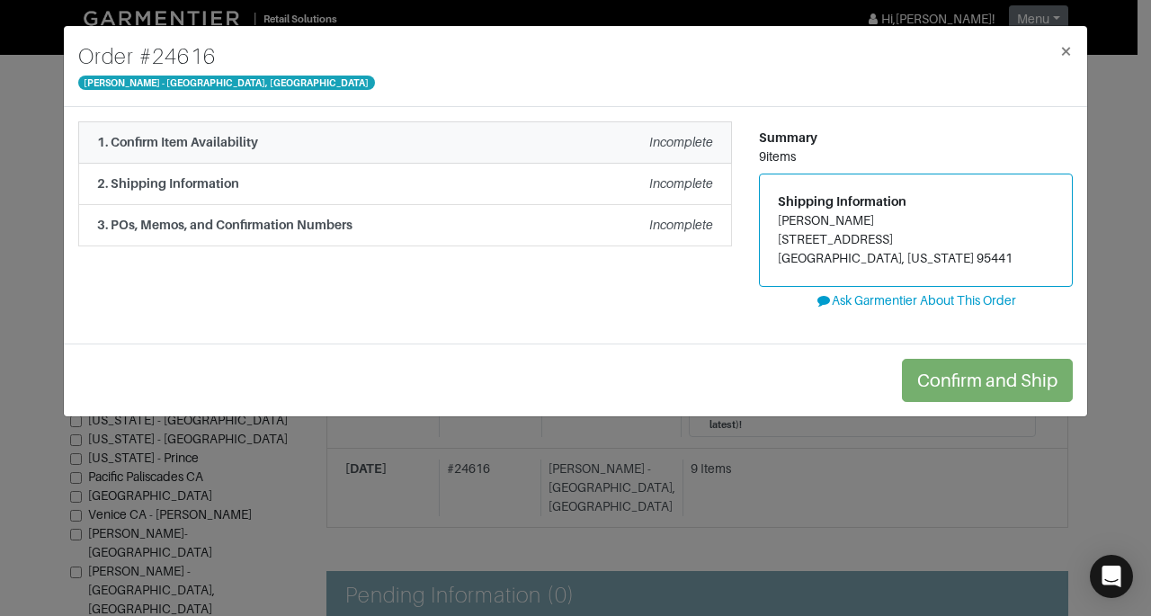
drag, startPoint x: 643, startPoint y: 134, endPoint x: 513, endPoint y: 135, distance: 129.5
click at [513, 135] on div "1. Confirm Item Availability Incomplete" at bounding box center [405, 142] width 616 height 19
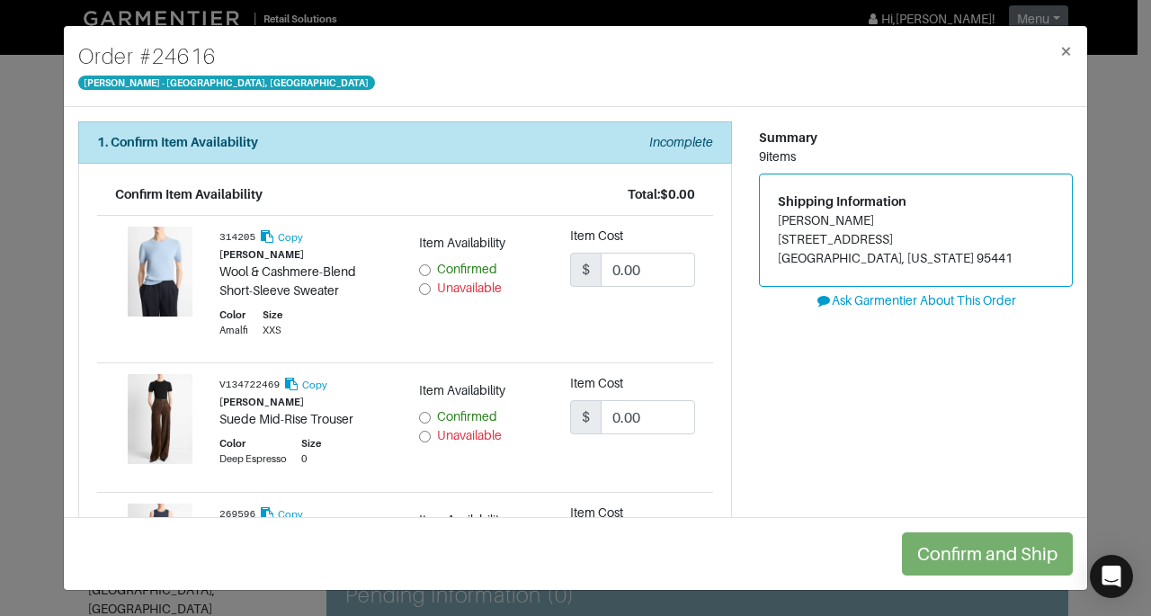
click at [437, 265] on span "Confirmed" at bounding box center [467, 269] width 60 height 14
click at [431, 265] on input "Confirmed" at bounding box center [425, 270] width 12 height 12
radio input "true"
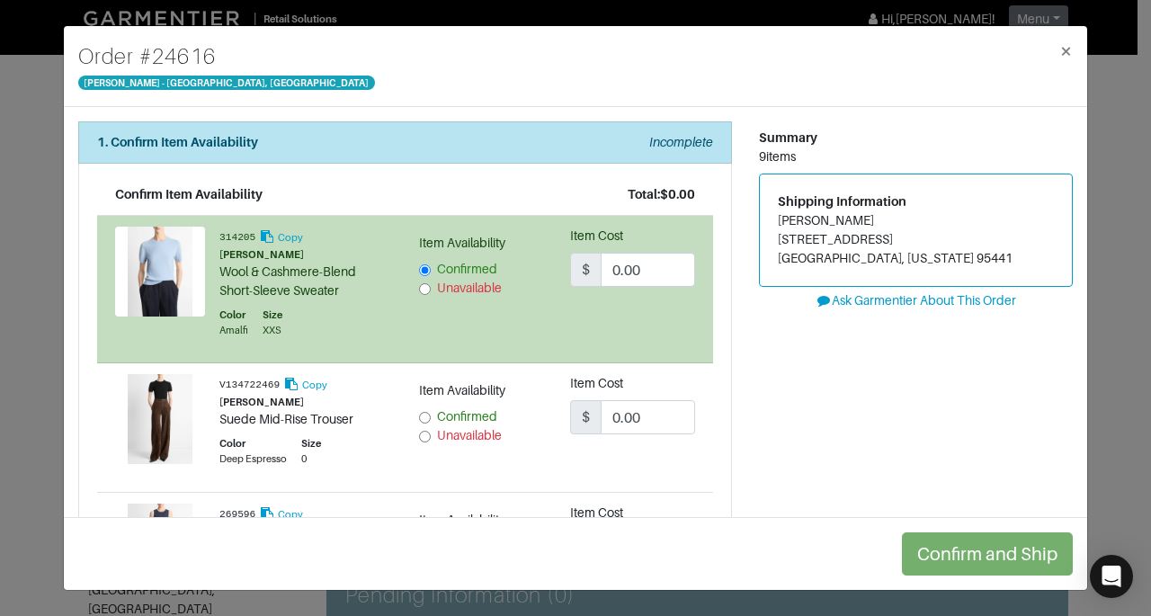
click at [423, 431] on input "Unavailable" at bounding box center [425, 437] width 12 height 12
radio input "true"
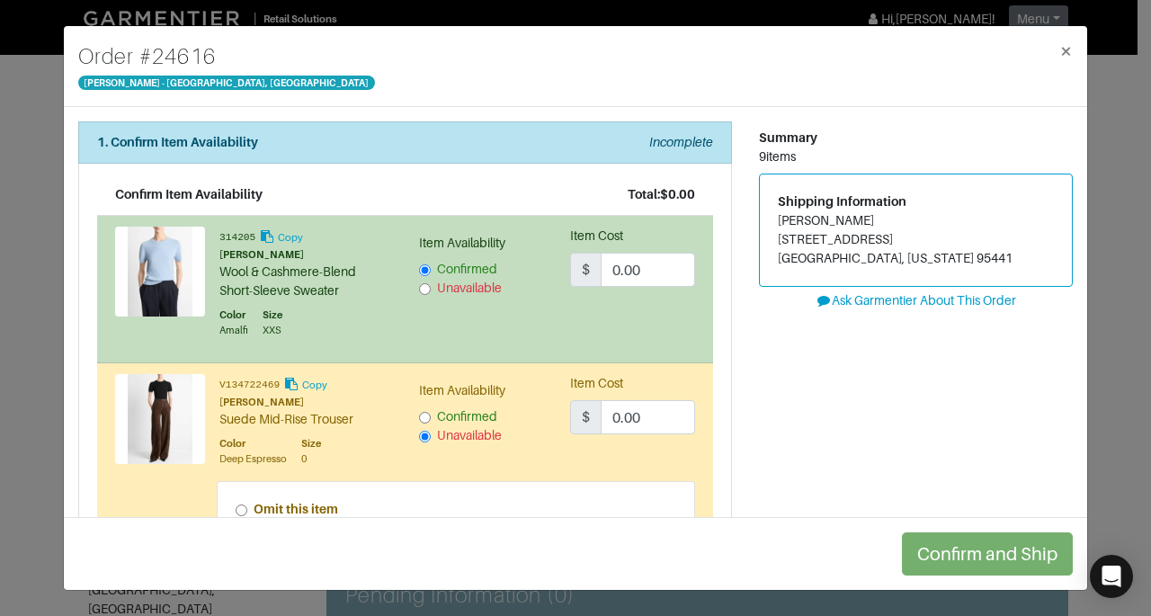
click at [468, 421] on span "Confirmed" at bounding box center [467, 416] width 60 height 14
click at [431, 421] on input "Confirmed" at bounding box center [425, 418] width 12 height 12
click at [437, 415] on span "Confirmed" at bounding box center [467, 416] width 60 height 14
radio input "true"
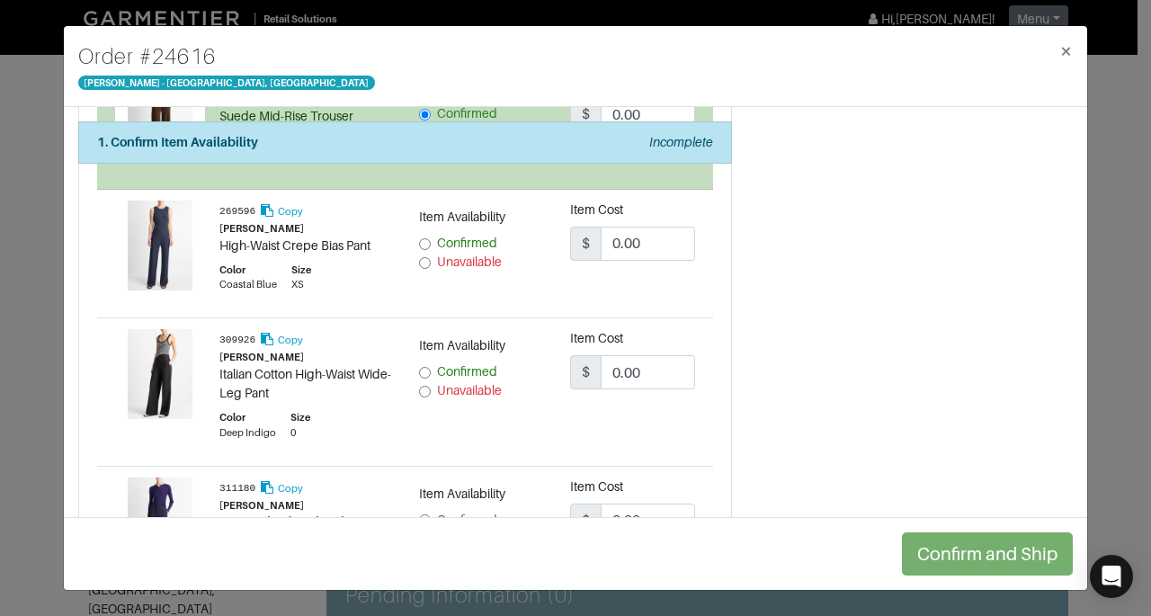
scroll to position [304, 0]
click at [460, 263] on span "Unavailable" at bounding box center [469, 261] width 65 height 14
click at [431, 263] on input "Unavailable" at bounding box center [425, 262] width 12 height 12
radio input "true"
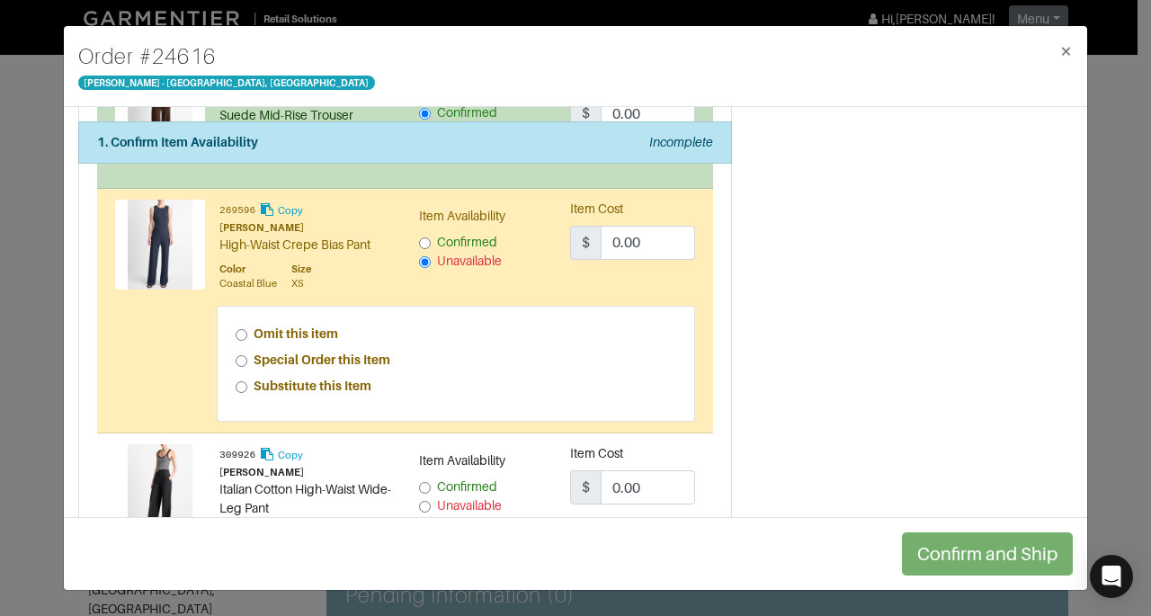
click at [384, 362] on strong "Special Order this Item" at bounding box center [322, 360] width 137 height 14
click at [247, 362] on input "Special Order this Item" at bounding box center [242, 361] width 12 height 12
radio input "true"
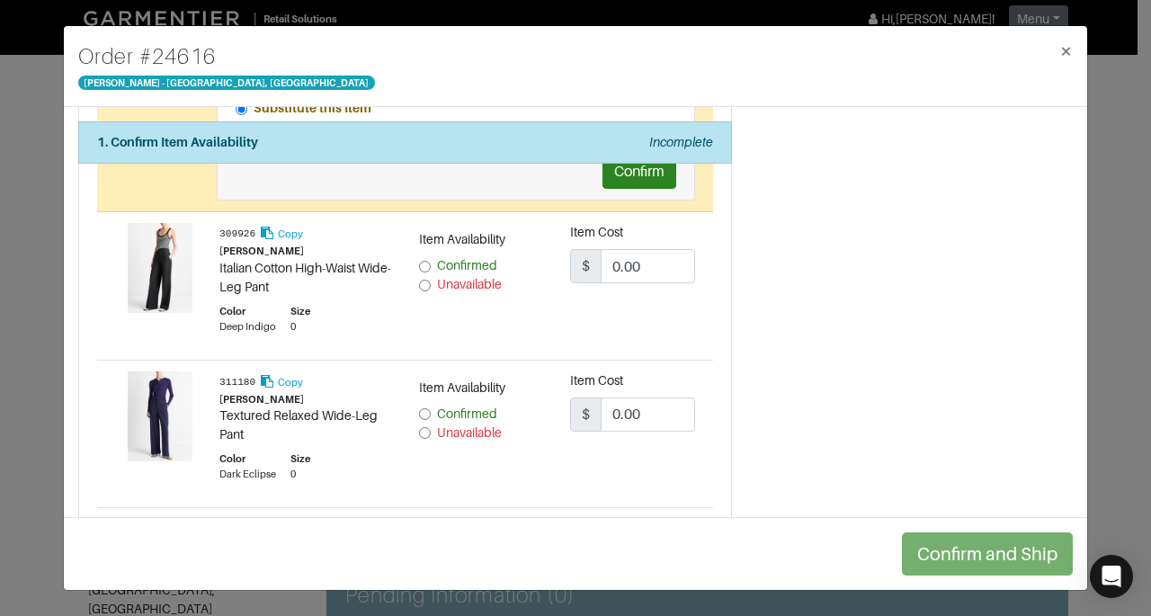
scroll to position [583, 0]
click at [482, 261] on span "Confirmed" at bounding box center [467, 264] width 60 height 14
click at [431, 261] on input "Confirmed" at bounding box center [425, 266] width 12 height 12
radio input "true"
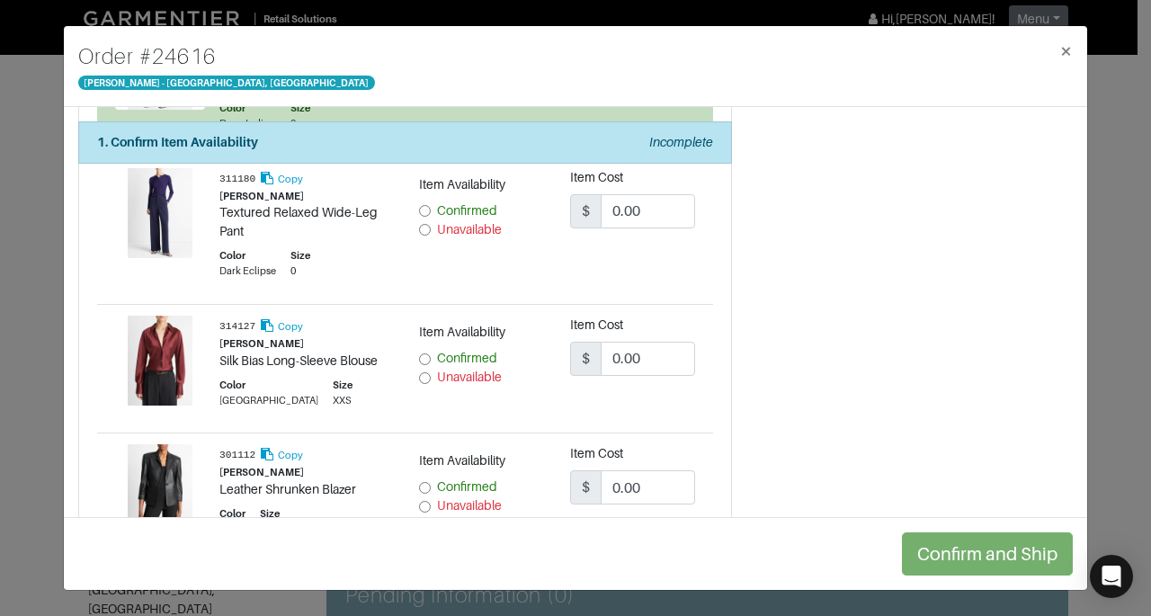
scroll to position [784, 0]
click at [471, 230] on span "Unavailable" at bounding box center [469, 230] width 65 height 14
click at [431, 230] on input "Unavailable" at bounding box center [425, 231] width 12 height 12
radio input "true"
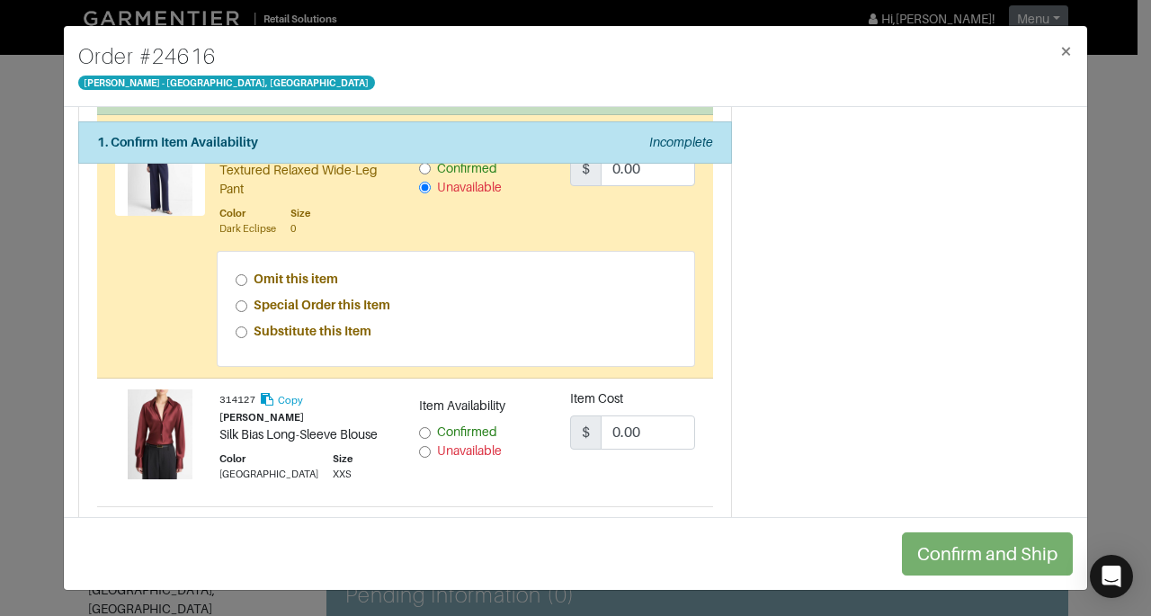
scroll to position [892, 0]
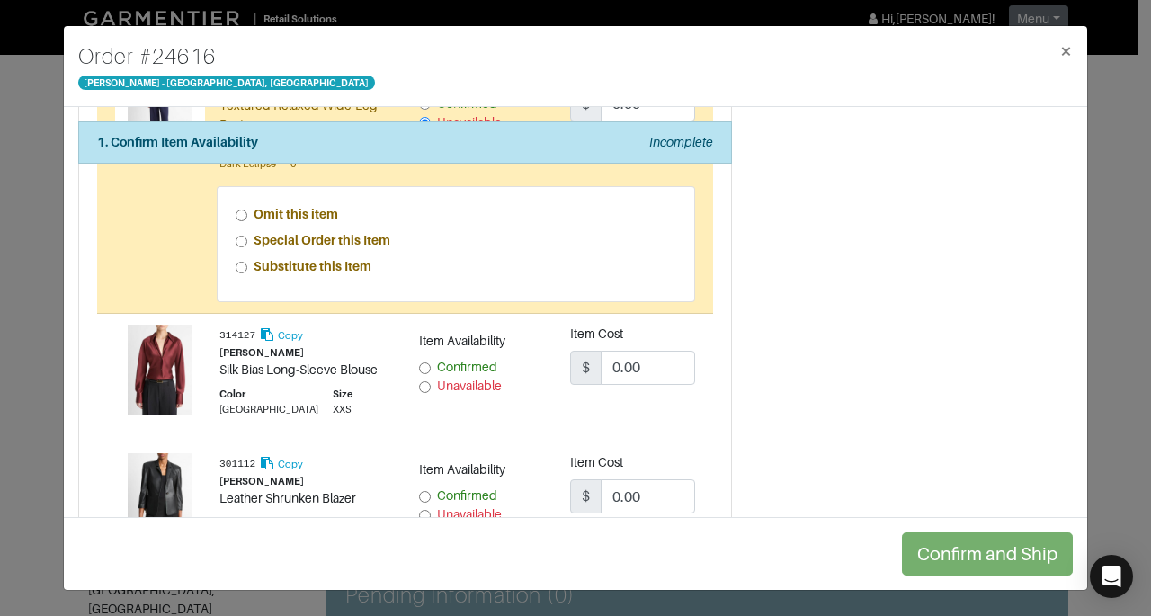
click at [468, 363] on span "Confirmed" at bounding box center [467, 367] width 60 height 14
click at [431, 363] on input "Confirmed" at bounding box center [425, 368] width 12 height 12
radio input "true"
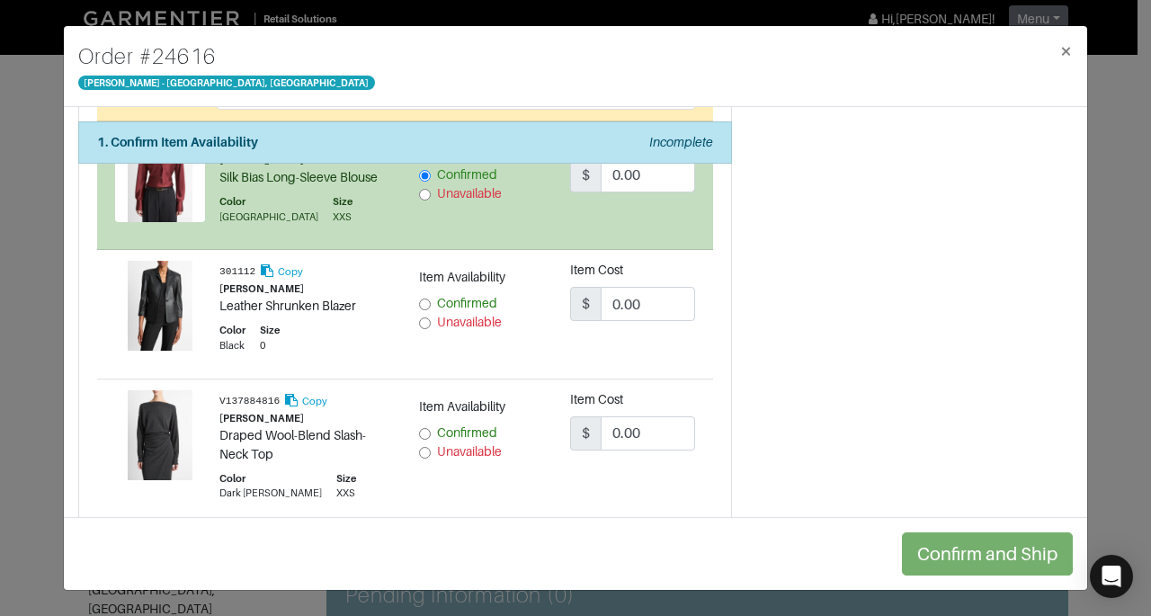
scroll to position [1104, 0]
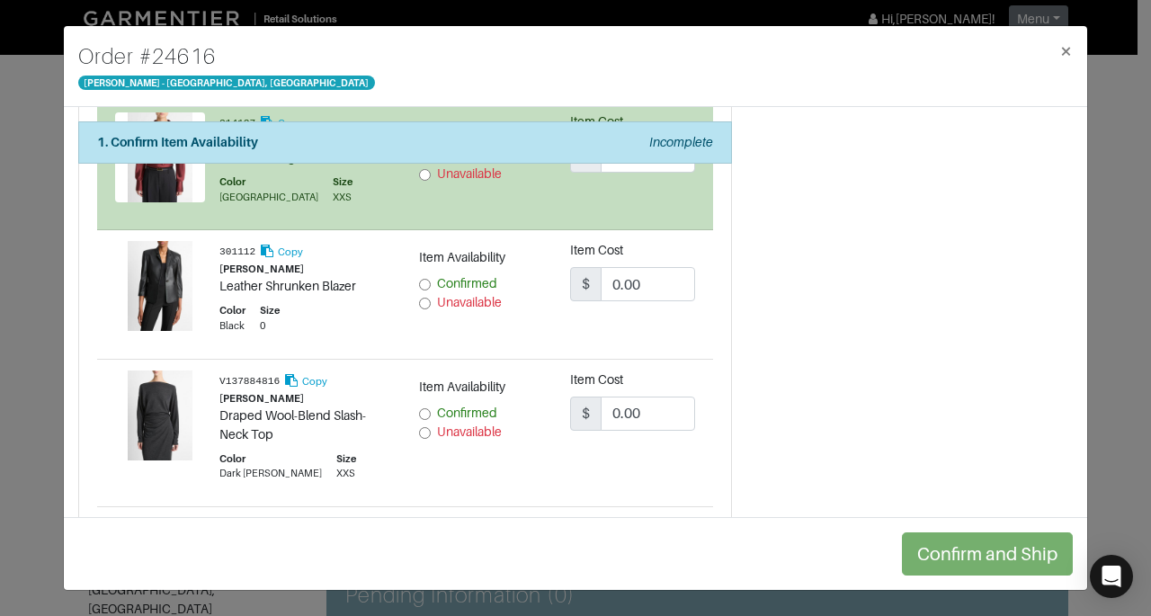
click at [473, 276] on span "Confirmed" at bounding box center [467, 283] width 60 height 14
click at [431, 279] on input "Confirmed" at bounding box center [425, 285] width 12 height 12
radio input "true"
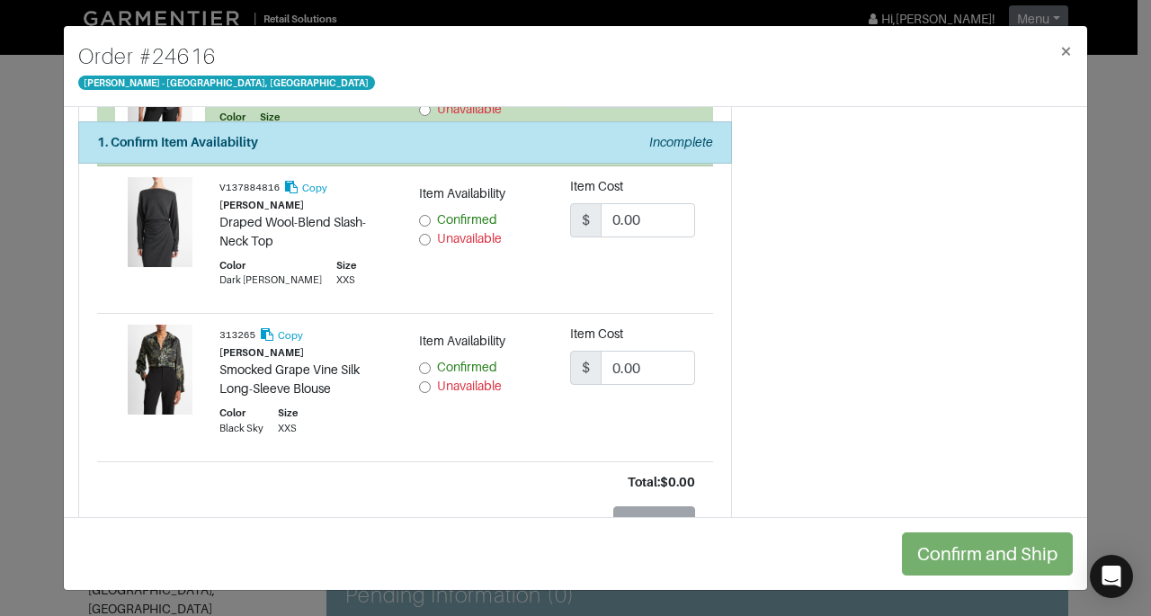
scroll to position [1291, 0]
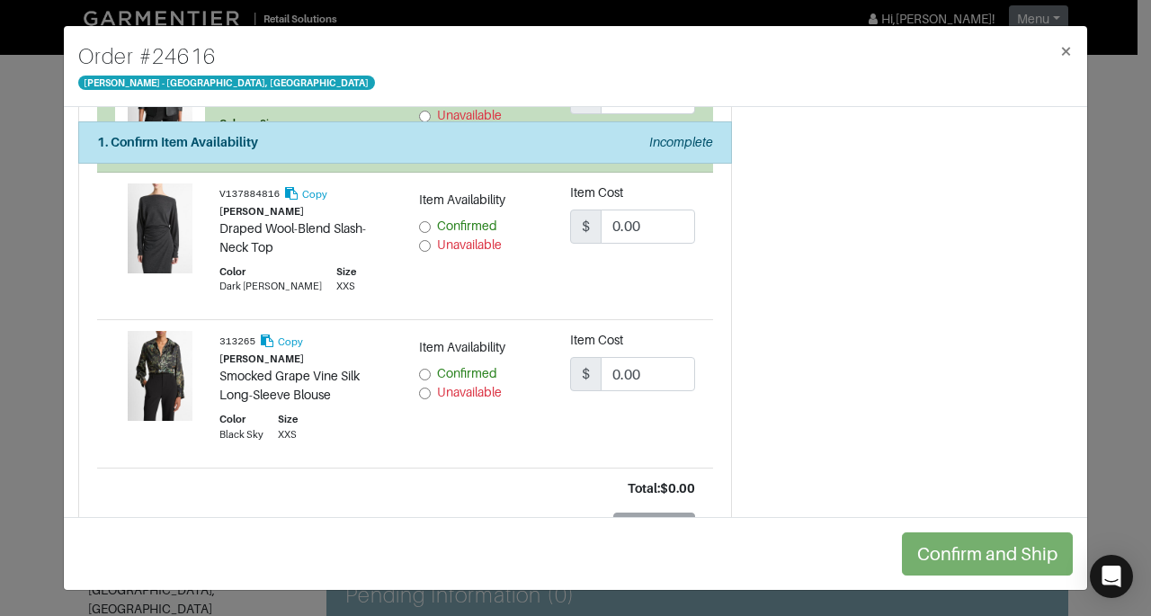
click at [460, 245] on label "Unavailable" at bounding box center [469, 245] width 65 height 19
click at [431, 245] on input "Unavailable" at bounding box center [425, 246] width 12 height 12
radio input "true"
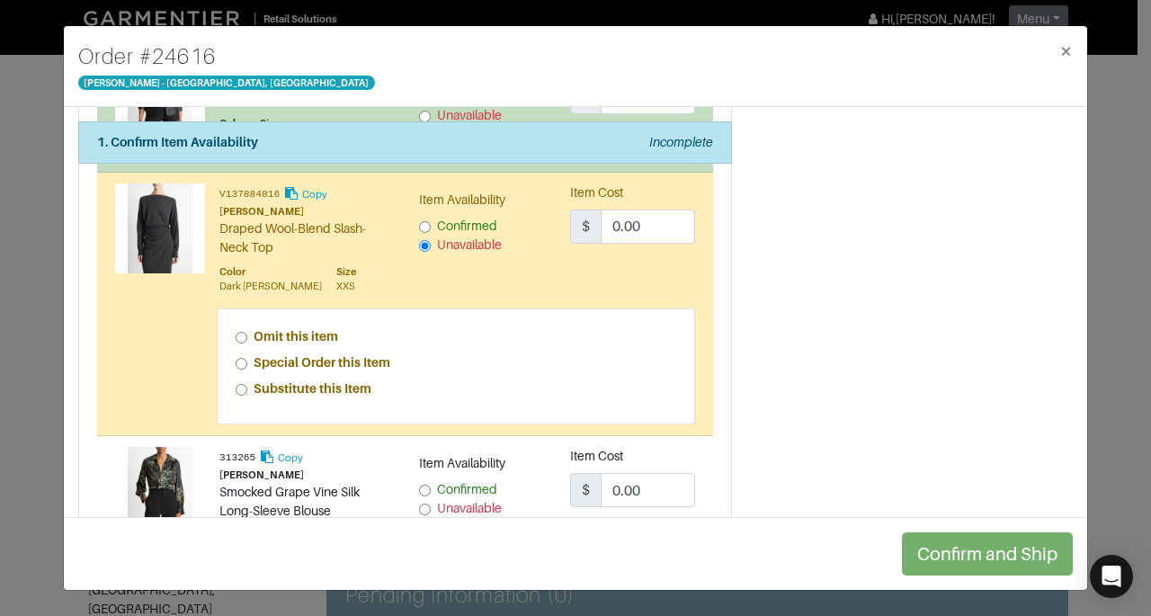
click at [382, 355] on strong "Special Order this Item" at bounding box center [322, 362] width 137 height 14
click at [247, 358] on input "Special Order this Item" at bounding box center [242, 364] width 12 height 12
radio input "true"
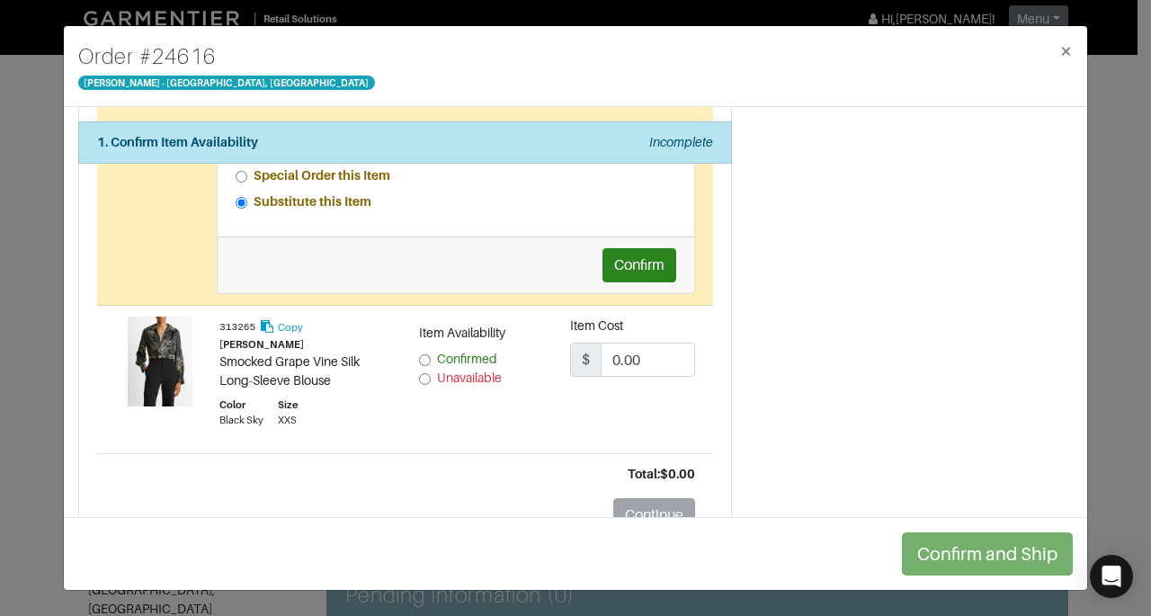
scroll to position [1480, 0]
click at [467, 373] on span "Unavailable" at bounding box center [469, 376] width 65 height 14
click at [431, 373] on input "Unavailable" at bounding box center [425, 377] width 12 height 12
radio input "true"
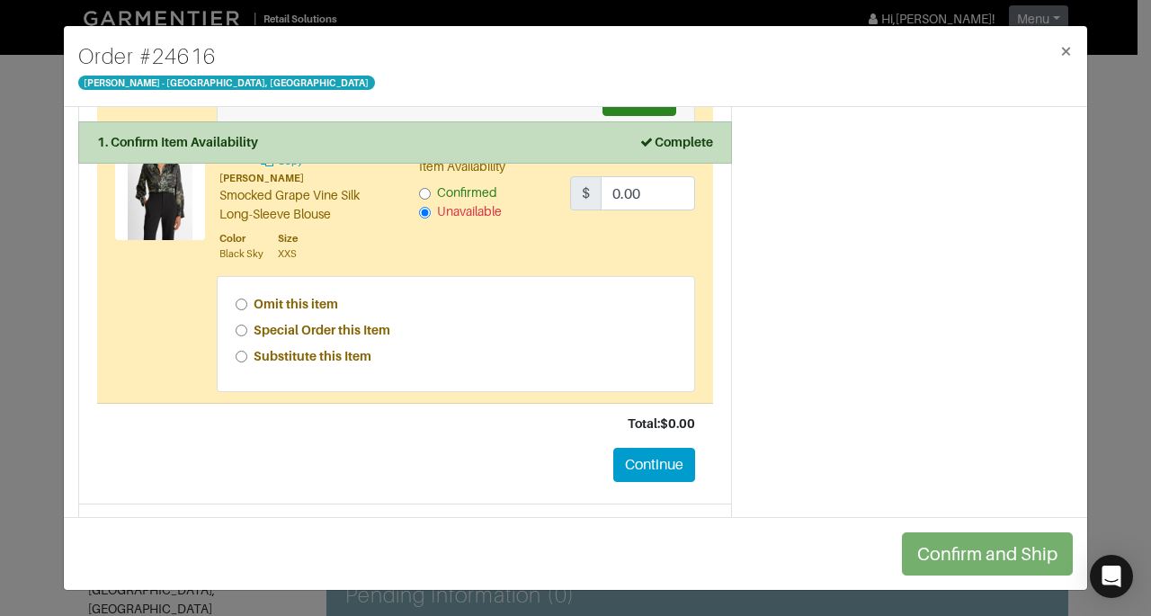
scroll to position [1652, 0]
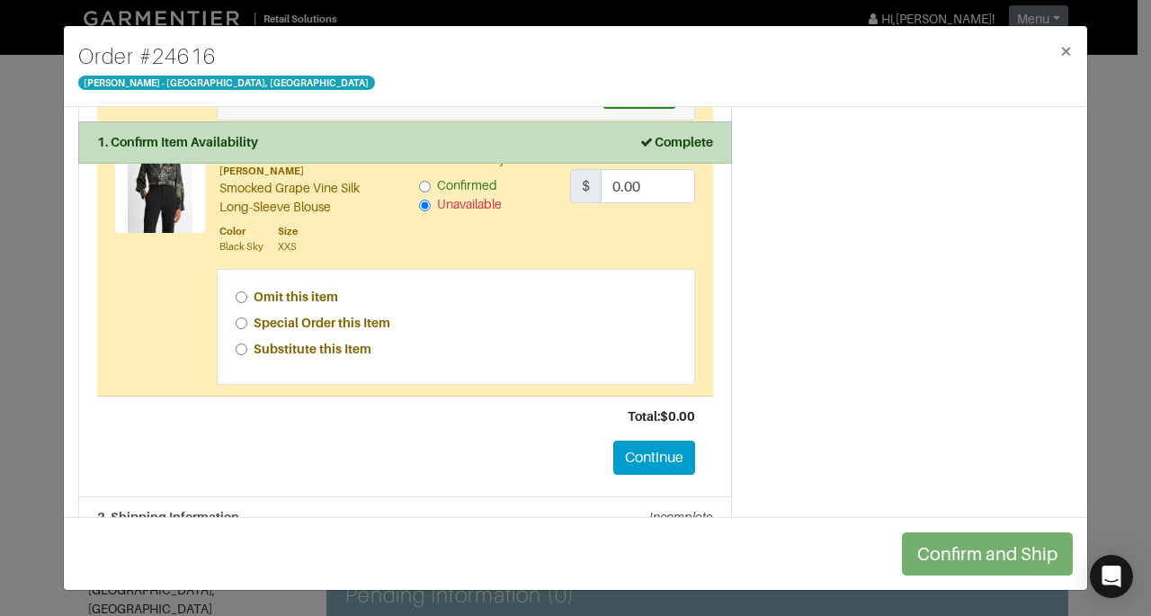
click at [383, 316] on strong "Special Order this Item" at bounding box center [322, 323] width 137 height 14
click at [247, 317] on input "Special Order this Item" at bounding box center [242, 323] width 12 height 12
radio input "true"
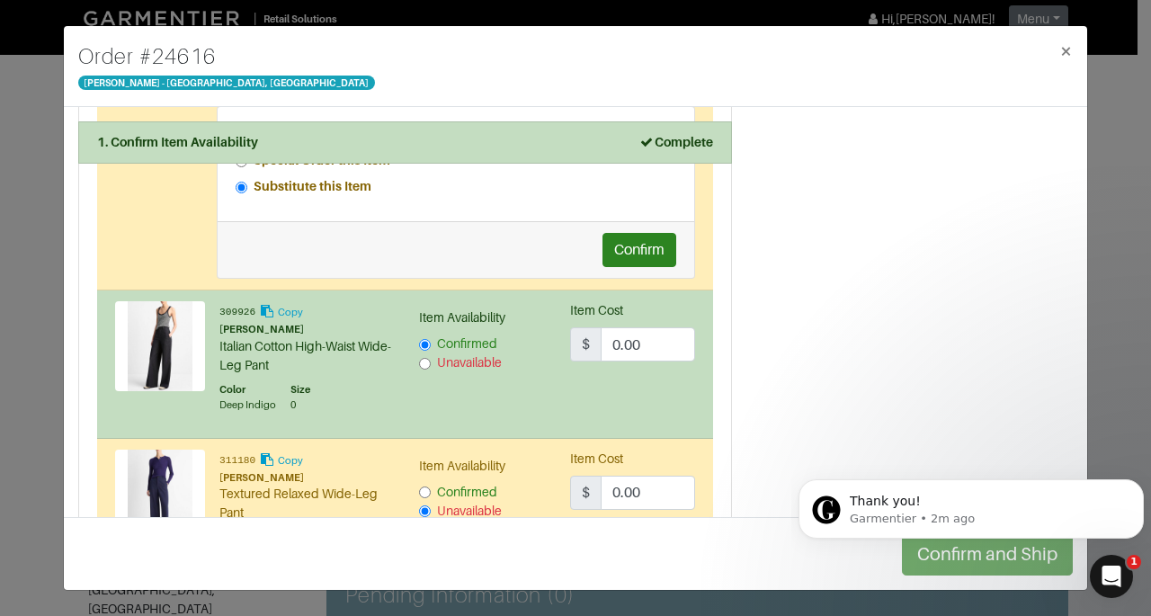
scroll to position [500, 0]
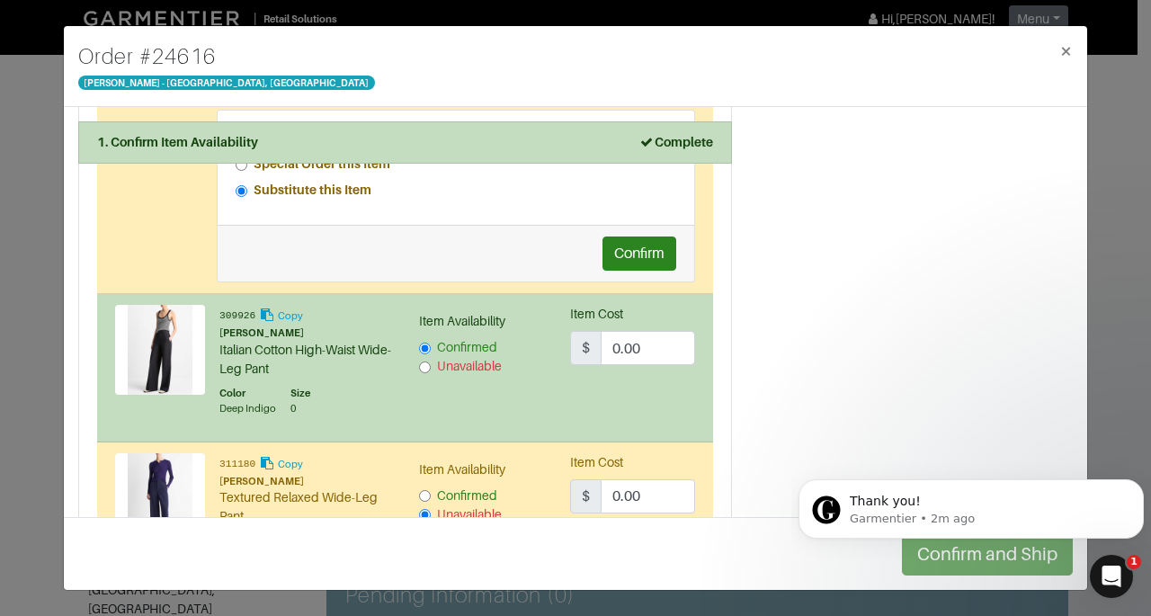
click at [420, 361] on input "Unavailable" at bounding box center [425, 367] width 12 height 12
radio input "false"
radio input "true"
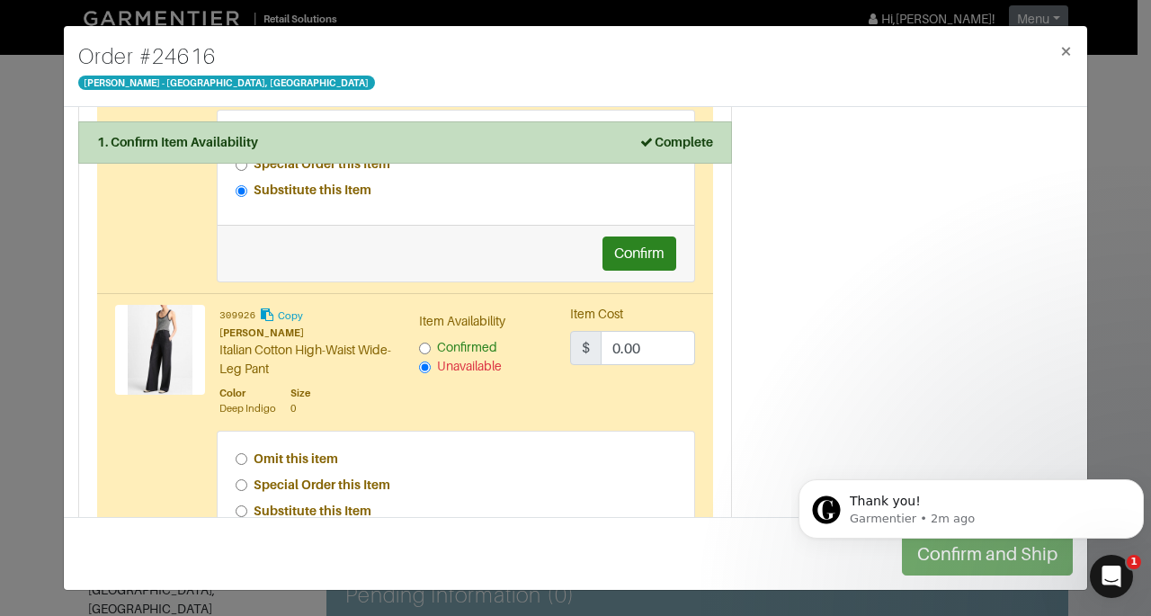
click at [332, 477] on strong "Special Order this Item" at bounding box center [322, 484] width 137 height 14
click at [247, 479] on input "Special Order this Item" at bounding box center [242, 485] width 12 height 12
radio input "true"
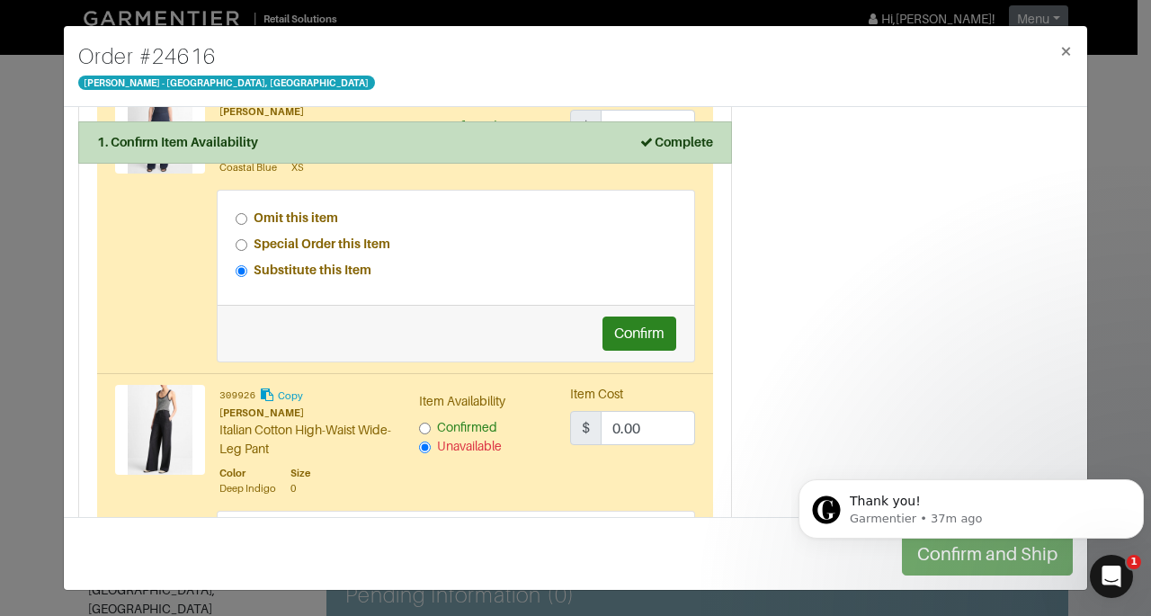
scroll to position [421, 0]
click at [629, 333] on button "Confirm" at bounding box center [639, 333] width 74 height 34
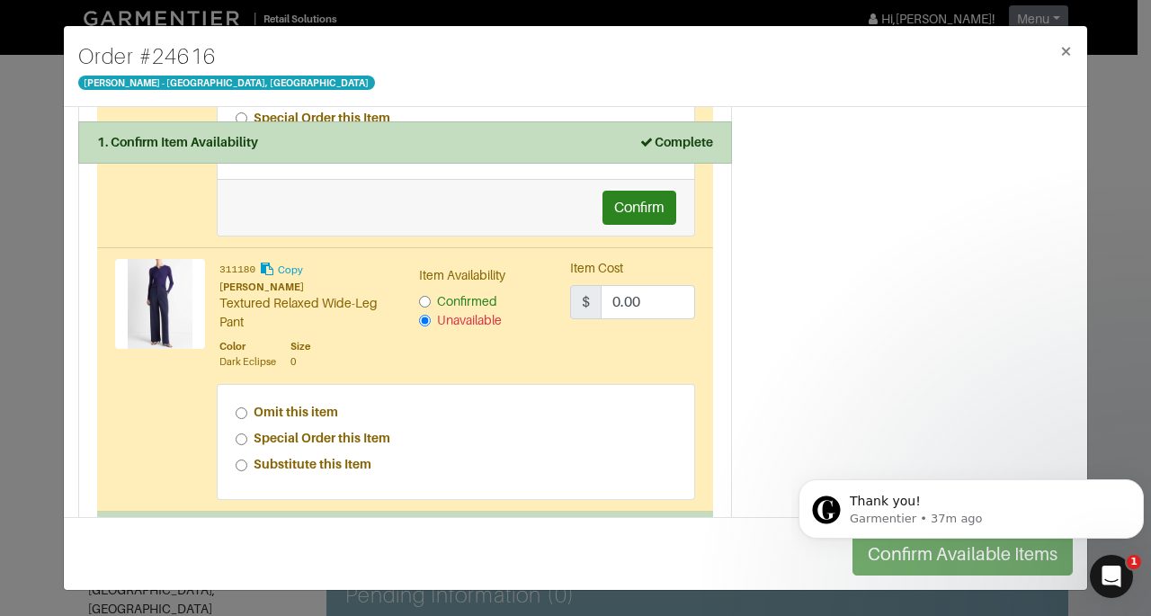
scroll to position [872, 0]
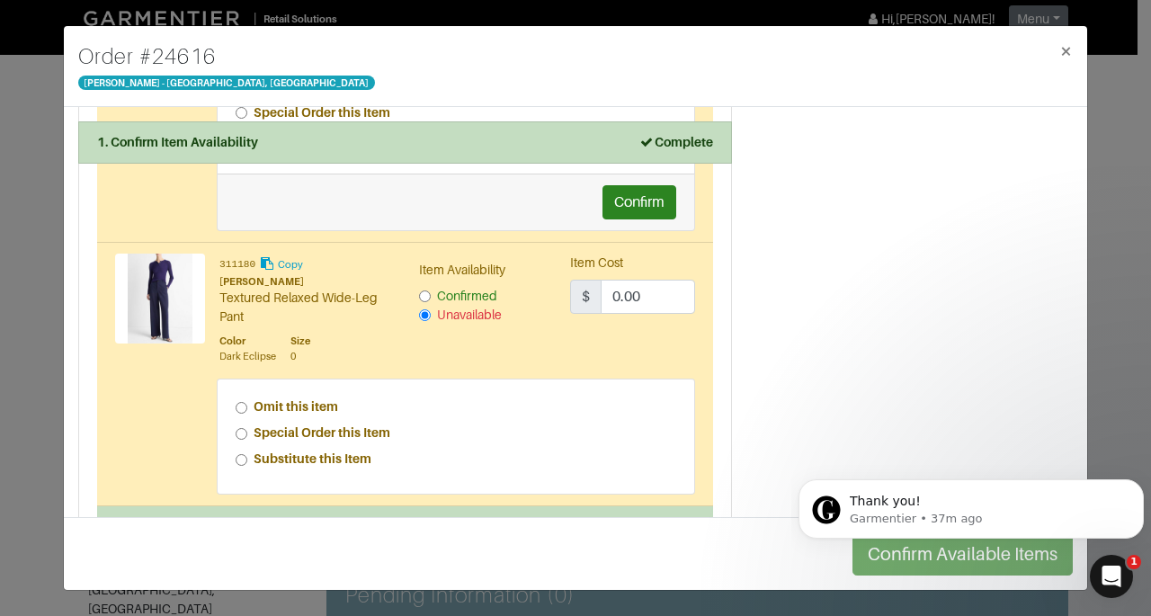
click at [358, 426] on strong "Special Order this Item" at bounding box center [322, 432] width 137 height 14
click at [247, 428] on input "Special Order this Item" at bounding box center [242, 434] width 12 height 12
radio input "true"
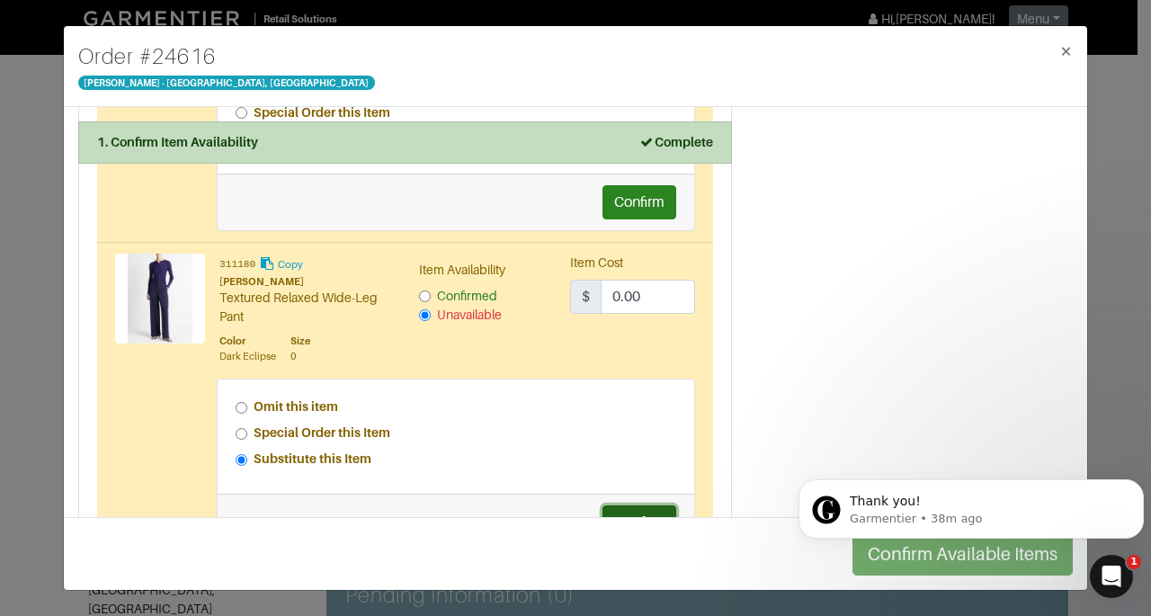
click at [626, 505] on button "Confirm" at bounding box center [639, 522] width 74 height 34
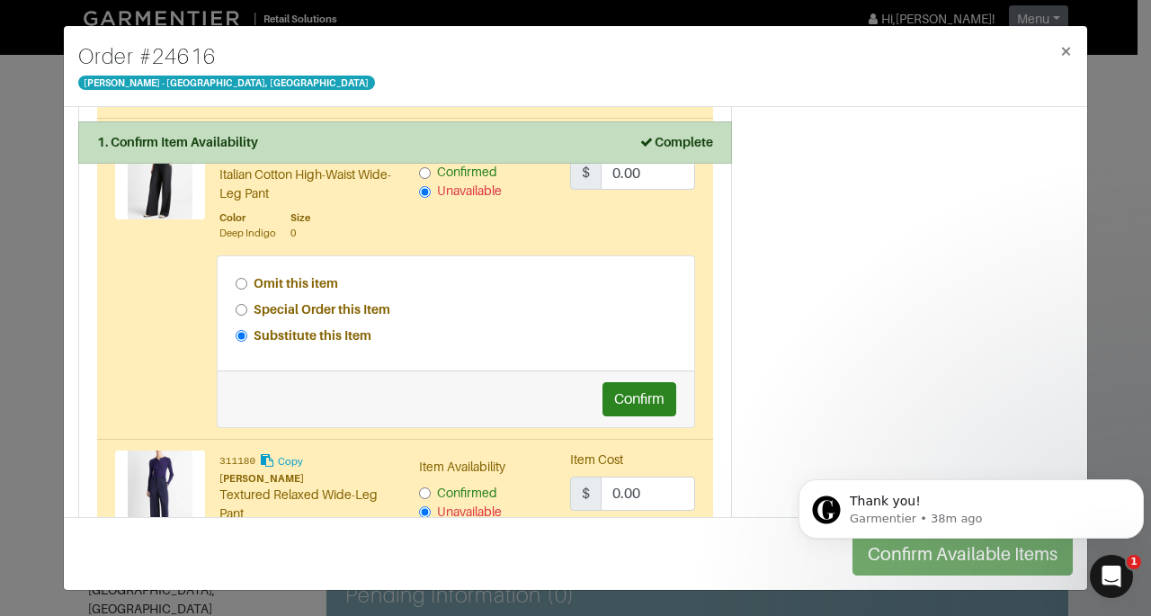
scroll to position [673, 0]
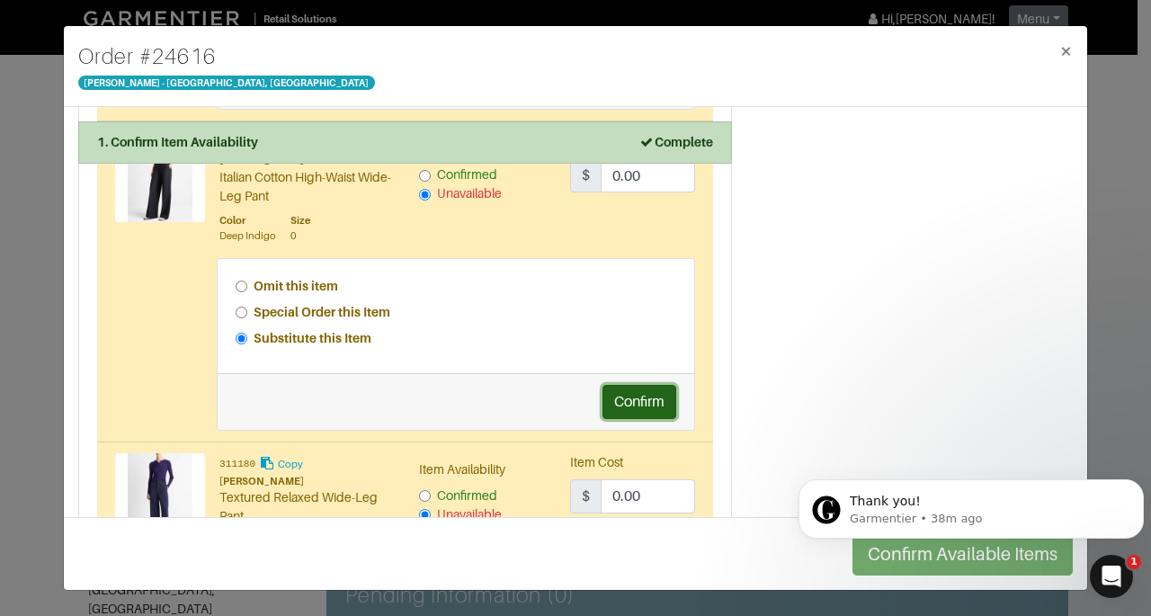
click at [647, 389] on button "Confirm" at bounding box center [639, 402] width 74 height 34
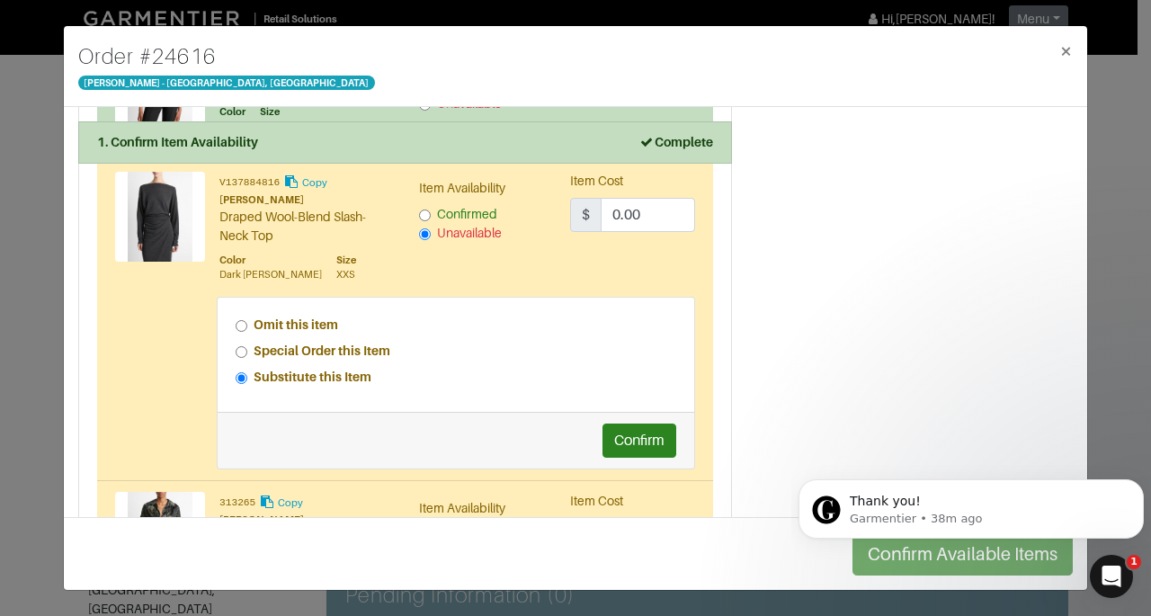
scroll to position [1523, 0]
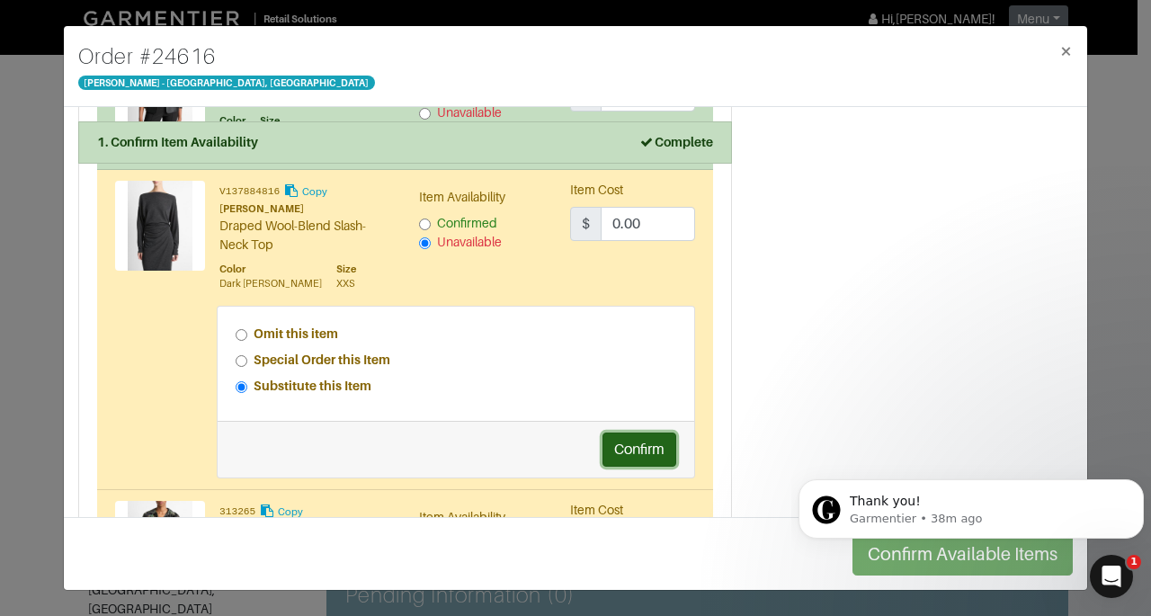
click at [627, 445] on button "Confirm" at bounding box center [639, 450] width 74 height 34
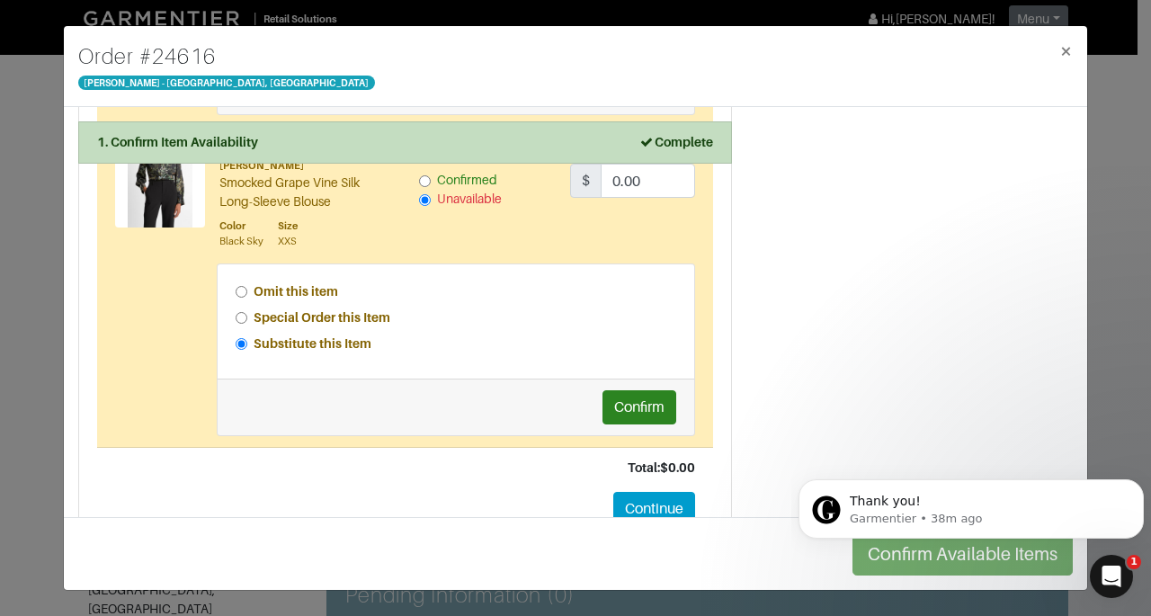
scroll to position [1933, 0]
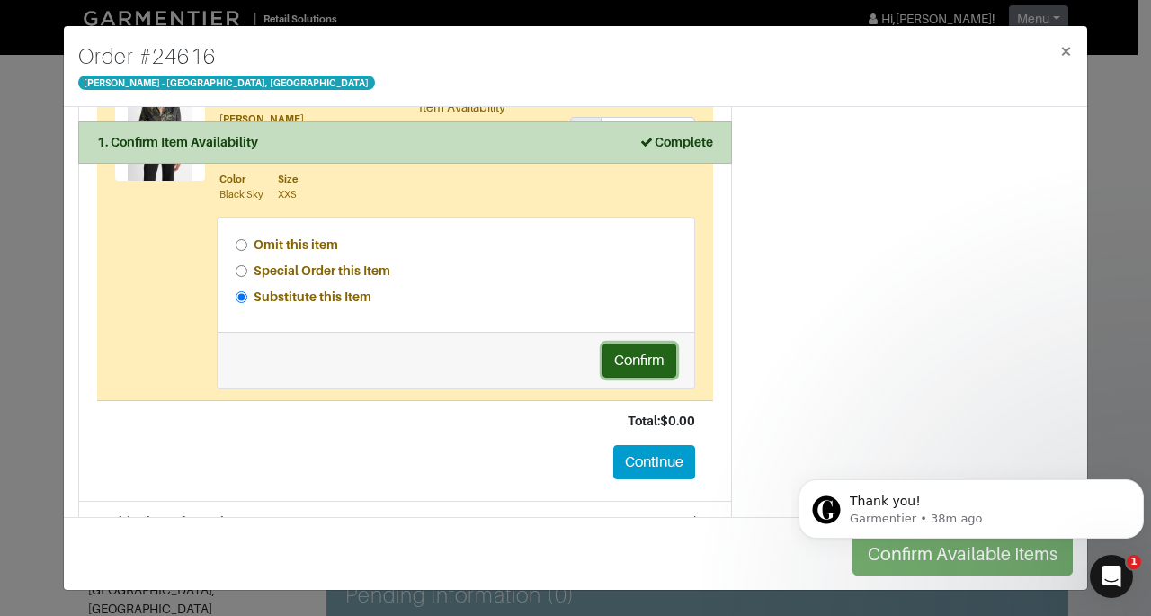
click at [661, 345] on button "Confirm" at bounding box center [639, 361] width 74 height 34
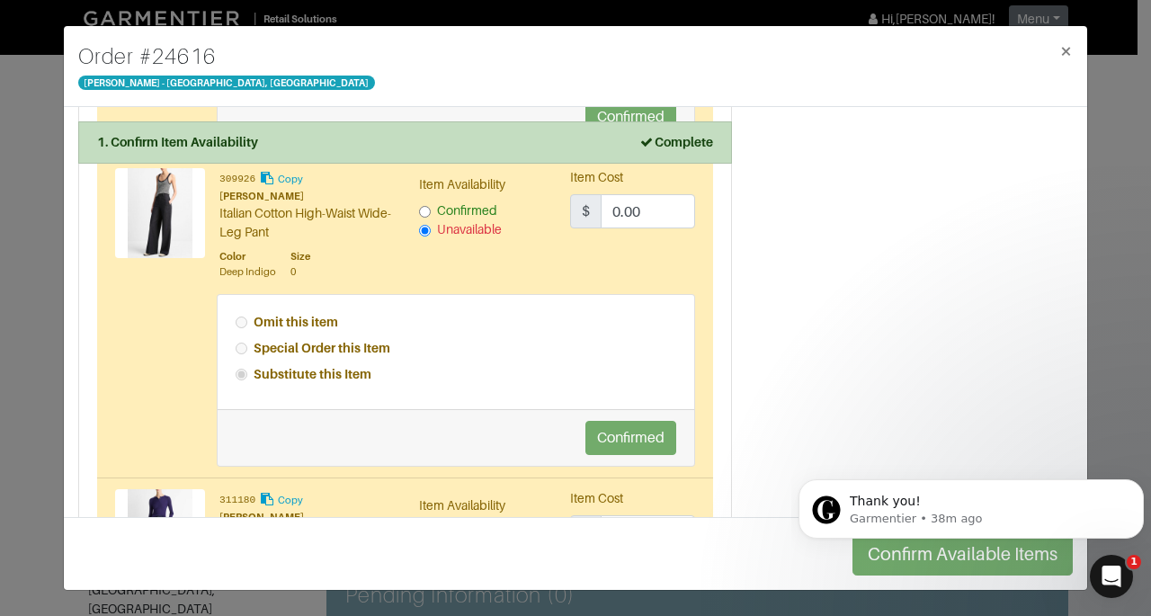
scroll to position [0, 0]
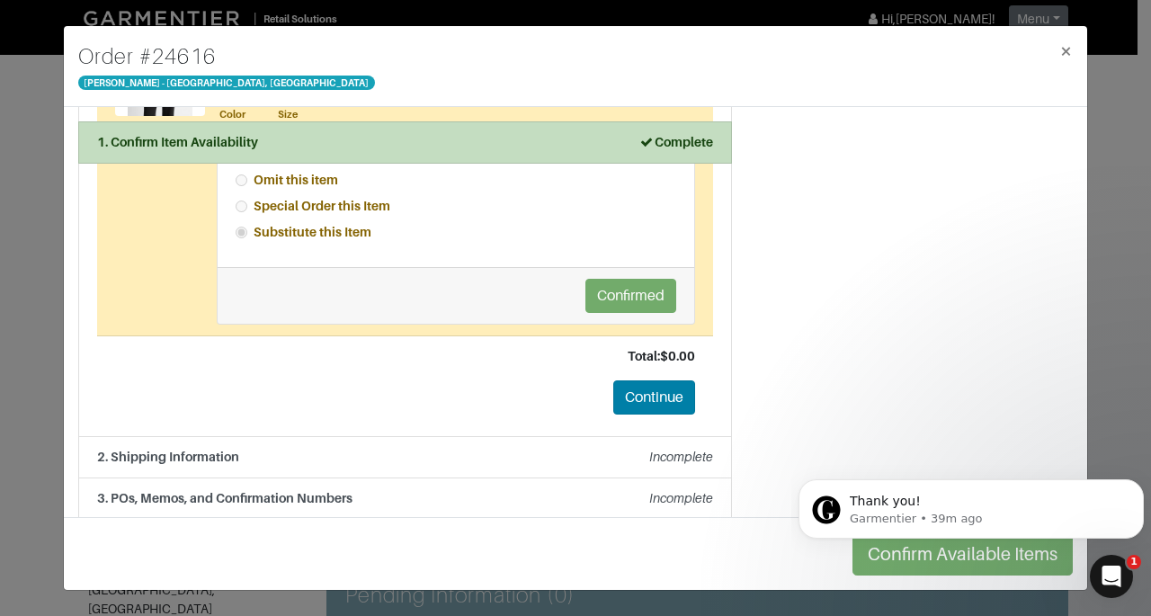
click at [629, 385] on button "Continue" at bounding box center [654, 397] width 82 height 34
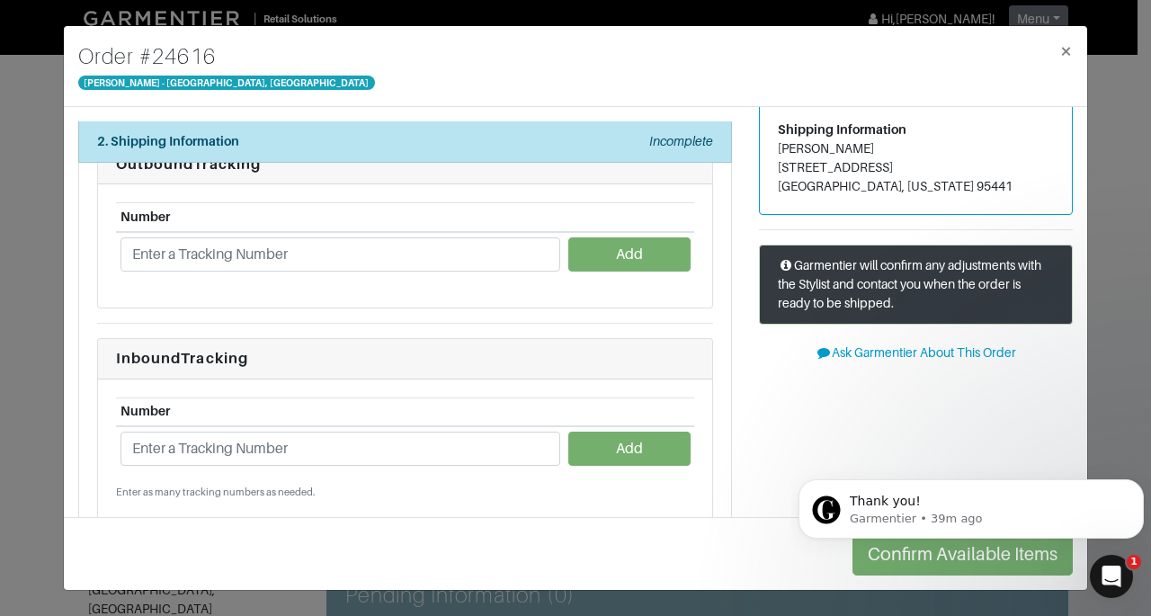
scroll to position [67, 0]
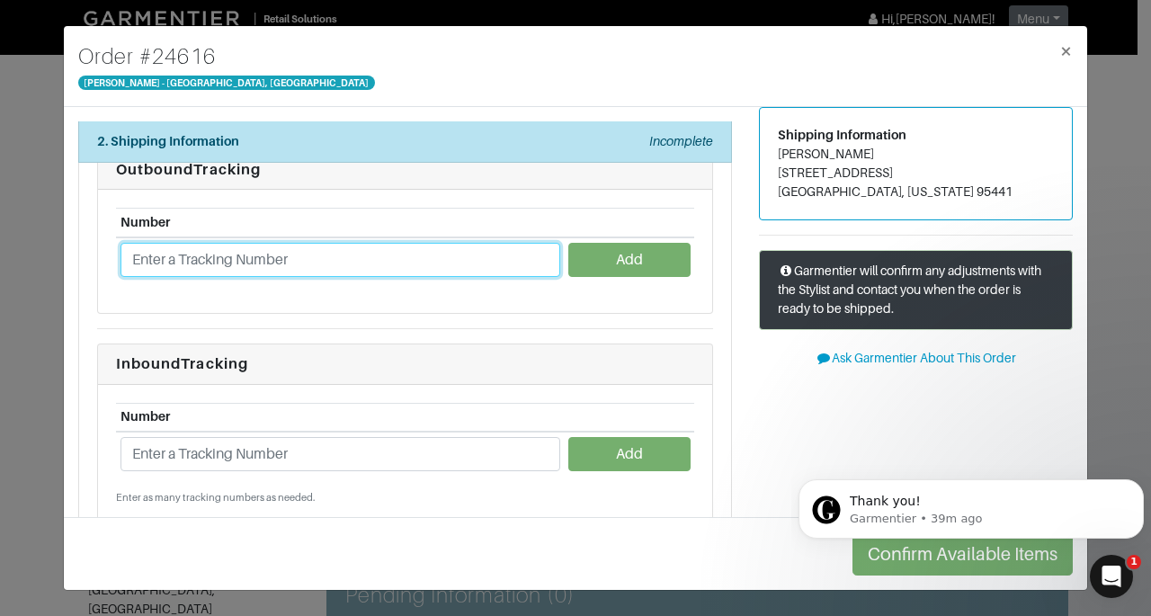
click at [464, 262] on input "text" at bounding box center [340, 260] width 440 height 34
type input "1ZJ22C660202443988"
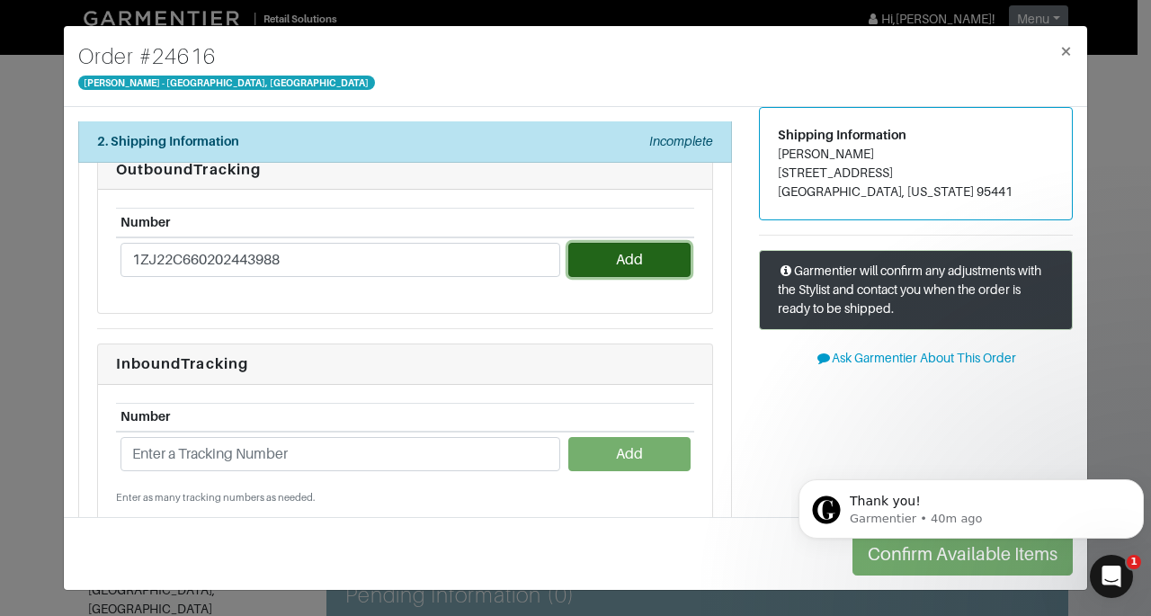
click at [593, 272] on button "Add" at bounding box center [628, 260] width 121 height 34
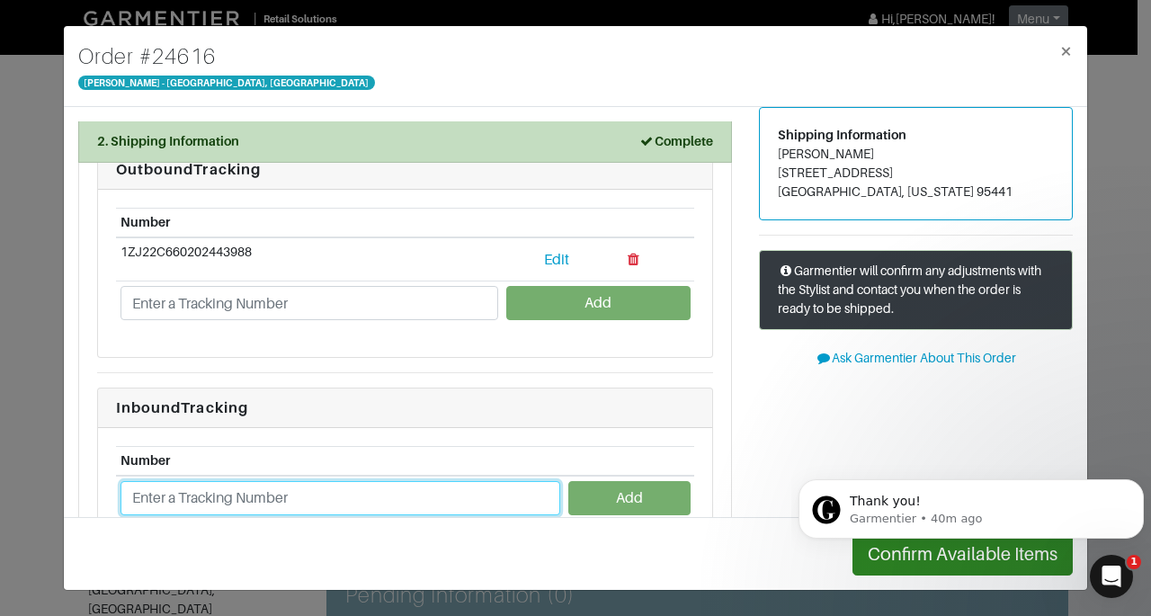
click at [293, 493] on input "text" at bounding box center [340, 498] width 440 height 34
type input "1ZJ22C668720516368"
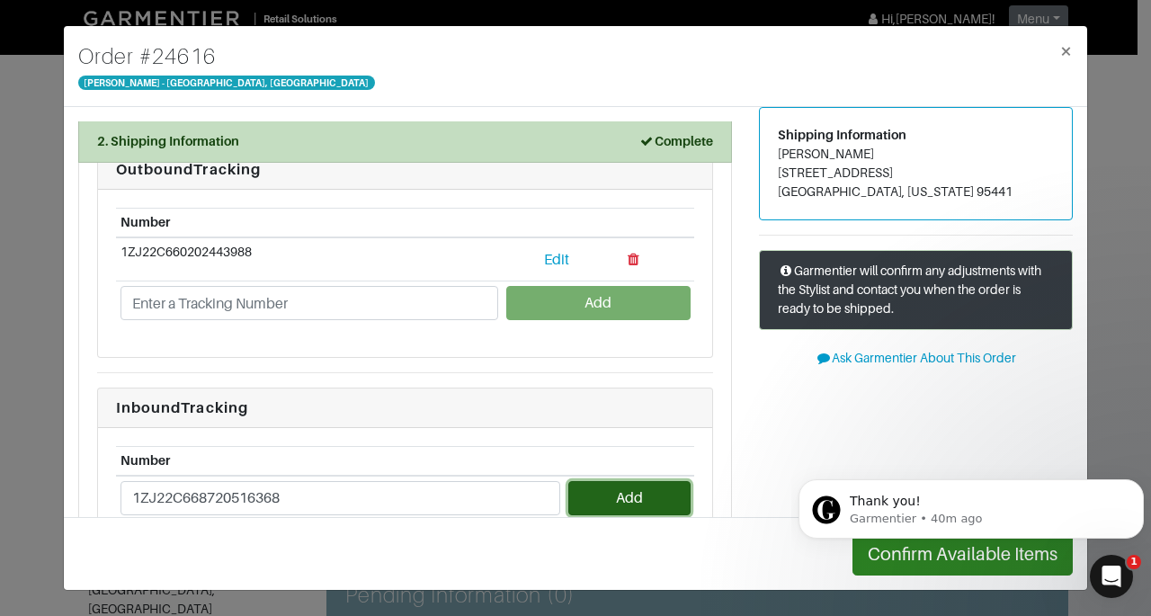
click at [592, 502] on button "Add" at bounding box center [628, 498] width 121 height 34
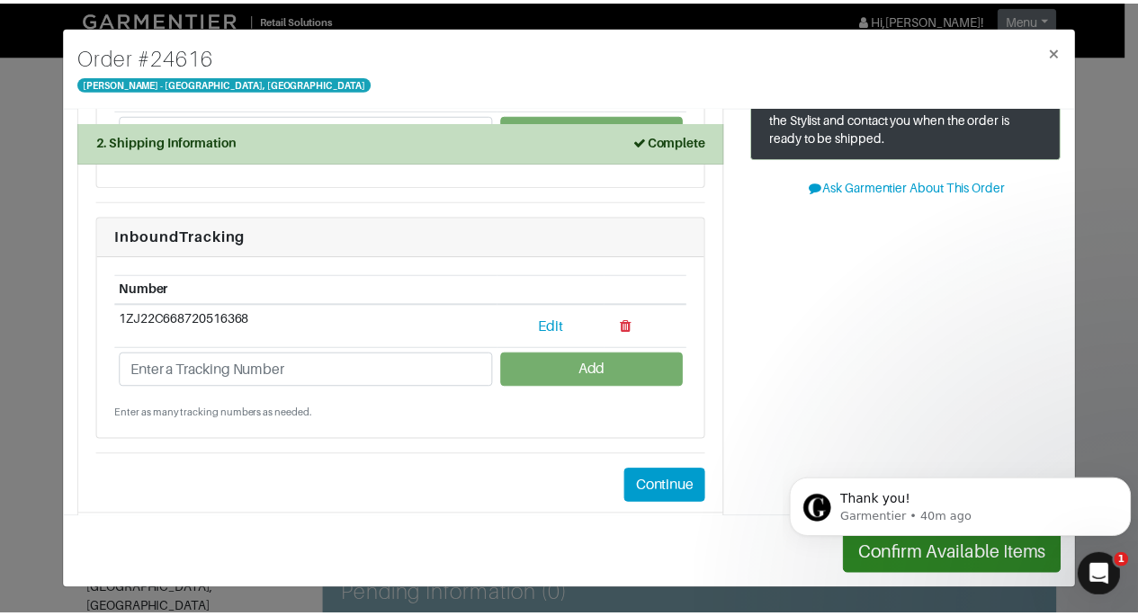
scroll to position [282, 0]
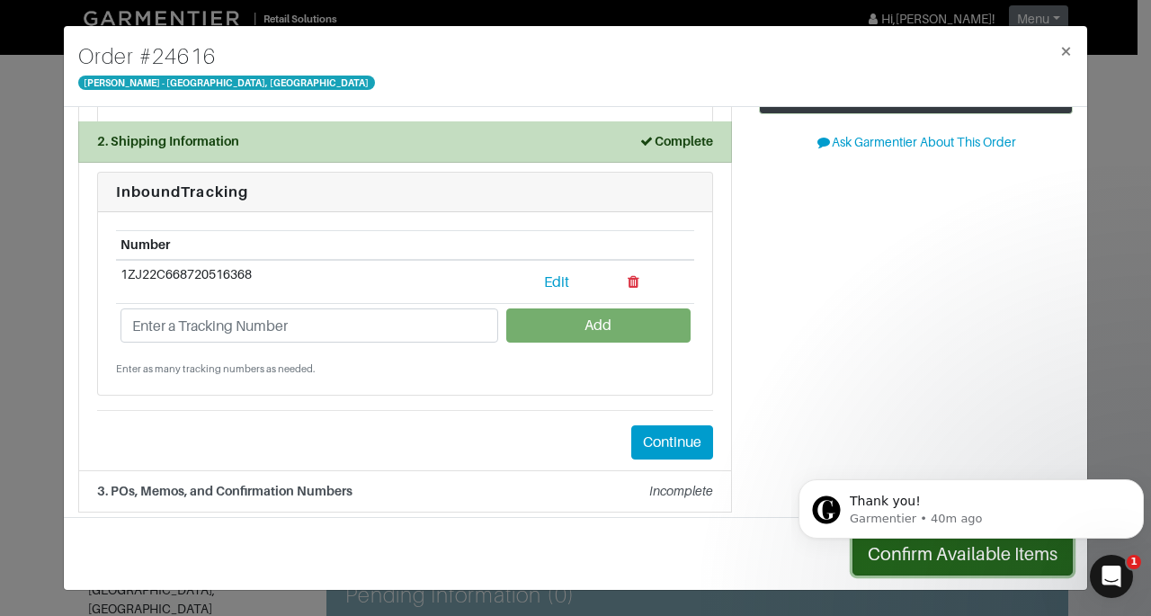
click at [921, 575] on button "Confirm Available Items" at bounding box center [962, 553] width 220 height 43
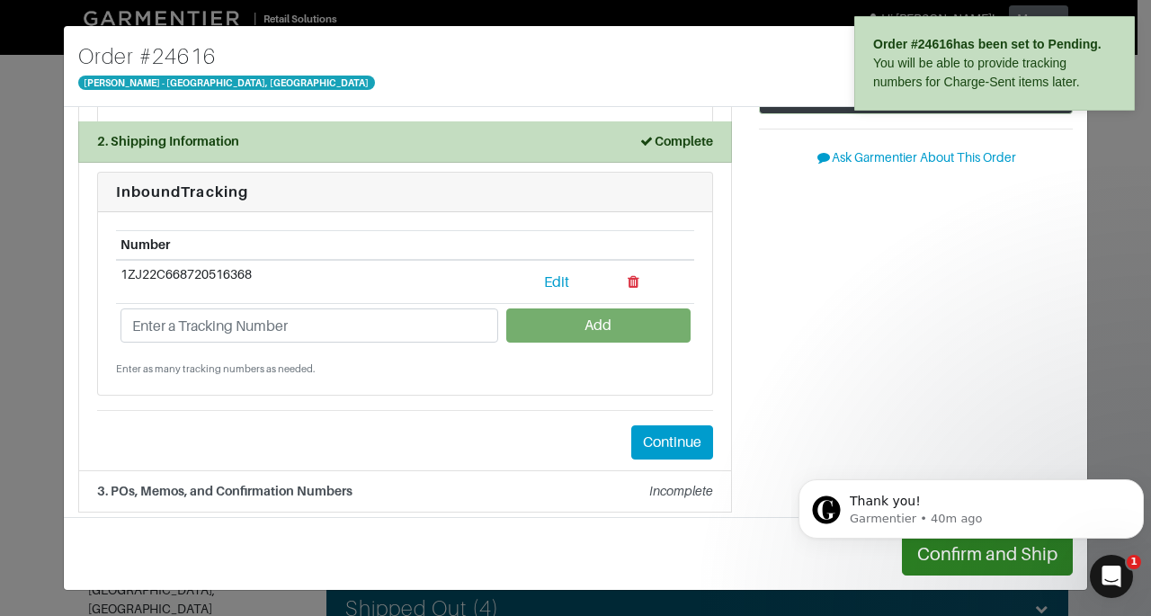
click at [975, 563] on html "Thank you! Garmentier • 40m ago" at bounding box center [971, 505] width 360 height 126
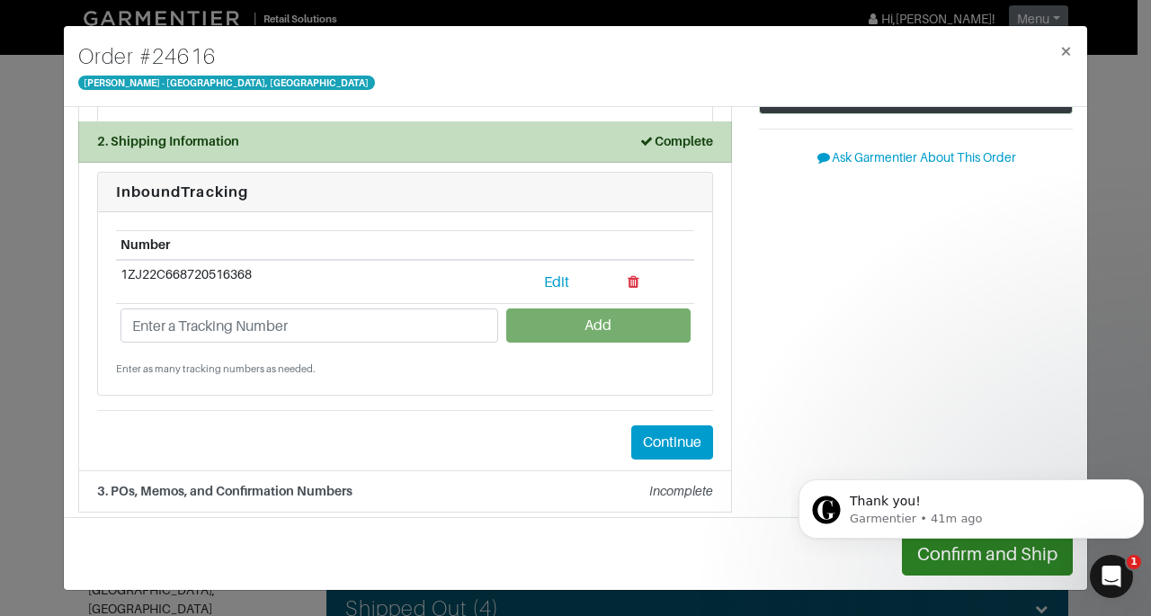
click at [950, 559] on body "Thank you! Garmentier • 41m ago" at bounding box center [971, 505] width 345 height 112
click at [1069, 57] on span "×" at bounding box center [1065, 51] width 13 height 24
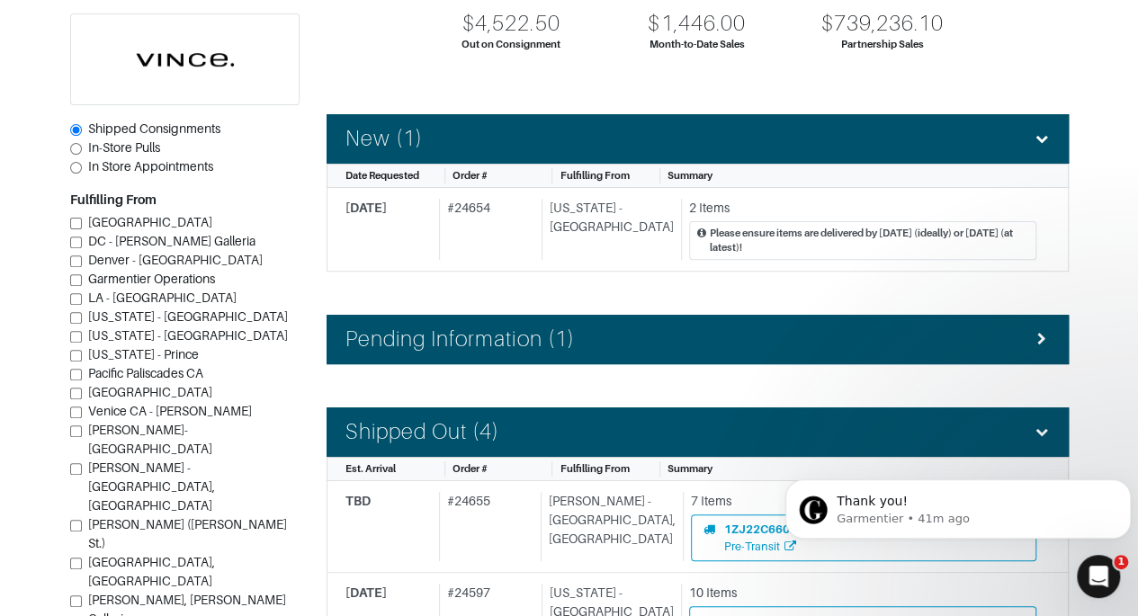
scroll to position [176, 0]
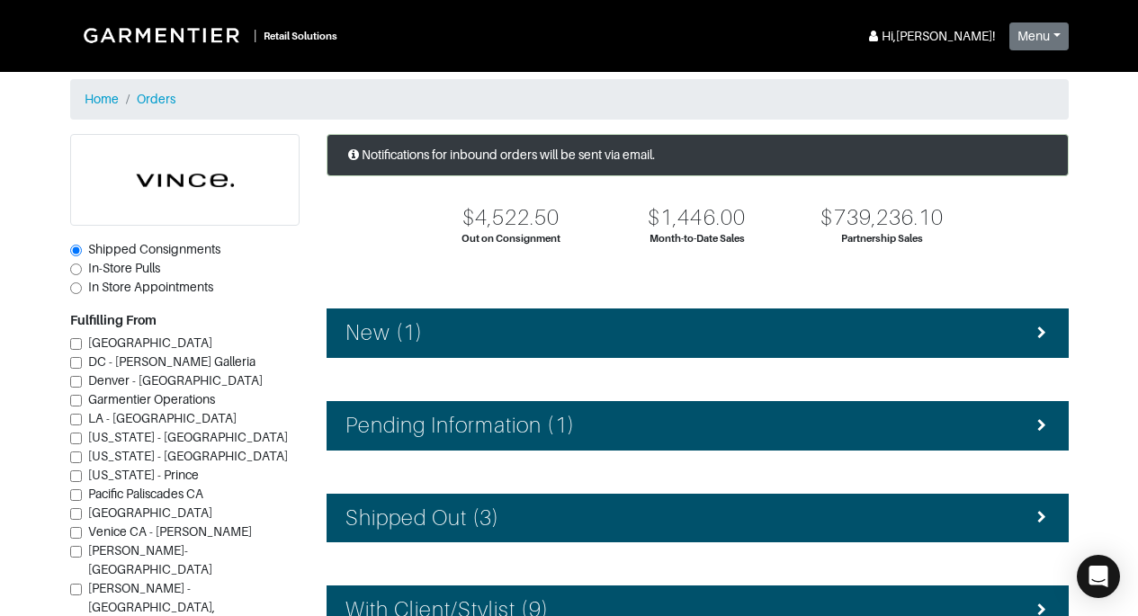
scroll to position [176, 0]
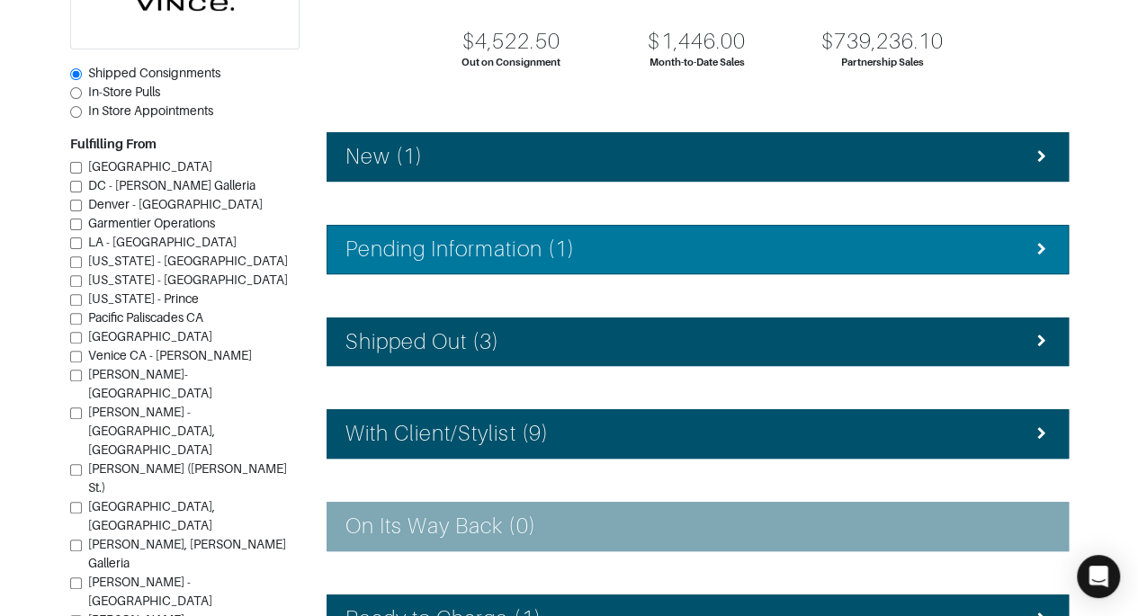
click at [579, 260] on div "Pending Information (1)" at bounding box center [697, 249] width 704 height 26
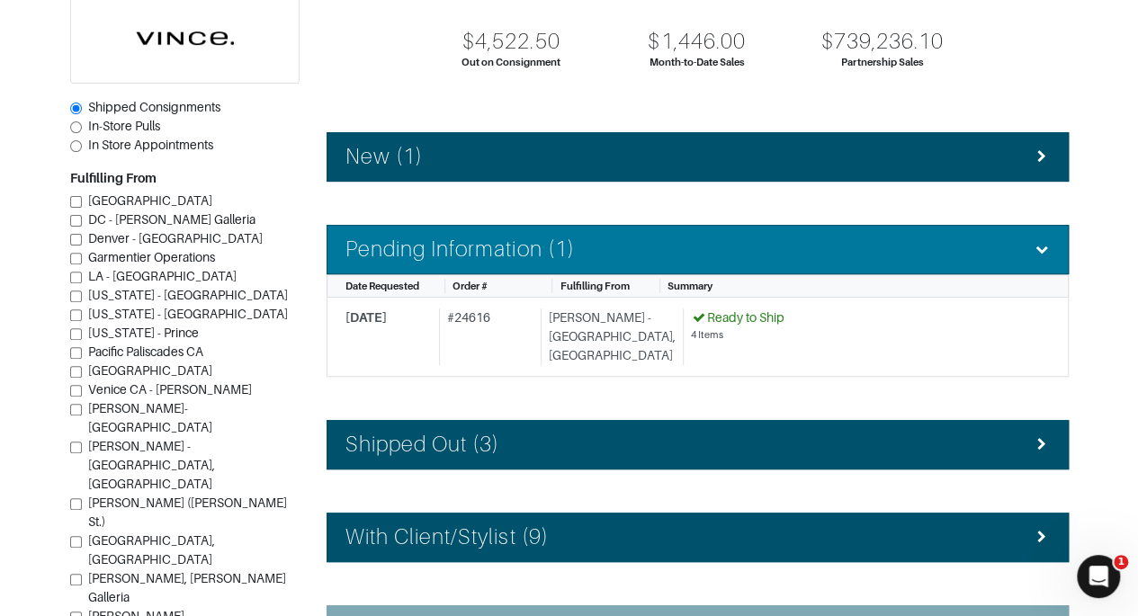
scroll to position [0, 0]
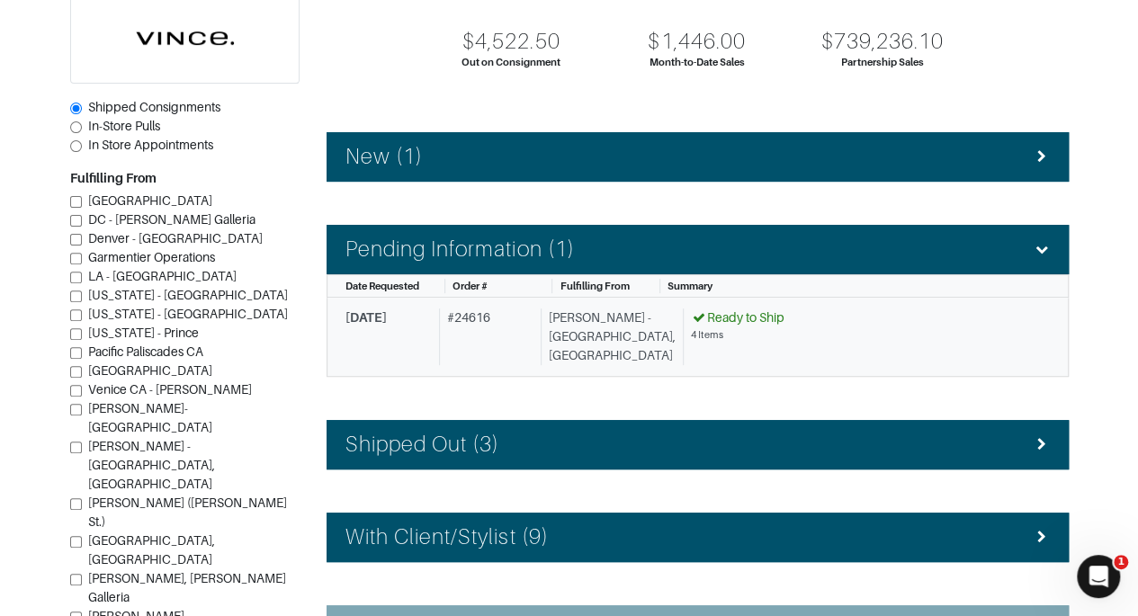
click at [630, 353] on link "9/22/2025 # 24616 Vince - Chicago, Oak Street Ready to Ship 4 Items" at bounding box center [697, 337] width 742 height 79
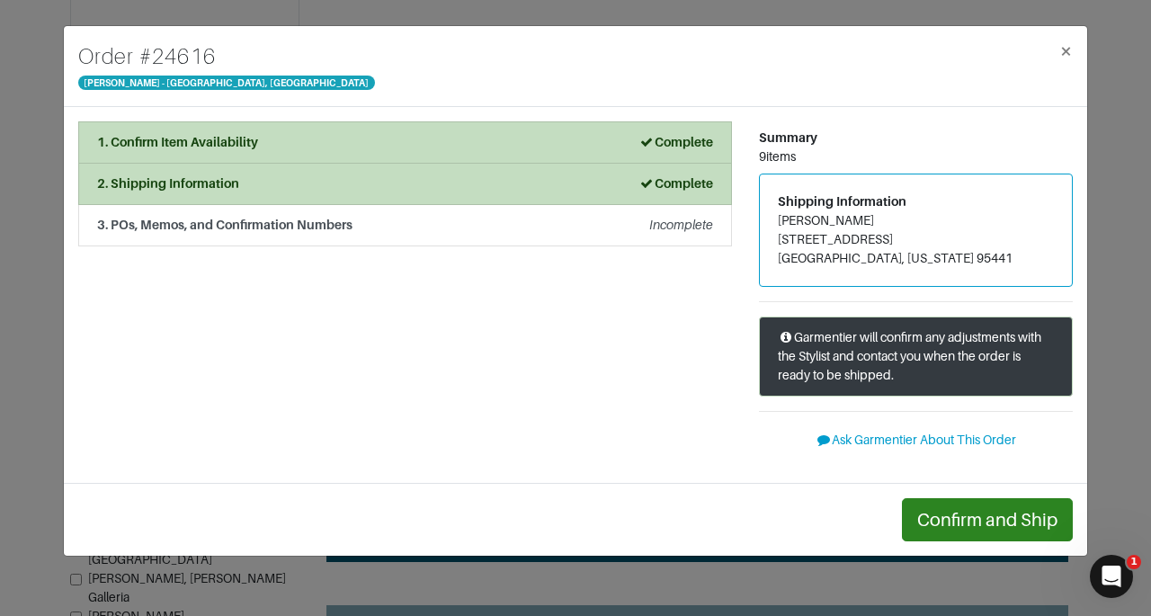
click at [626, 328] on div "1. Confirm Item Availability Complete Confirm Item Availability Total: $0.00 V1…" at bounding box center [405, 294] width 681 height 347
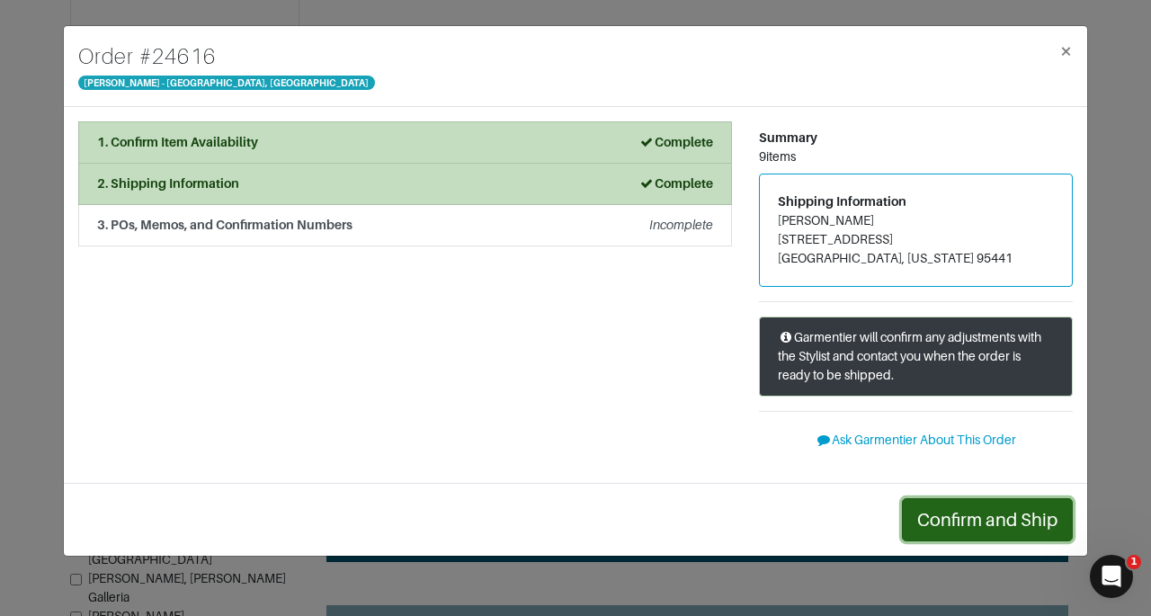
click at [946, 517] on button "Confirm and Ship" at bounding box center [987, 519] width 171 height 43
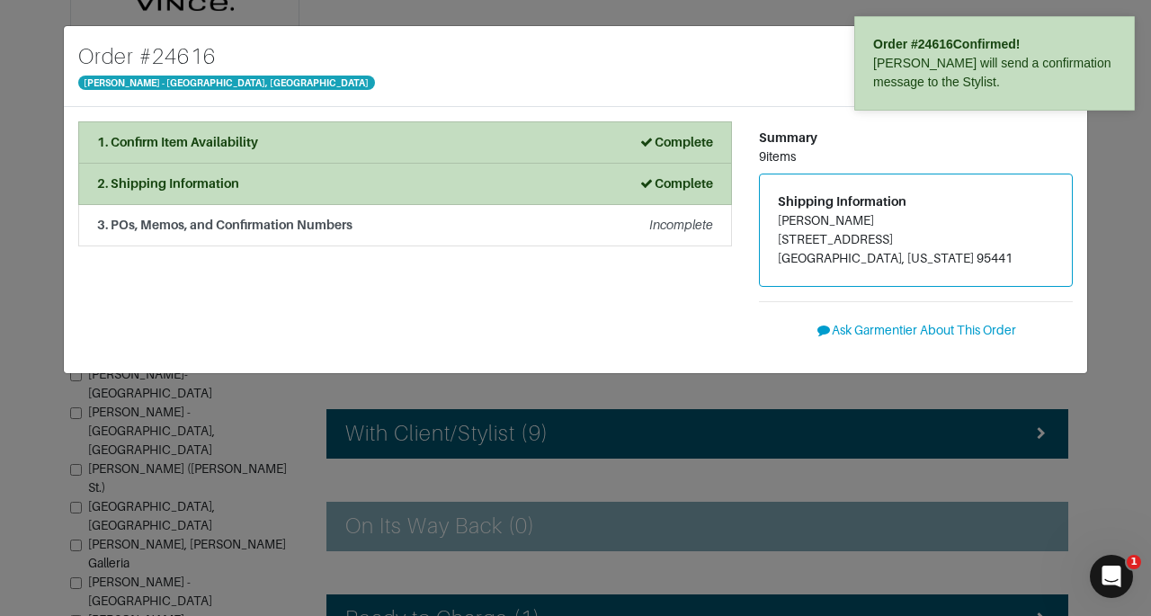
click at [849, 85] on div "Order # 24616 Vince - Chicago, Oak Street ×" at bounding box center [575, 66] width 1023 height 81
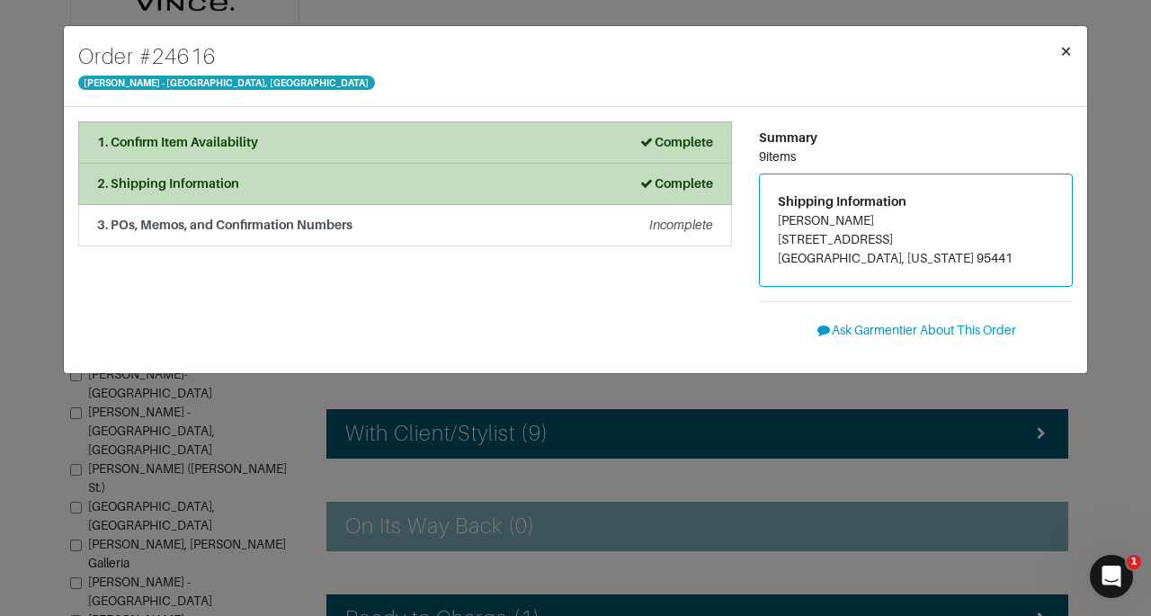
click at [1075, 51] on button "×" at bounding box center [1066, 51] width 42 height 50
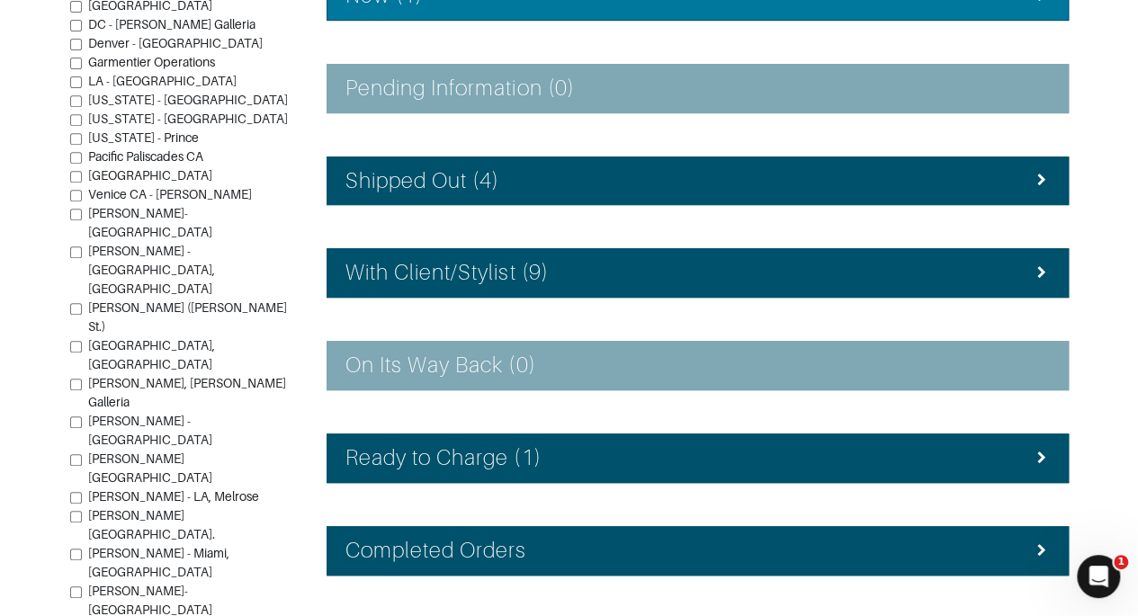
scroll to position [338, 0]
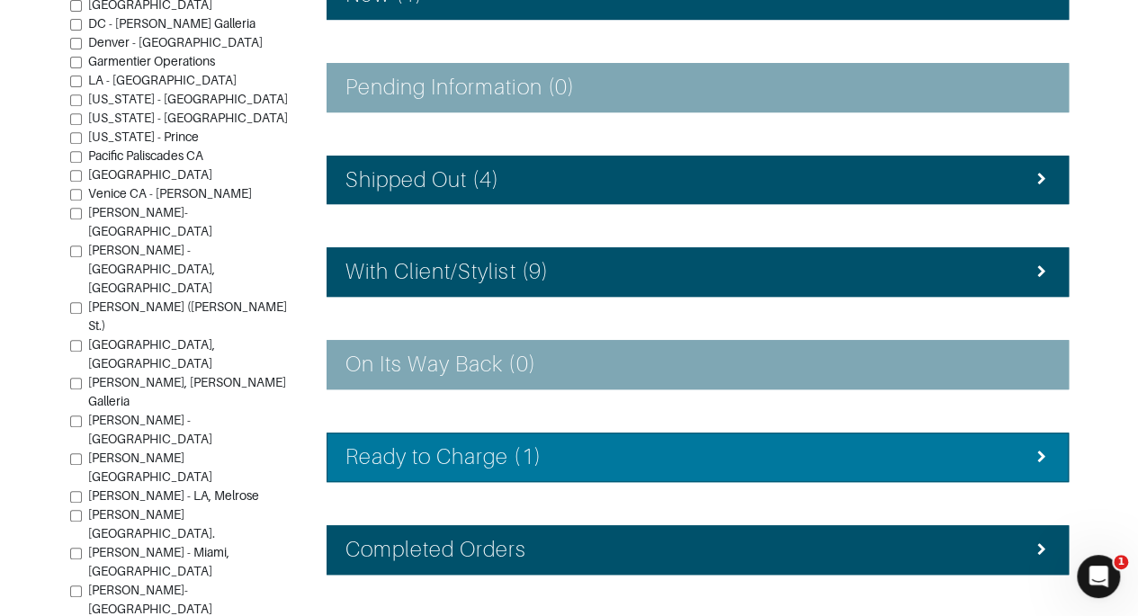
click at [670, 457] on div "Ready to Charge (1)" at bounding box center [697, 457] width 704 height 26
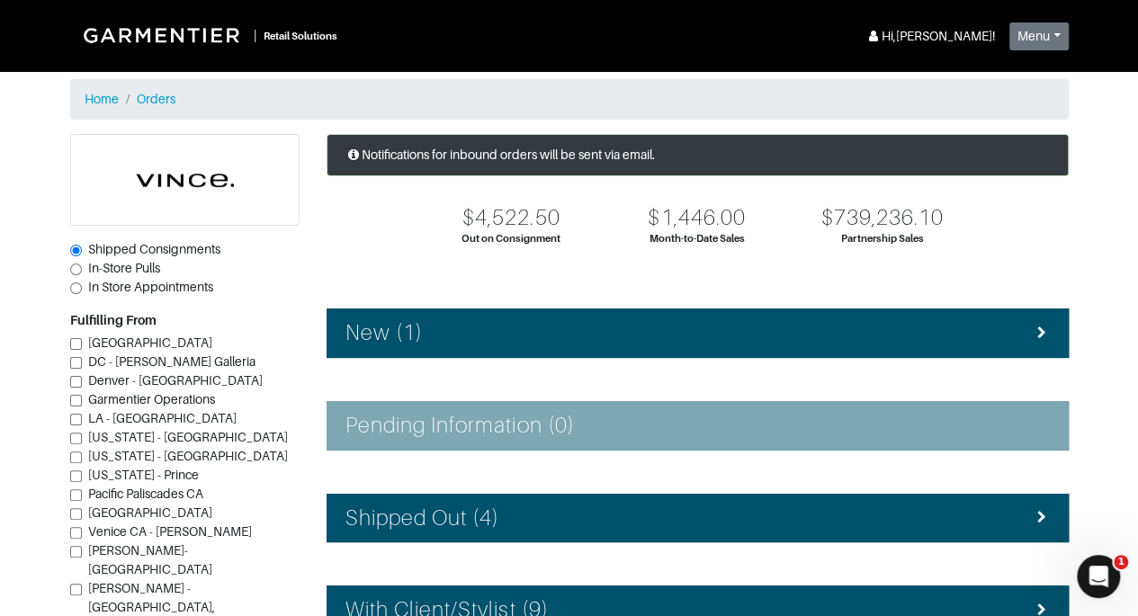
scroll to position [0, 0]
